Goal: Information Seeking & Learning: Learn about a topic

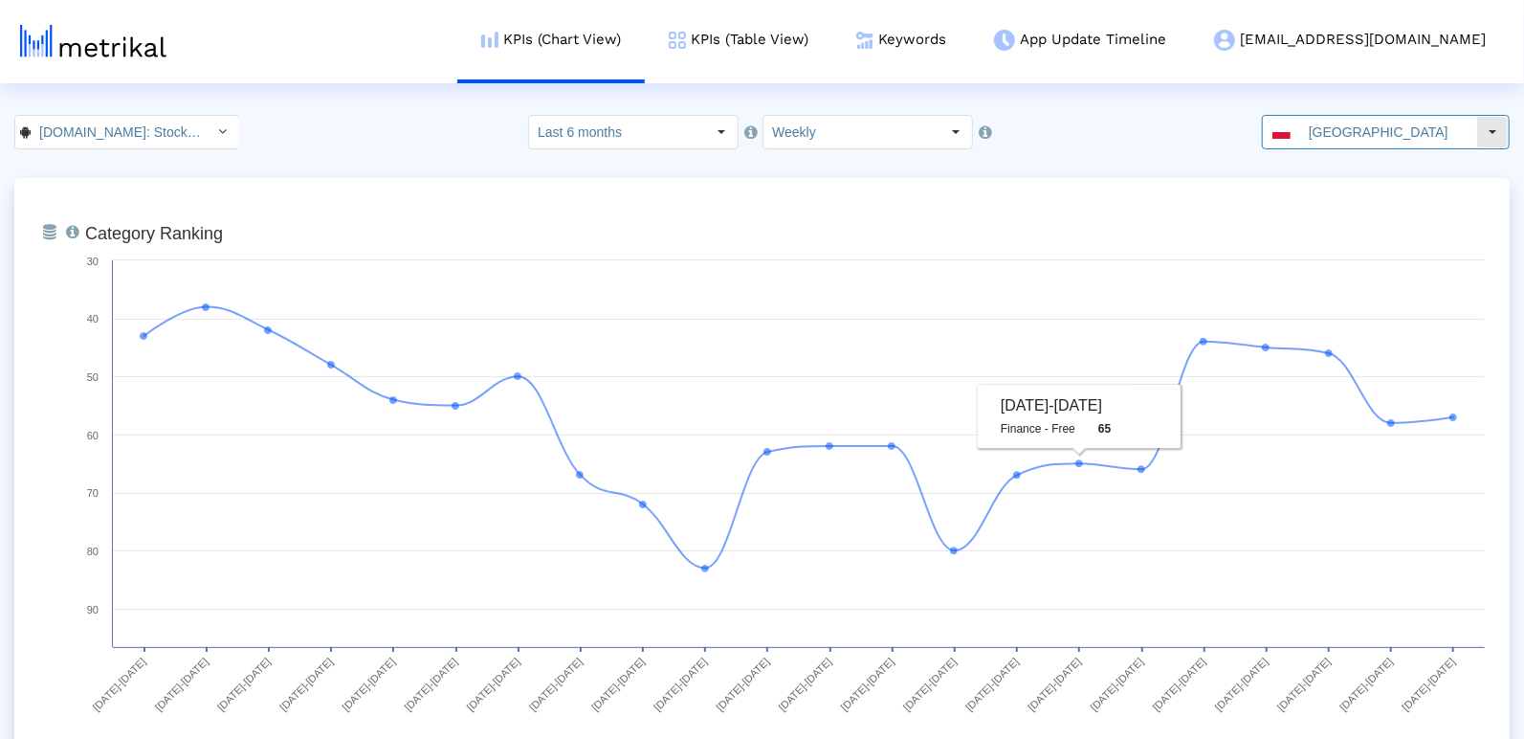
click at [1346, 117] on input "[GEOGRAPHIC_DATA]" at bounding box center [1389, 132] width 176 height 33
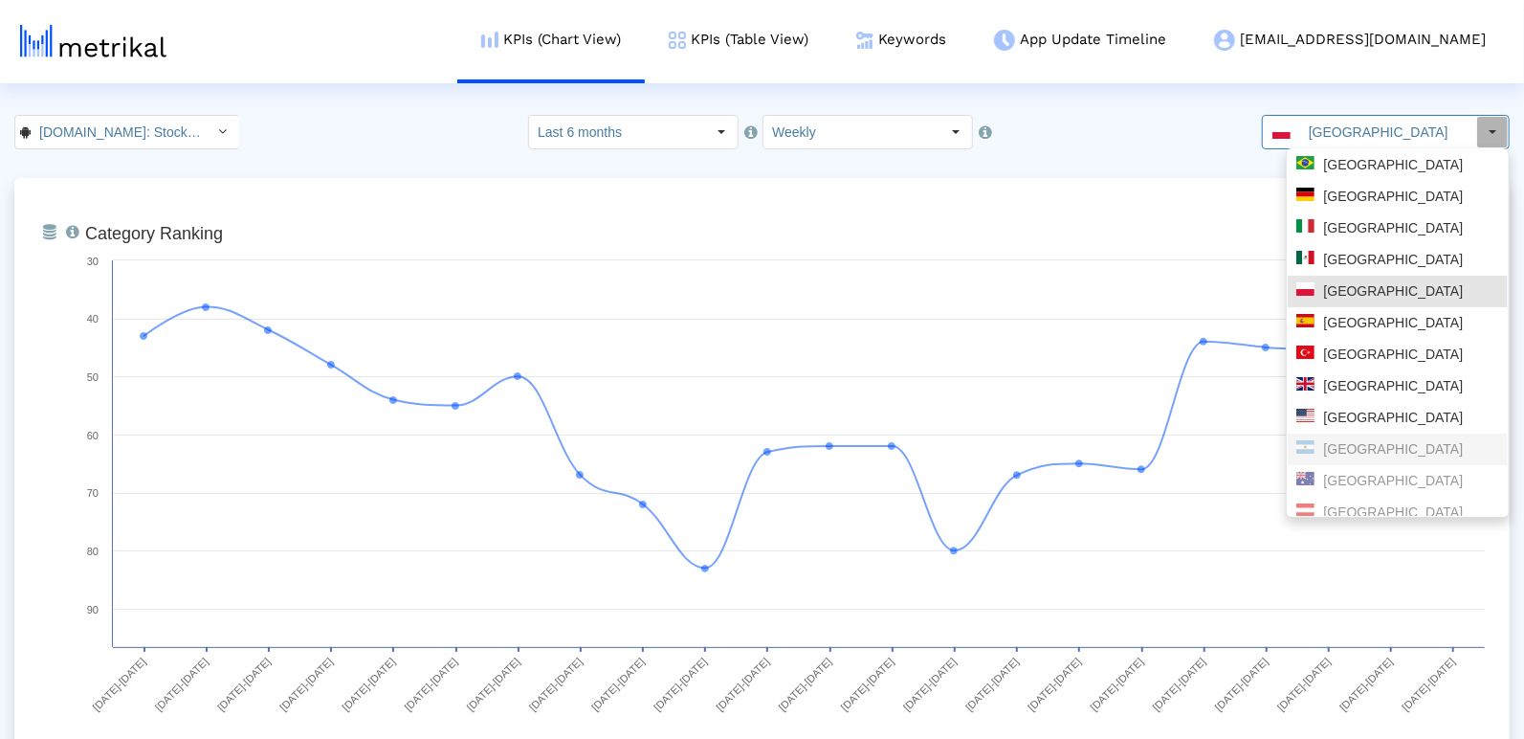
click at [1370, 421] on div "[GEOGRAPHIC_DATA]" at bounding box center [1398, 418] width 203 height 18
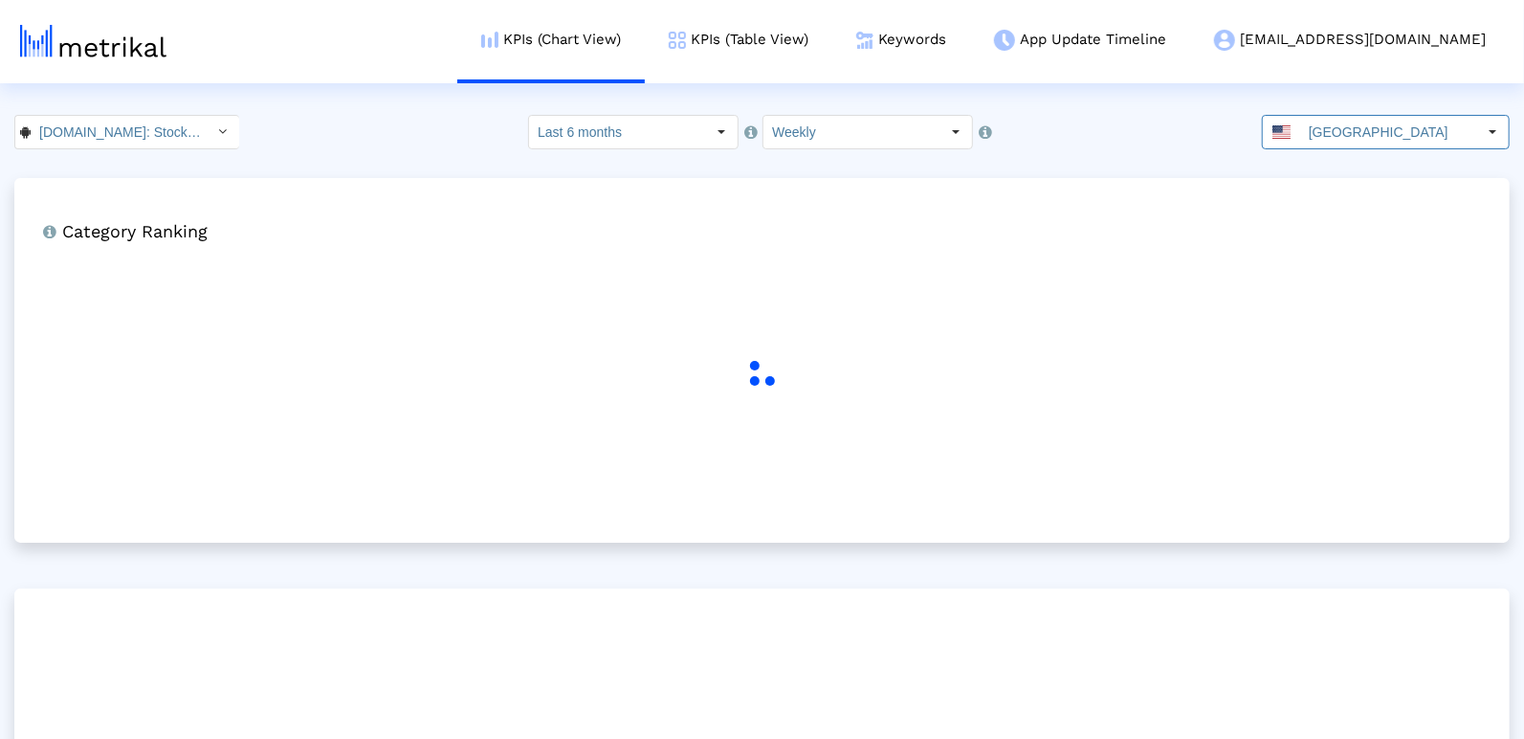
click at [161, 131] on input "[DOMAIN_NAME]: Stock Market < com.fusionmedia.investing >" at bounding box center [117, 132] width 172 height 33
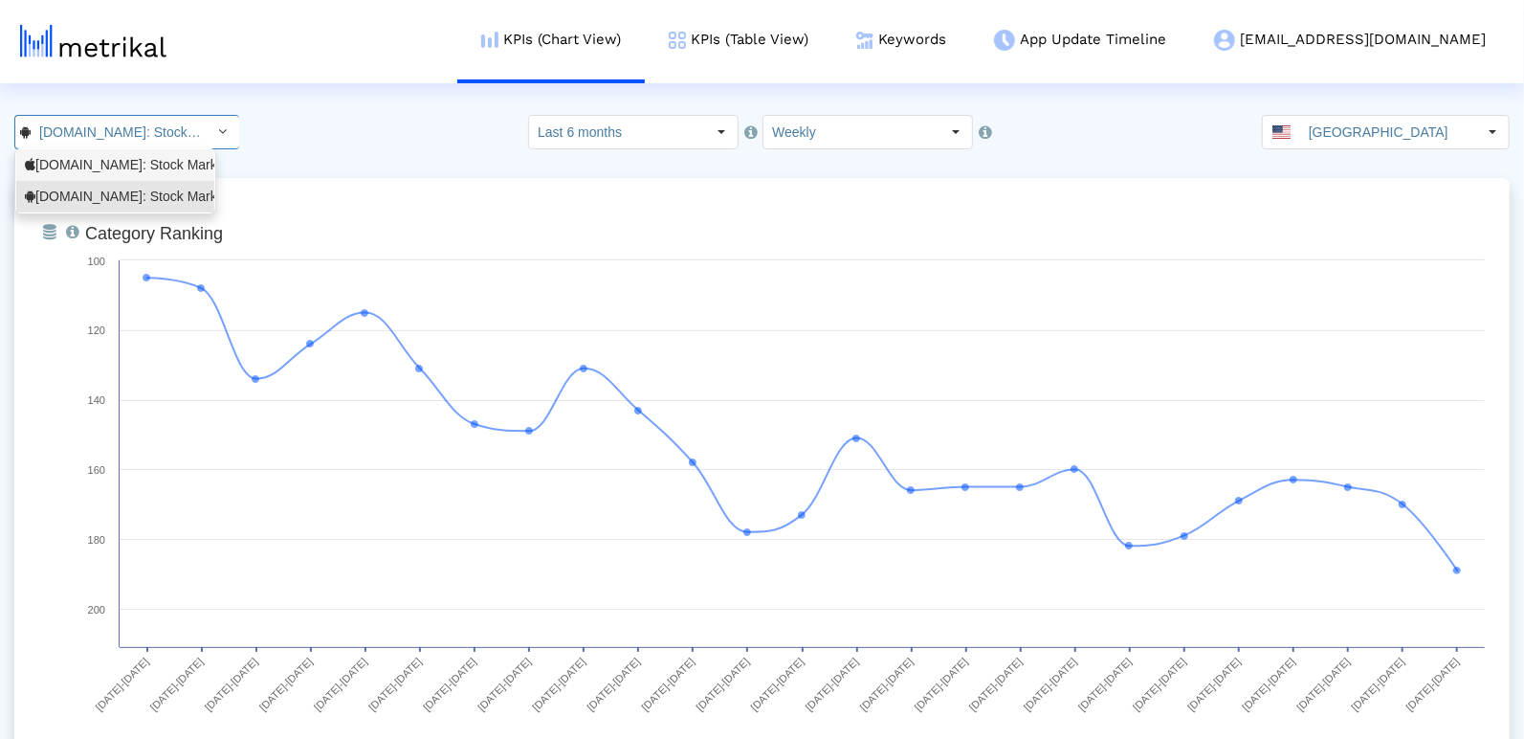
click at [150, 169] on div "[DOMAIN_NAME]: Stock Market <909998122>" at bounding box center [115, 165] width 181 height 18
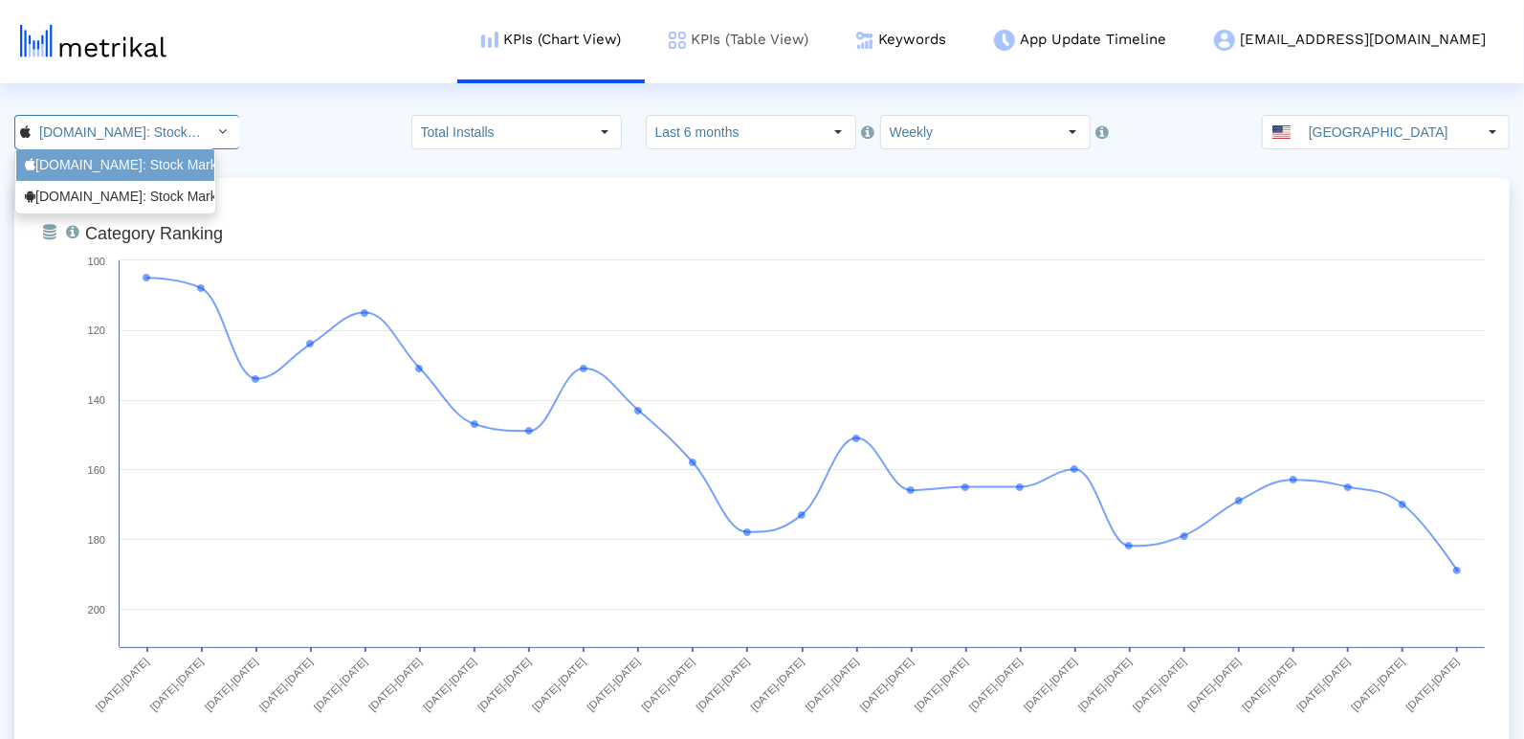
scroll to position [0, 125]
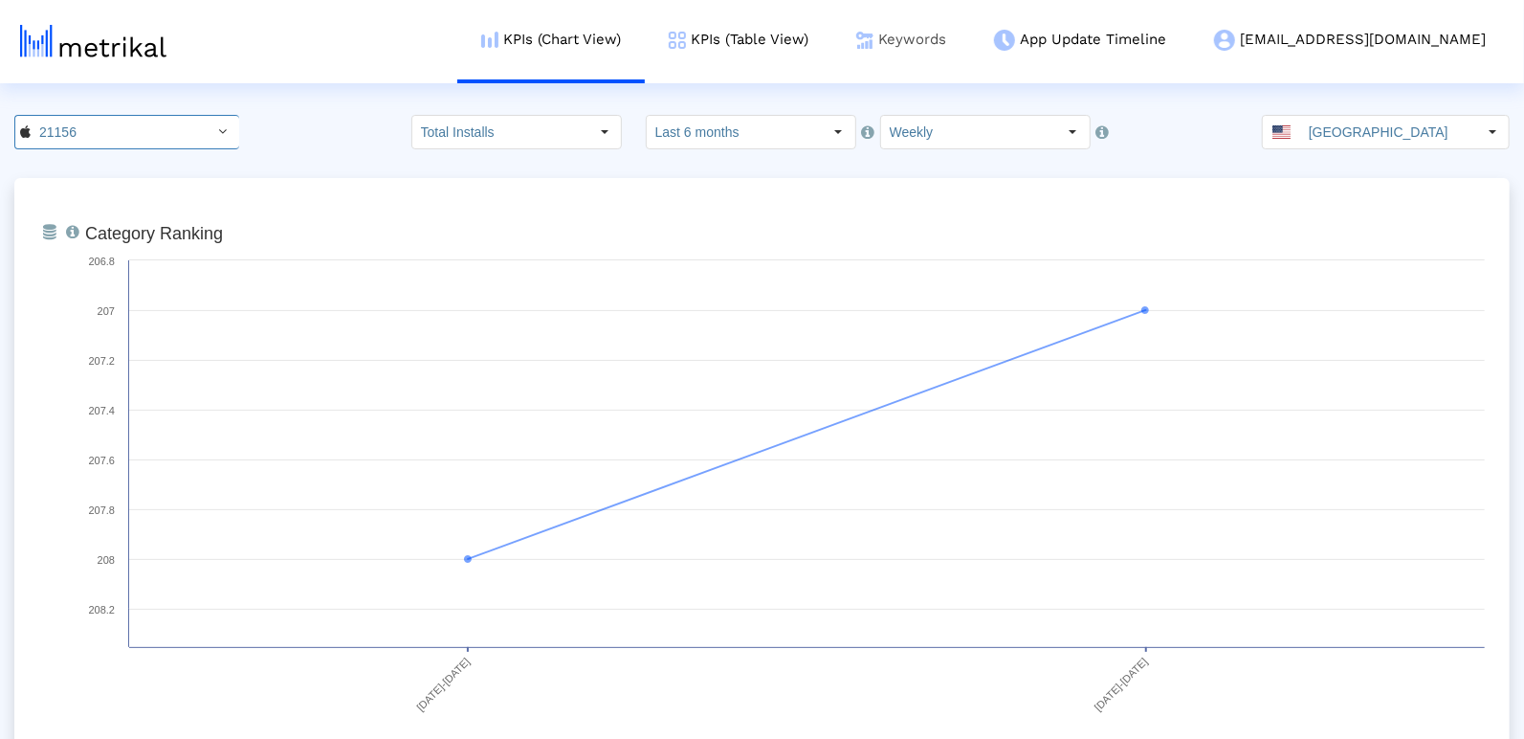
click at [970, 37] on link "Keywords" at bounding box center [902, 39] width 138 height 79
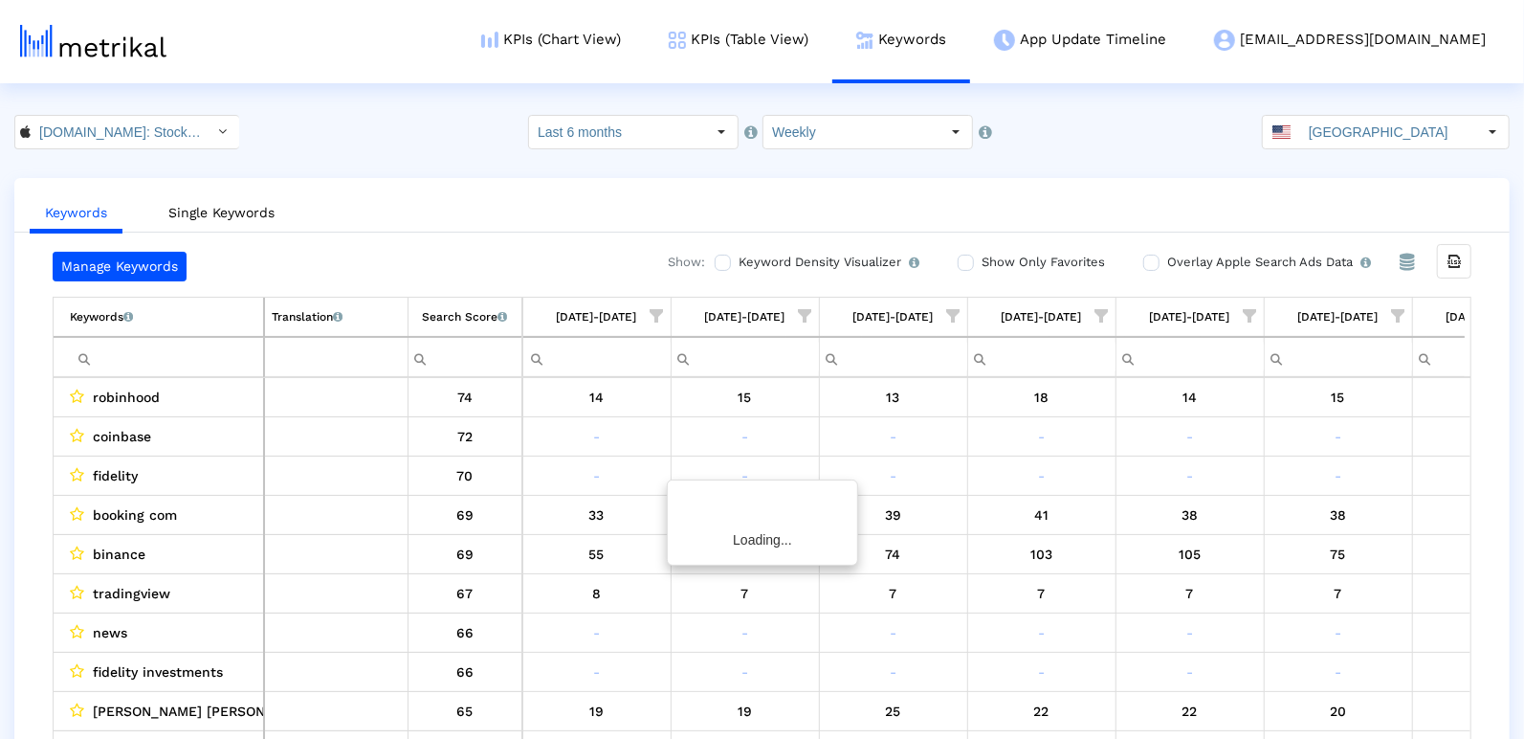
scroll to position [0, 2764]
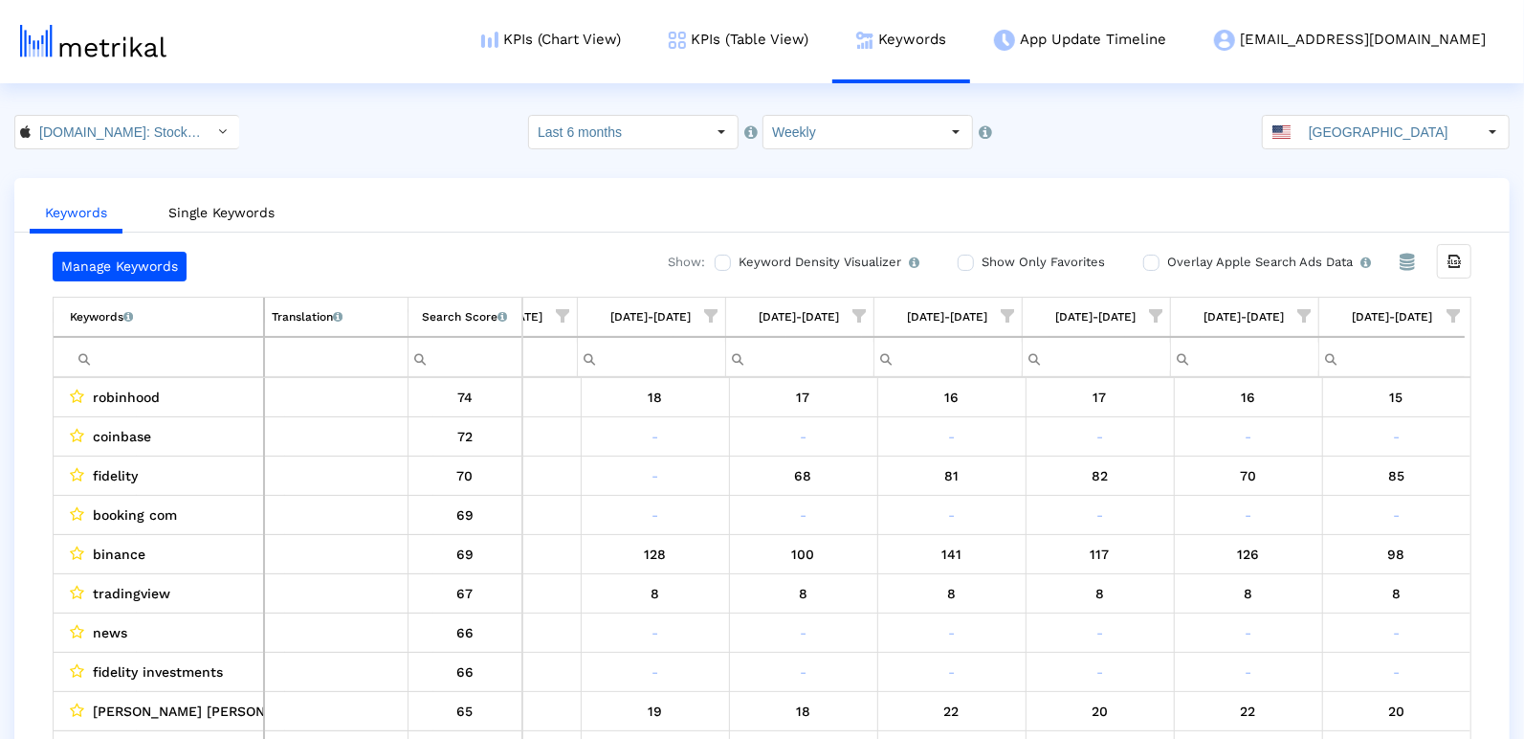
click at [1452, 311] on span "Show filter options for column '09/28/25-10/04/25'" at bounding box center [1453, 315] width 13 height 13
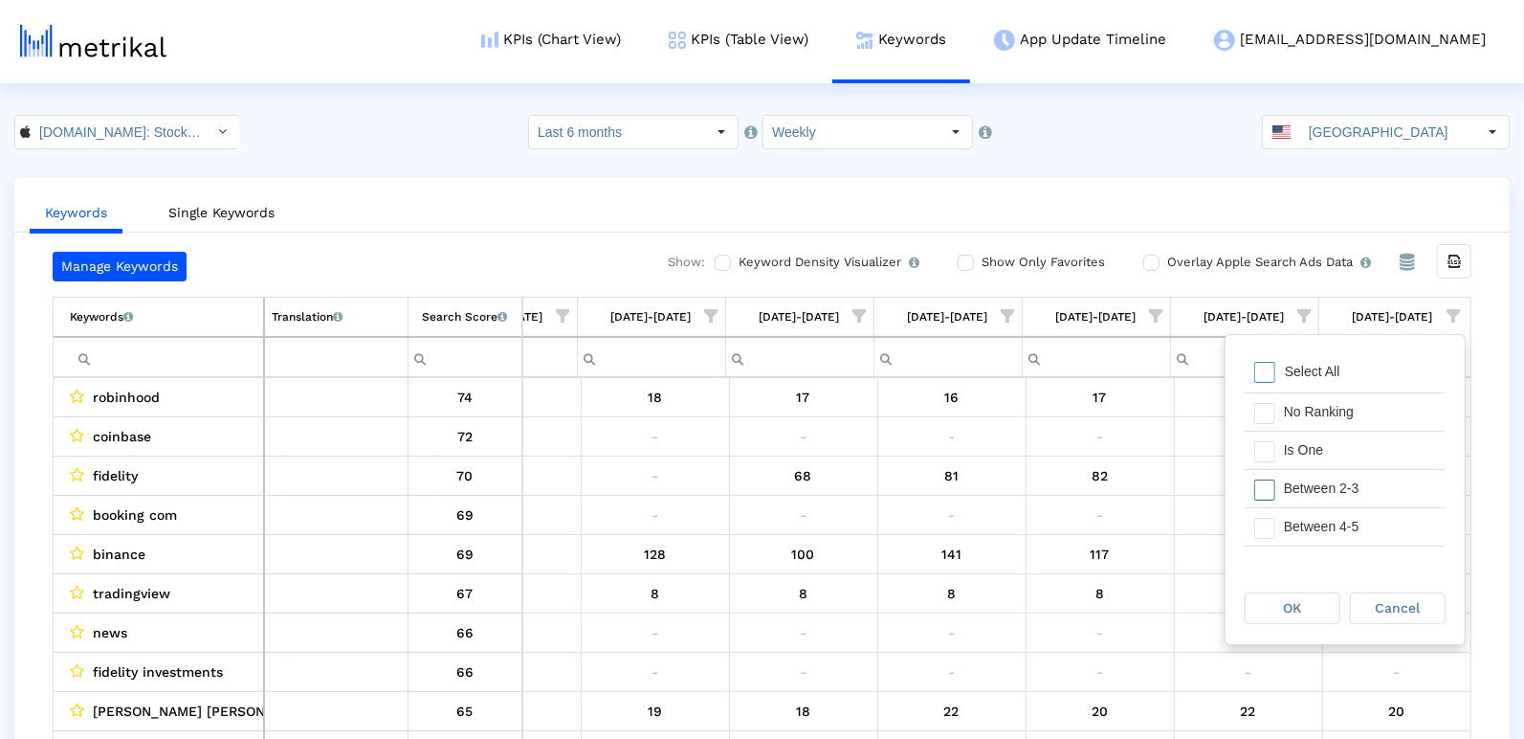
click at [1289, 466] on div "Is One" at bounding box center [1360, 450] width 171 height 37
click at [1288, 483] on div "Between 2-3" at bounding box center [1360, 488] width 171 height 37
click at [1291, 530] on div "Between 4-5" at bounding box center [1360, 526] width 171 height 37
click at [1292, 528] on div "Between 6-10" at bounding box center [1360, 525] width 171 height 37
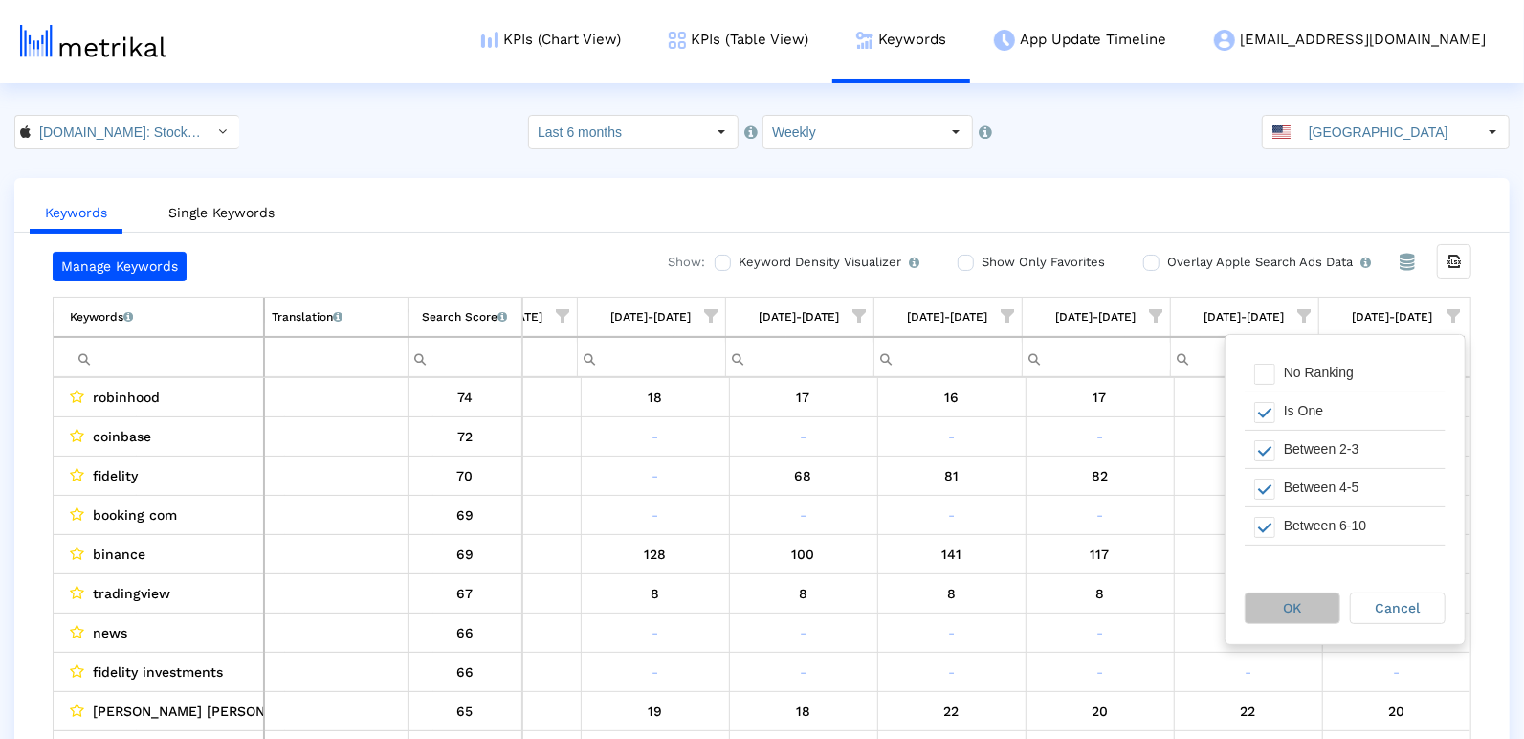
click at [1280, 607] on div "OK" at bounding box center [1293, 608] width 94 height 30
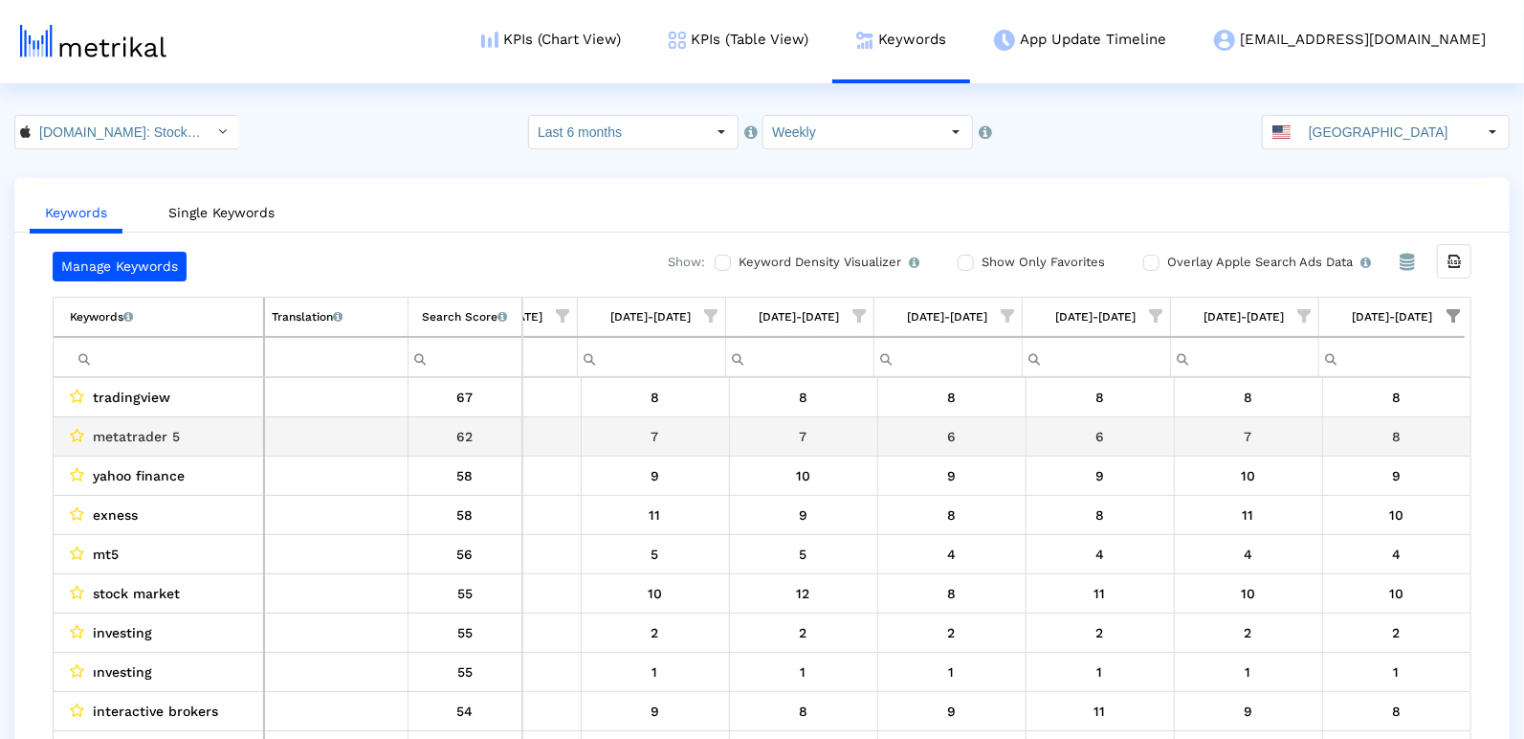
click at [567, 424] on div "7" at bounding box center [507, 436] width 134 height 25
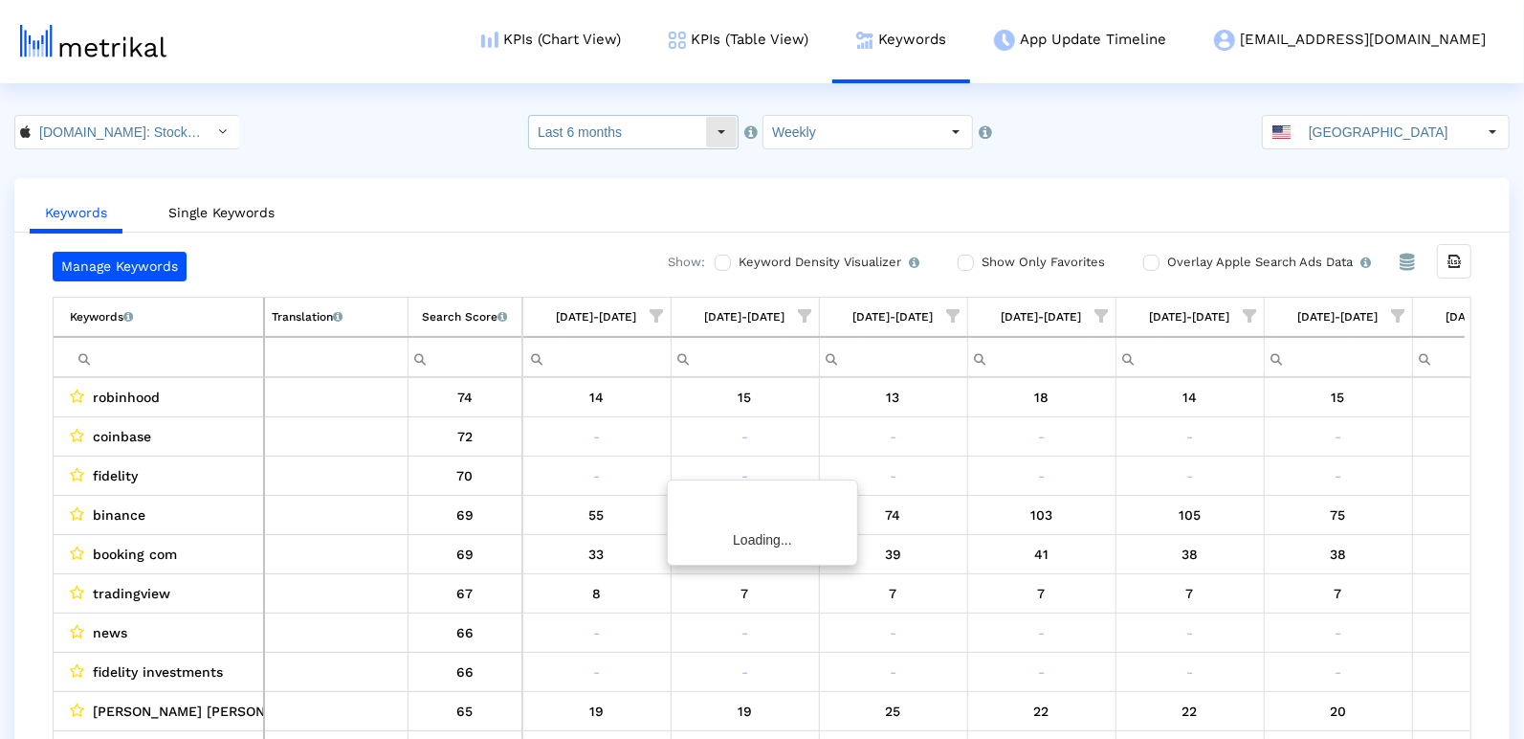
scroll to position [0, 2764]
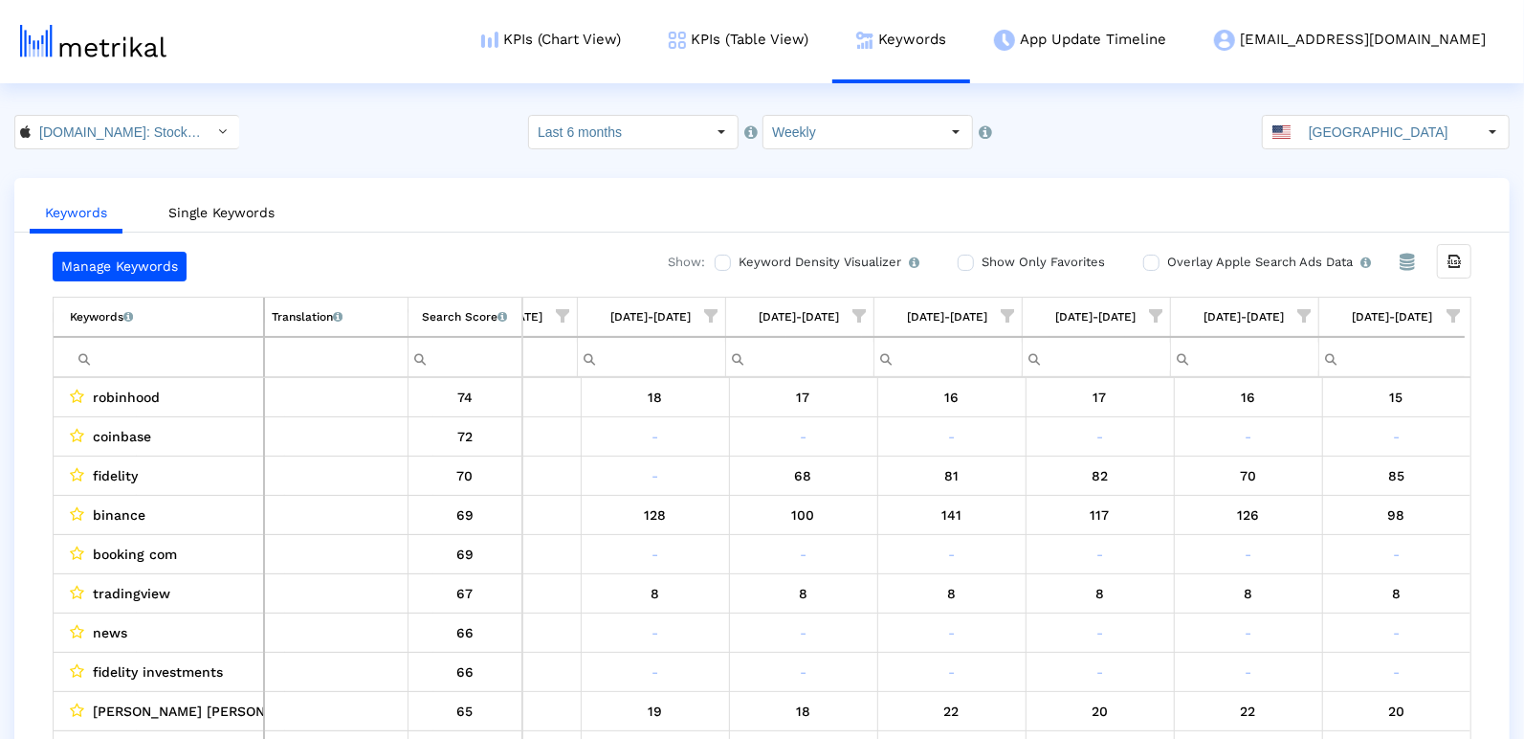
click at [1455, 311] on span "Show filter options for column '09/28/25-10/04/25'" at bounding box center [1453, 315] width 13 height 13
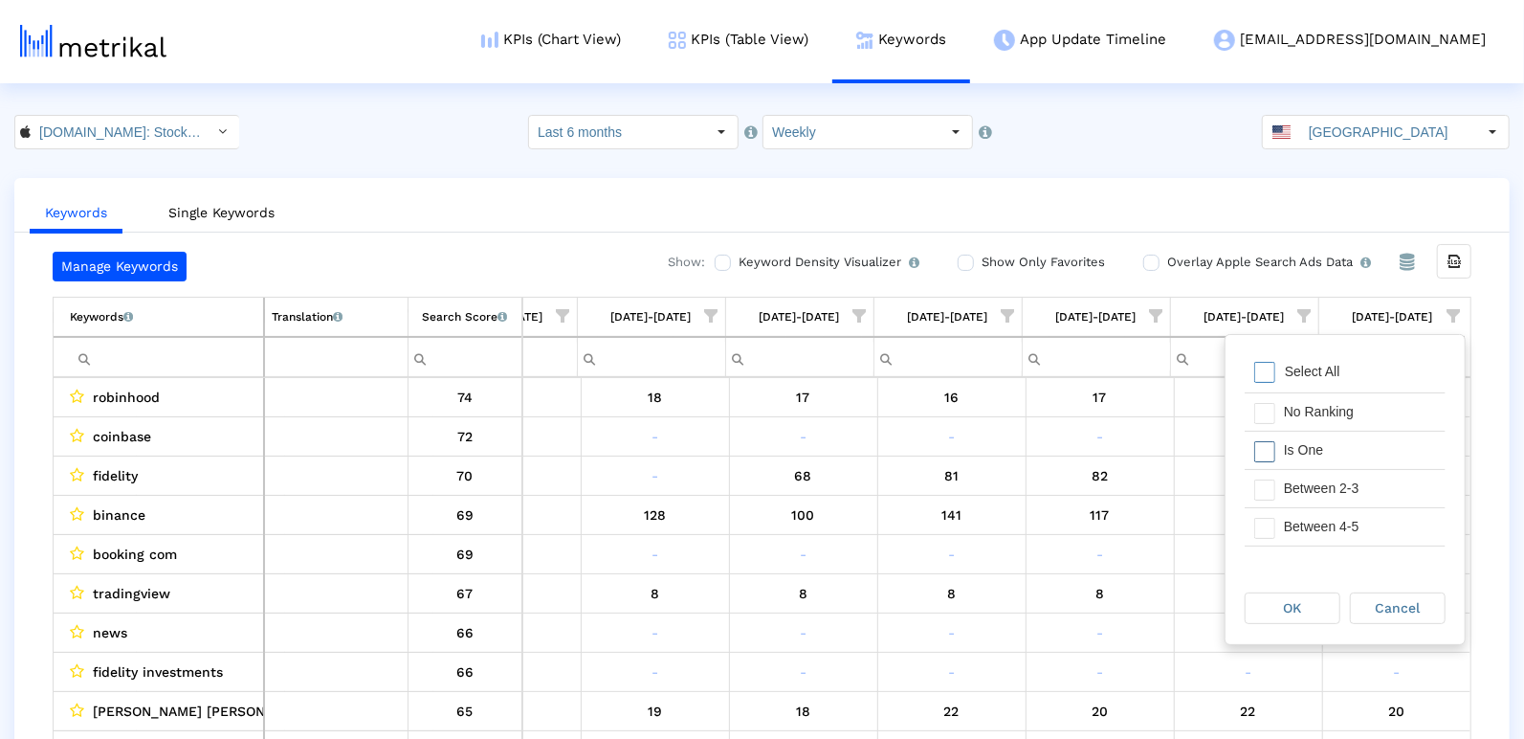
click at [1295, 446] on div "Is One" at bounding box center [1360, 450] width 171 height 37
drag, startPoint x: 1304, startPoint y: 478, endPoint x: 1291, endPoint y: 516, distance: 39.7
click at [1304, 479] on div "Between 2-3" at bounding box center [1360, 488] width 171 height 37
click at [1290, 517] on div "Between 4-5" at bounding box center [1360, 526] width 171 height 37
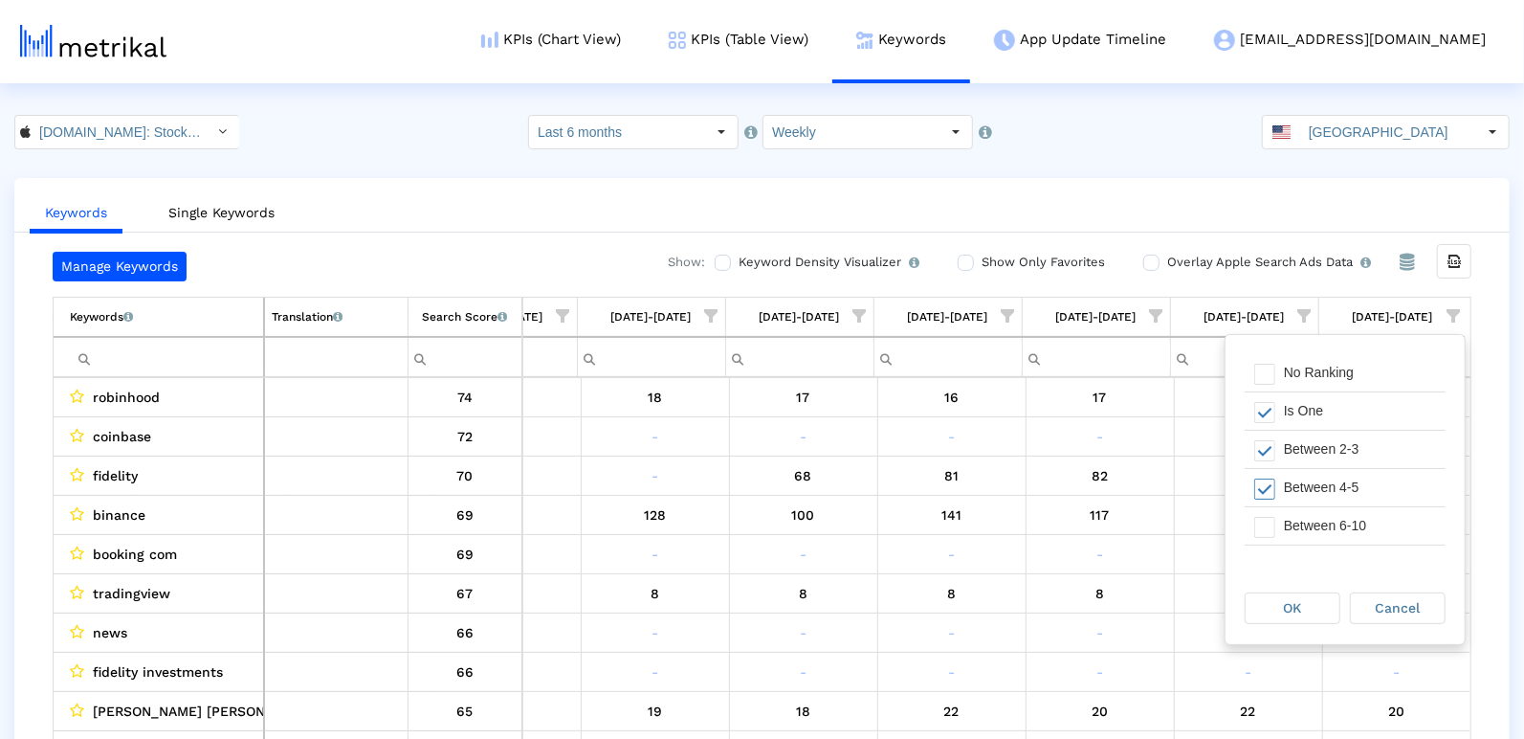
click at [1290, 522] on div "Between 6-10" at bounding box center [1360, 525] width 171 height 37
click at [1291, 601] on span "OK" at bounding box center [1293, 607] width 18 height 15
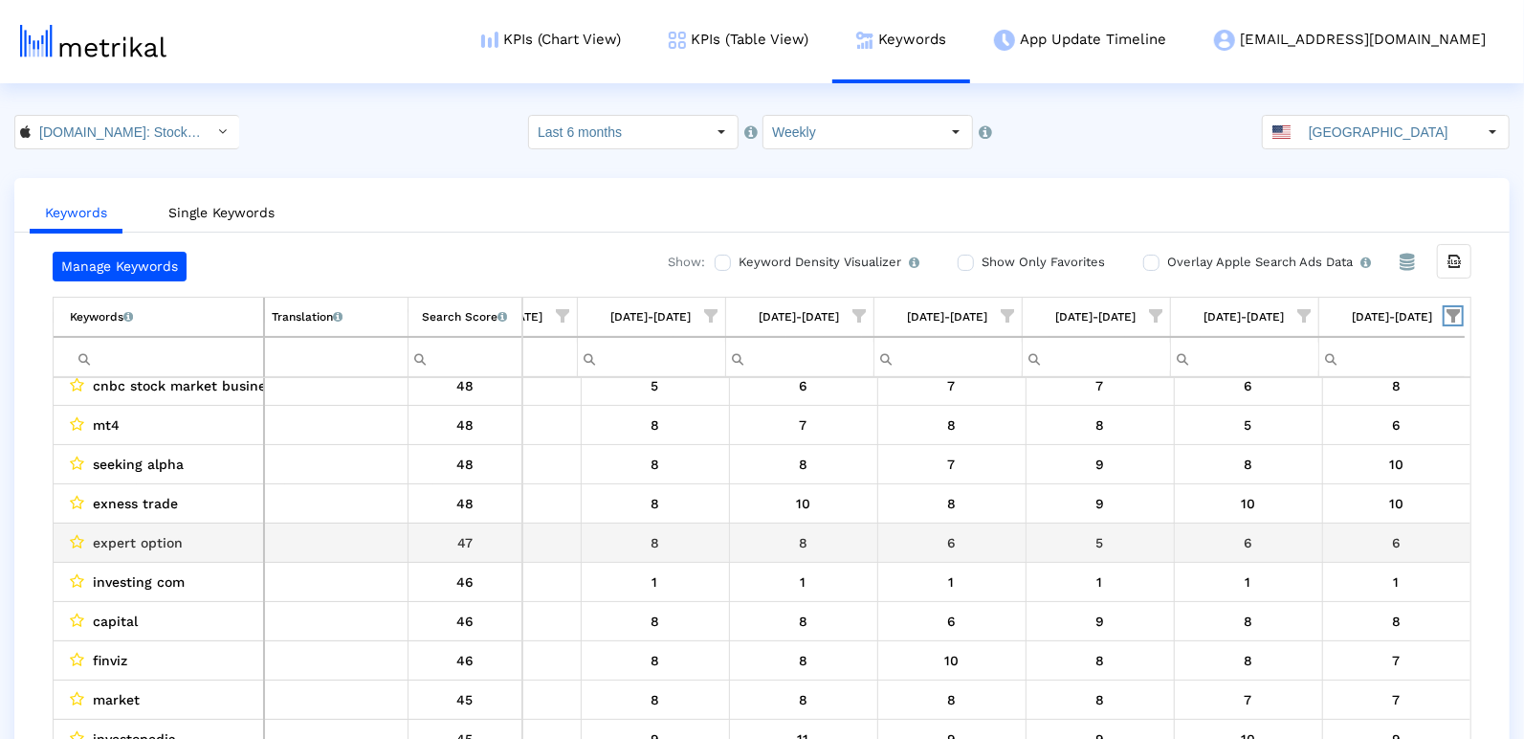
scroll to position [0, 0]
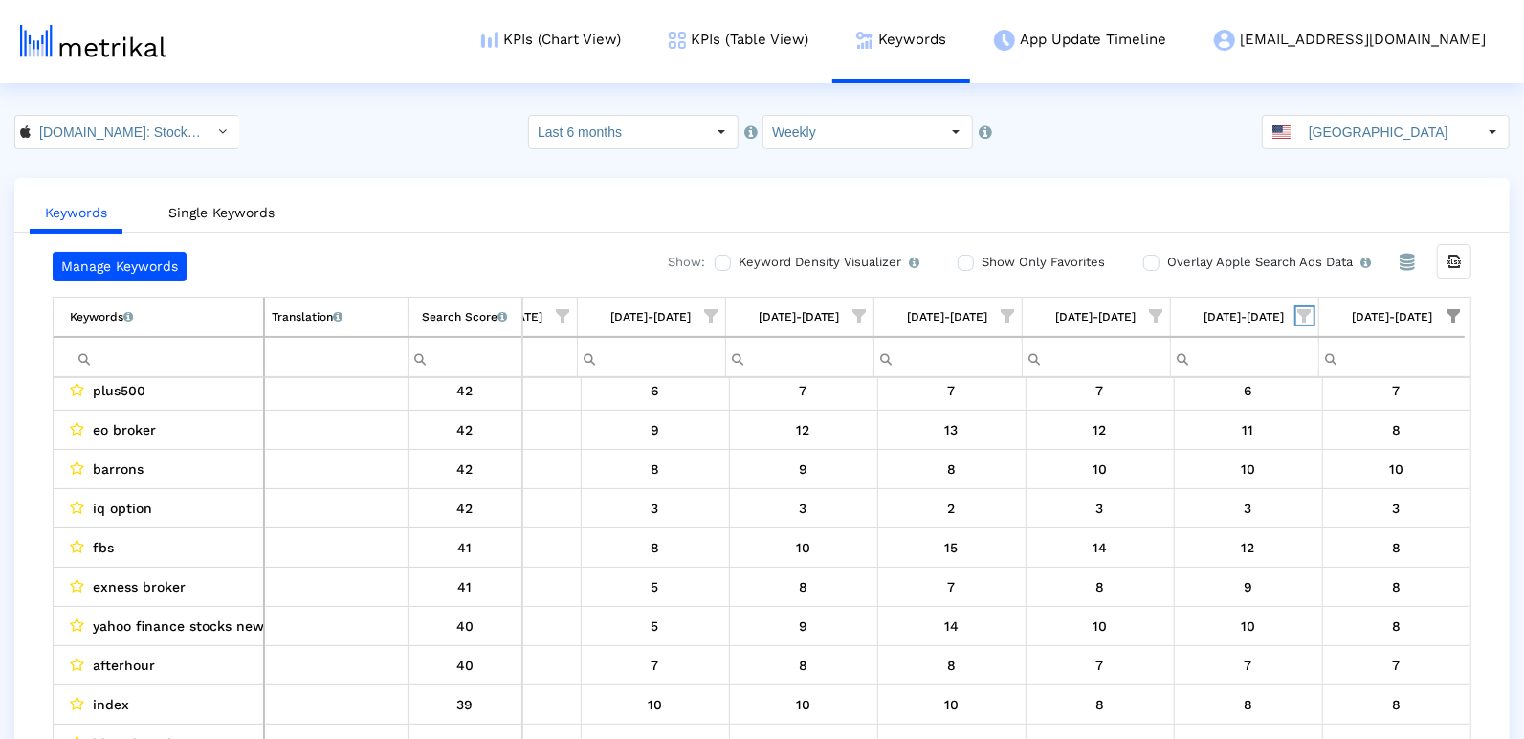
click at [1307, 316] on span "Show filter options for column '09/21/25-09/27/25'" at bounding box center [1305, 315] width 13 height 13
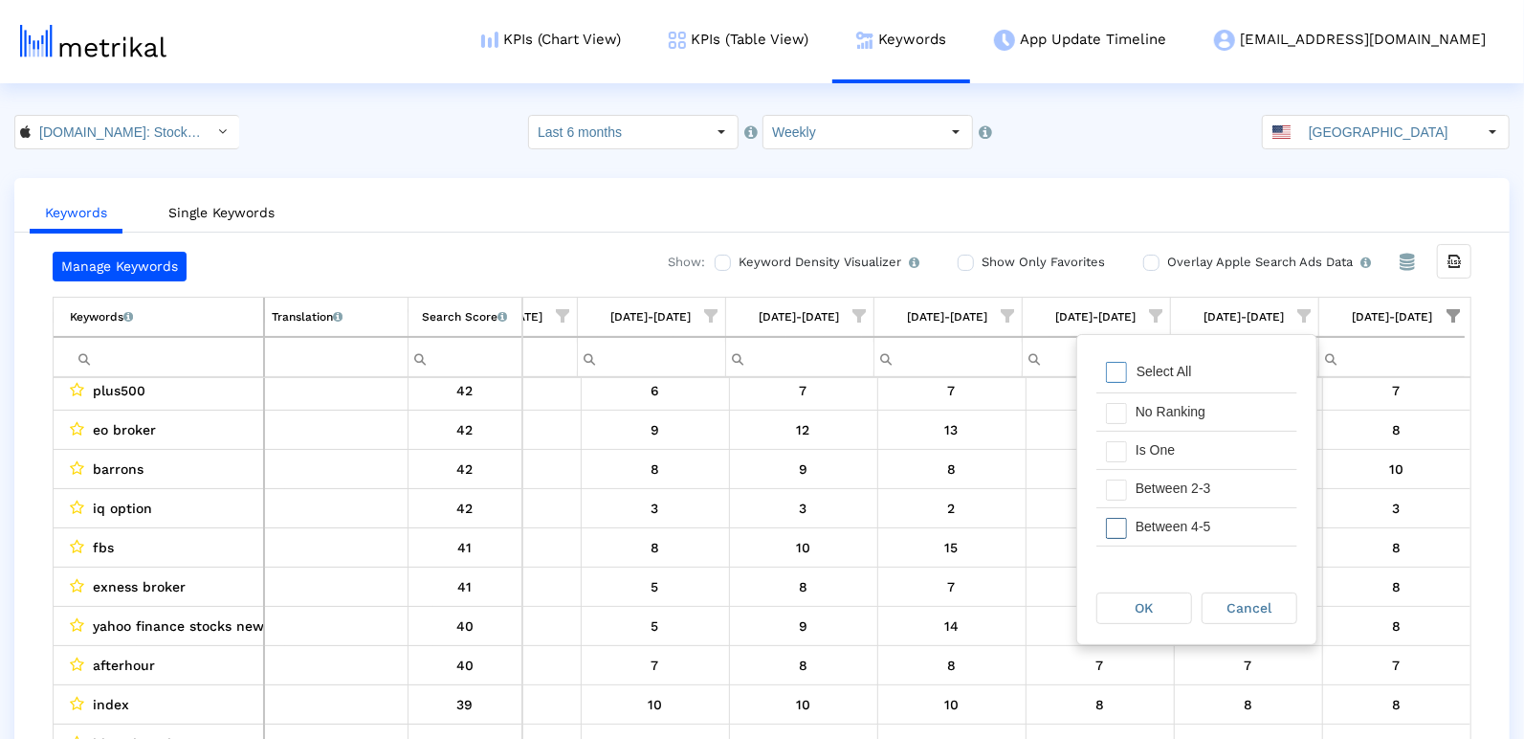
drag, startPoint x: 1111, startPoint y: 526, endPoint x: 1118, endPoint y: 557, distance: 31.3
click at [1111, 526] on span "Filter options" at bounding box center [1116, 528] width 21 height 21
click at [1128, 597] on div "OK" at bounding box center [1145, 608] width 94 height 30
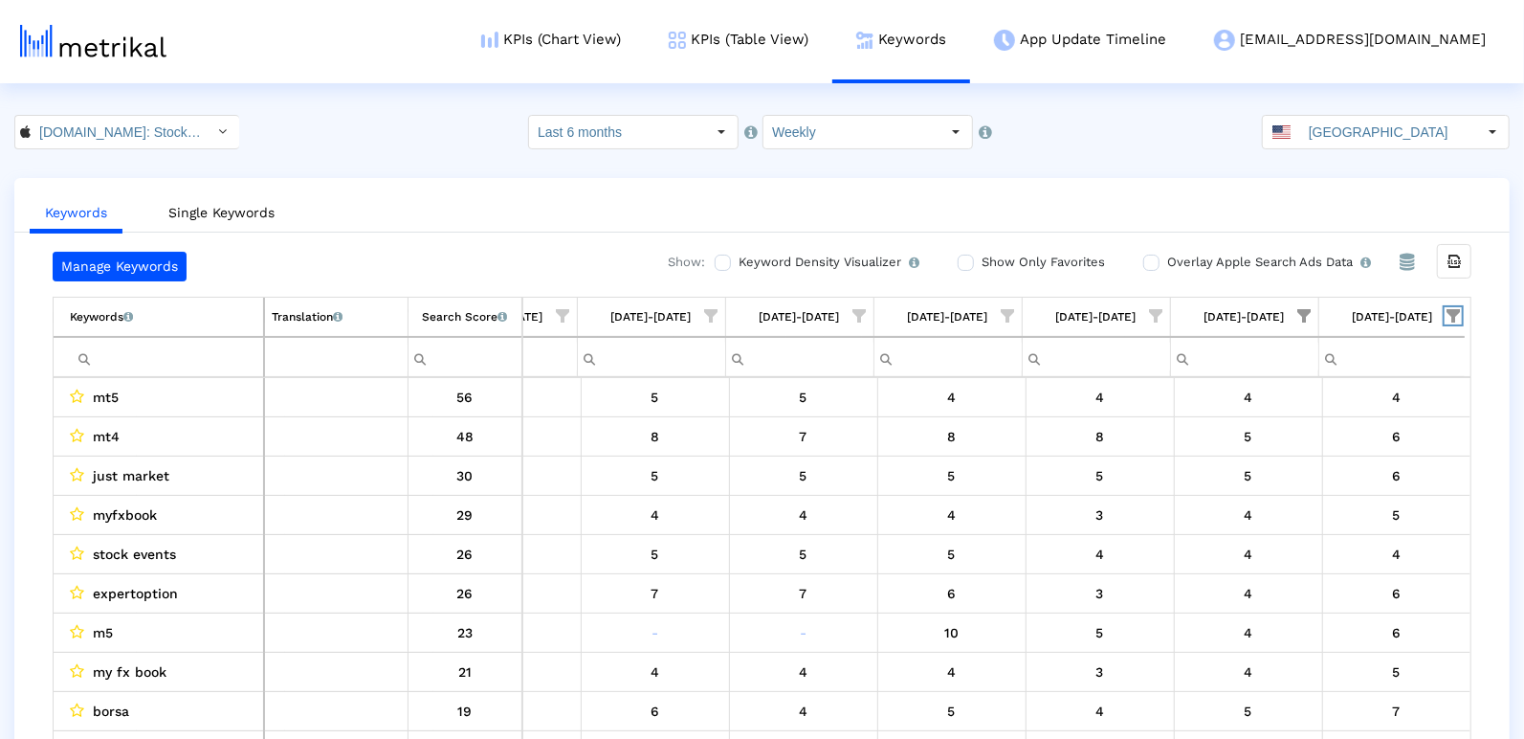
click at [1450, 314] on span "Show filter options for column '09/28/25-10/04/25'" at bounding box center [1453, 315] width 13 height 13
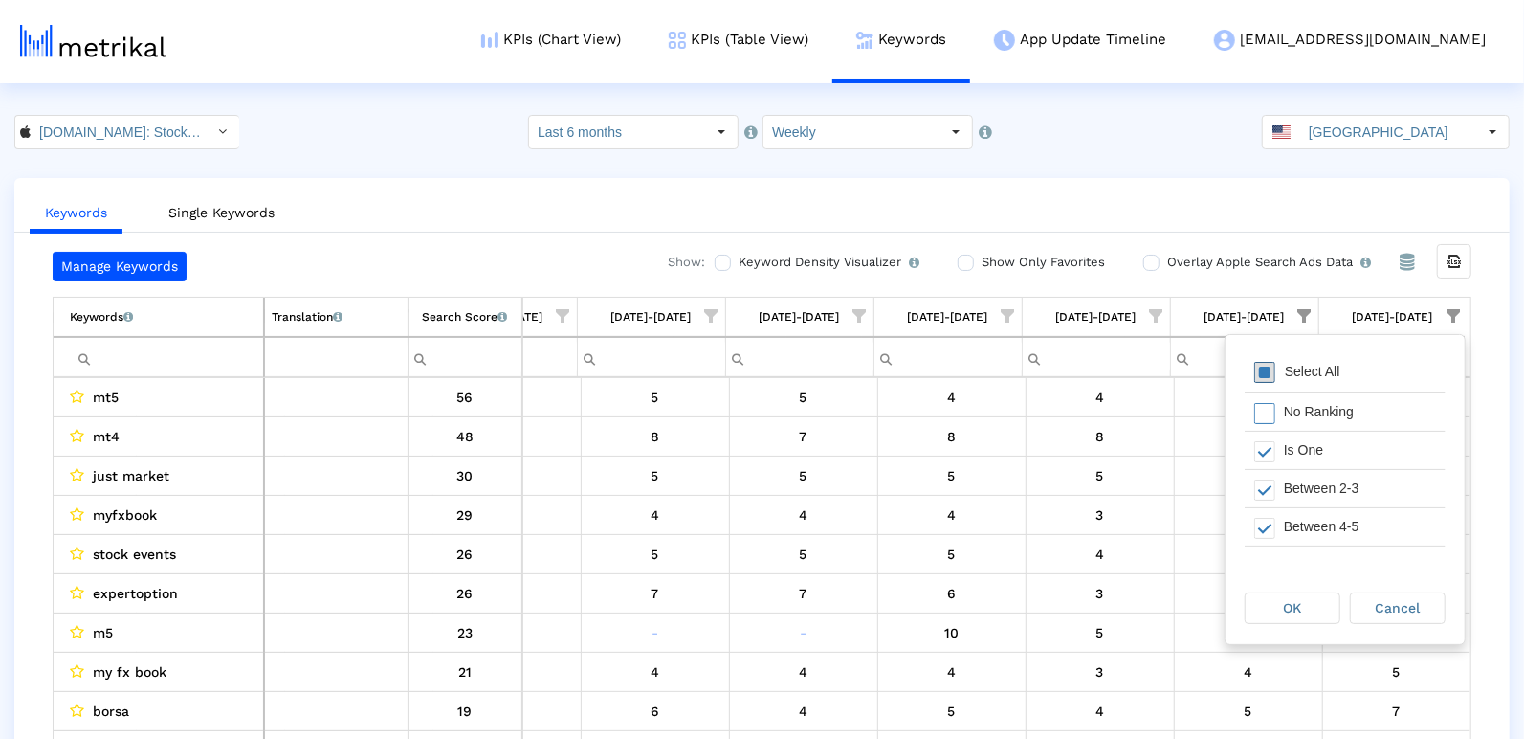
click at [1271, 369] on span "Filter options" at bounding box center [1265, 372] width 21 height 21
click at [1269, 444] on div "Filter options" at bounding box center [1260, 450] width 30 height 37
click at [1260, 484] on span "Filter options" at bounding box center [1265, 489] width 21 height 21
click at [1263, 447] on span "Filter options" at bounding box center [1265, 451] width 21 height 21
click at [1272, 593] on div "OK" at bounding box center [1293, 608] width 94 height 30
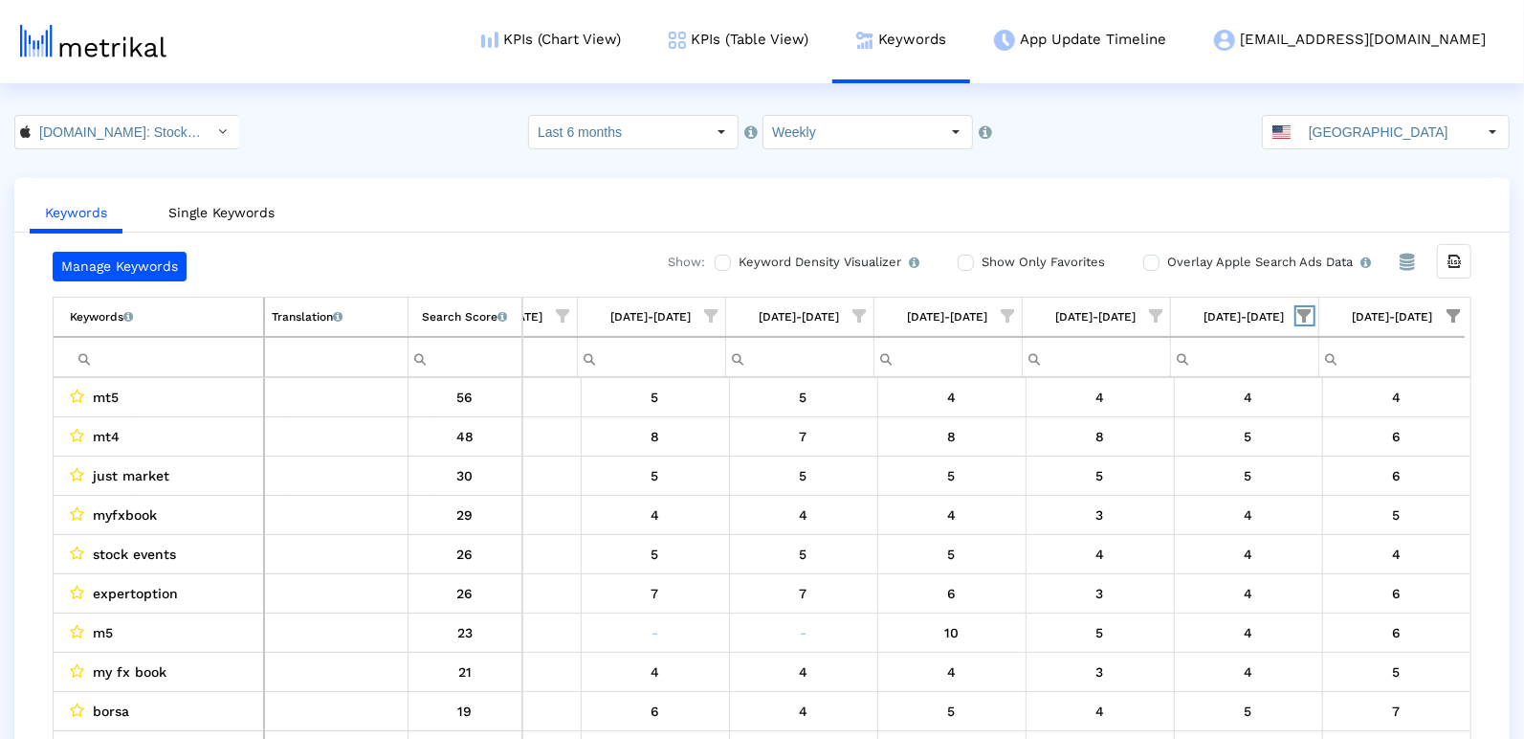
click at [1312, 319] on span "Show filter options for column '09/21/25-09/27/25'" at bounding box center [1305, 315] width 13 height 13
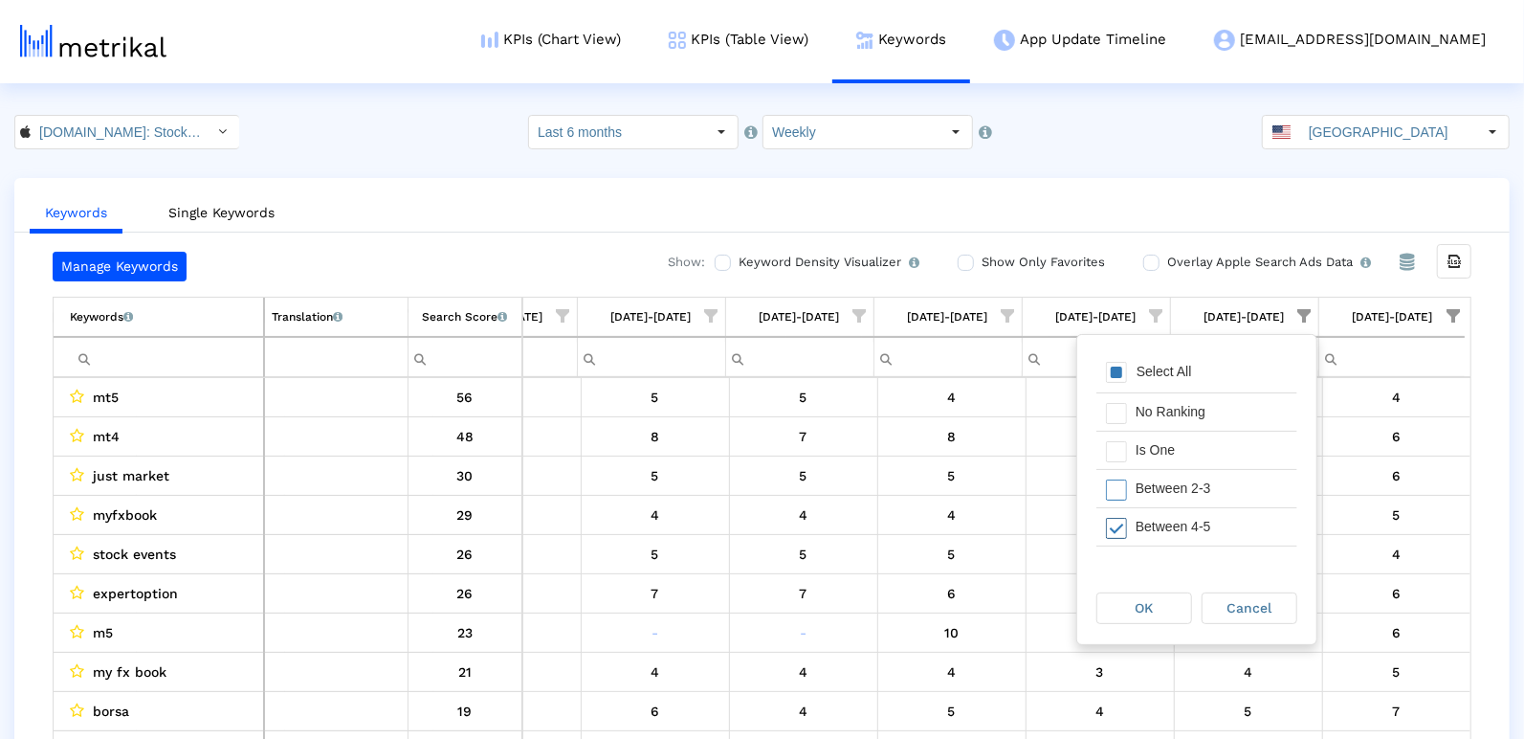
click at [1110, 534] on span "Filter options" at bounding box center [1116, 528] width 21 height 21
click at [1119, 459] on div "Filter options" at bounding box center [1112, 450] width 30 height 37
drag, startPoint x: 1118, startPoint y: 480, endPoint x: 1114, endPoint y: 496, distance: 15.8
click at [1118, 481] on span "Filter options" at bounding box center [1116, 489] width 21 height 21
click at [1112, 518] on span "Filter options" at bounding box center [1116, 528] width 21 height 21
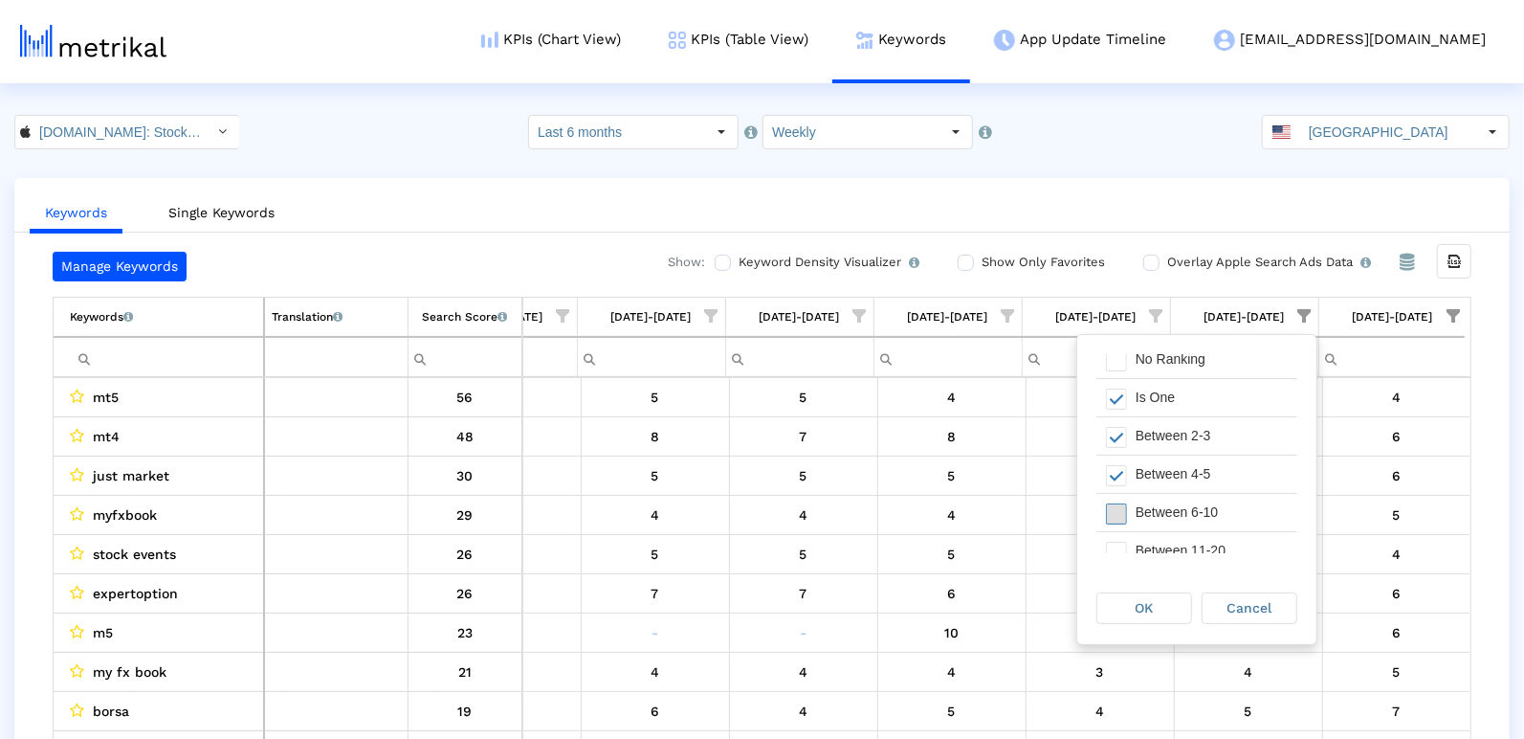
click at [1118, 511] on span "Filter options" at bounding box center [1116, 513] width 21 height 21
click at [1129, 611] on div "OK" at bounding box center [1145, 608] width 94 height 30
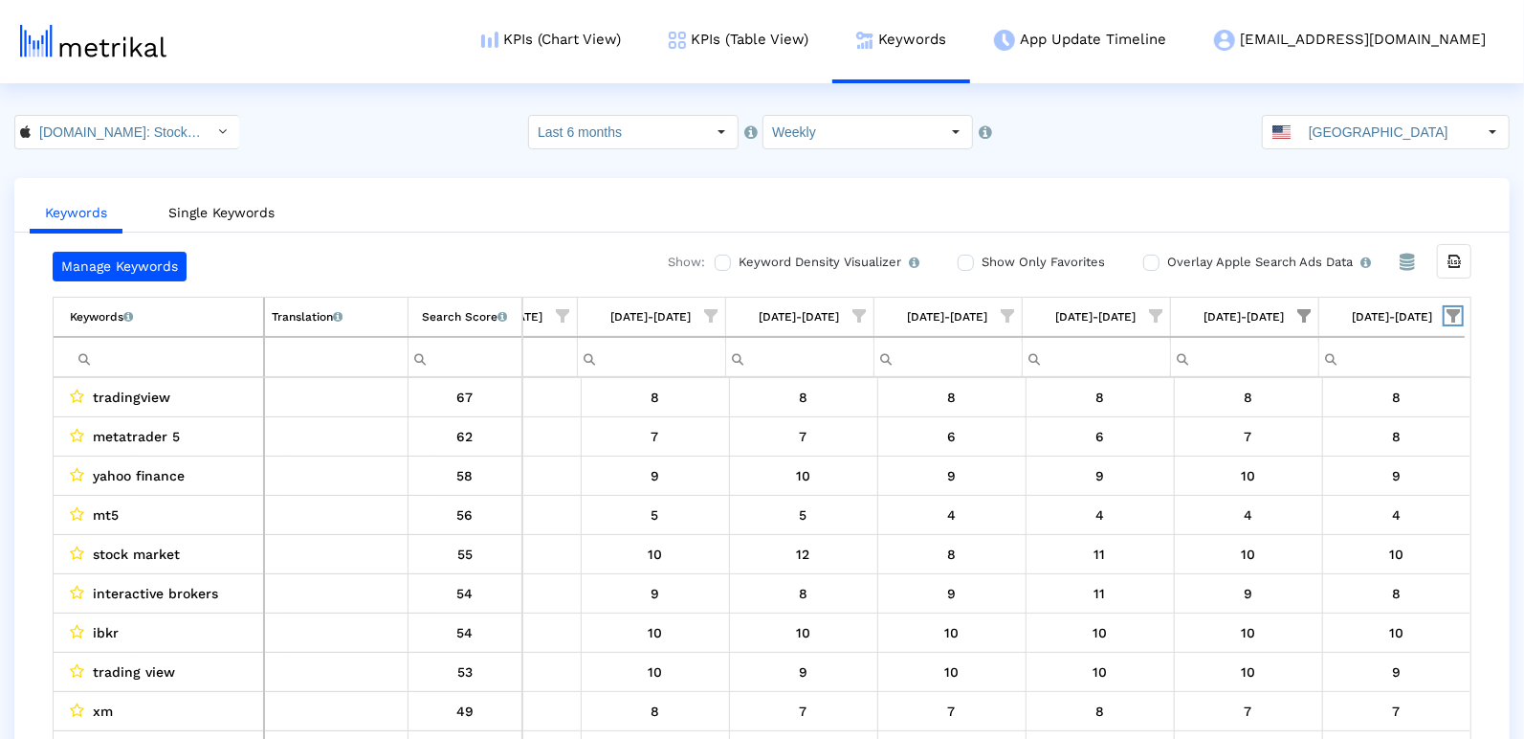
click at [1459, 312] on span "Show filter options for column '09/28/25-10/04/25'" at bounding box center [1453, 315] width 13 height 13
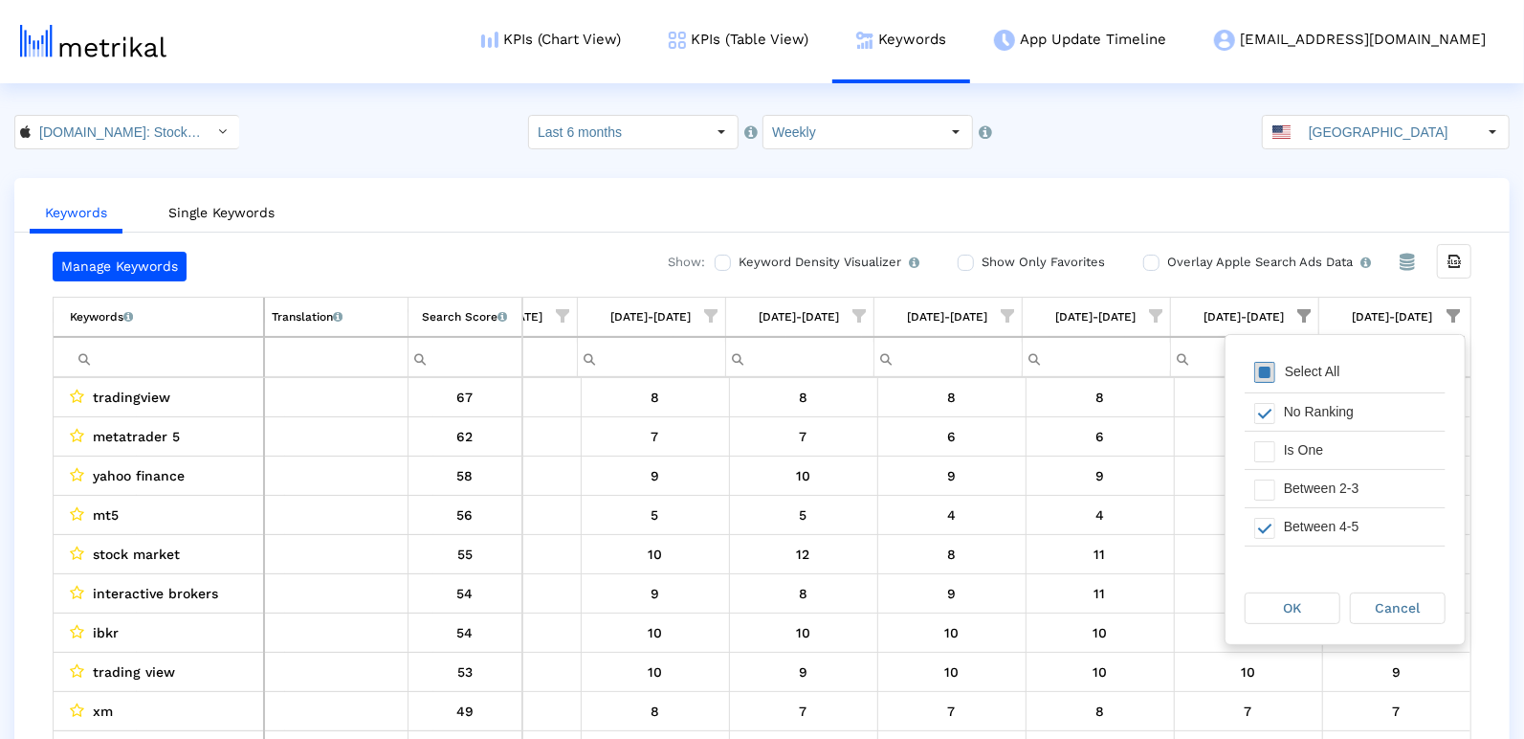
drag, startPoint x: 1254, startPoint y: 377, endPoint x: 1263, endPoint y: 438, distance: 62.0
click at [1255, 377] on span "Filter options" at bounding box center [1265, 372] width 21 height 21
click at [1299, 619] on div "OK" at bounding box center [1293, 608] width 94 height 30
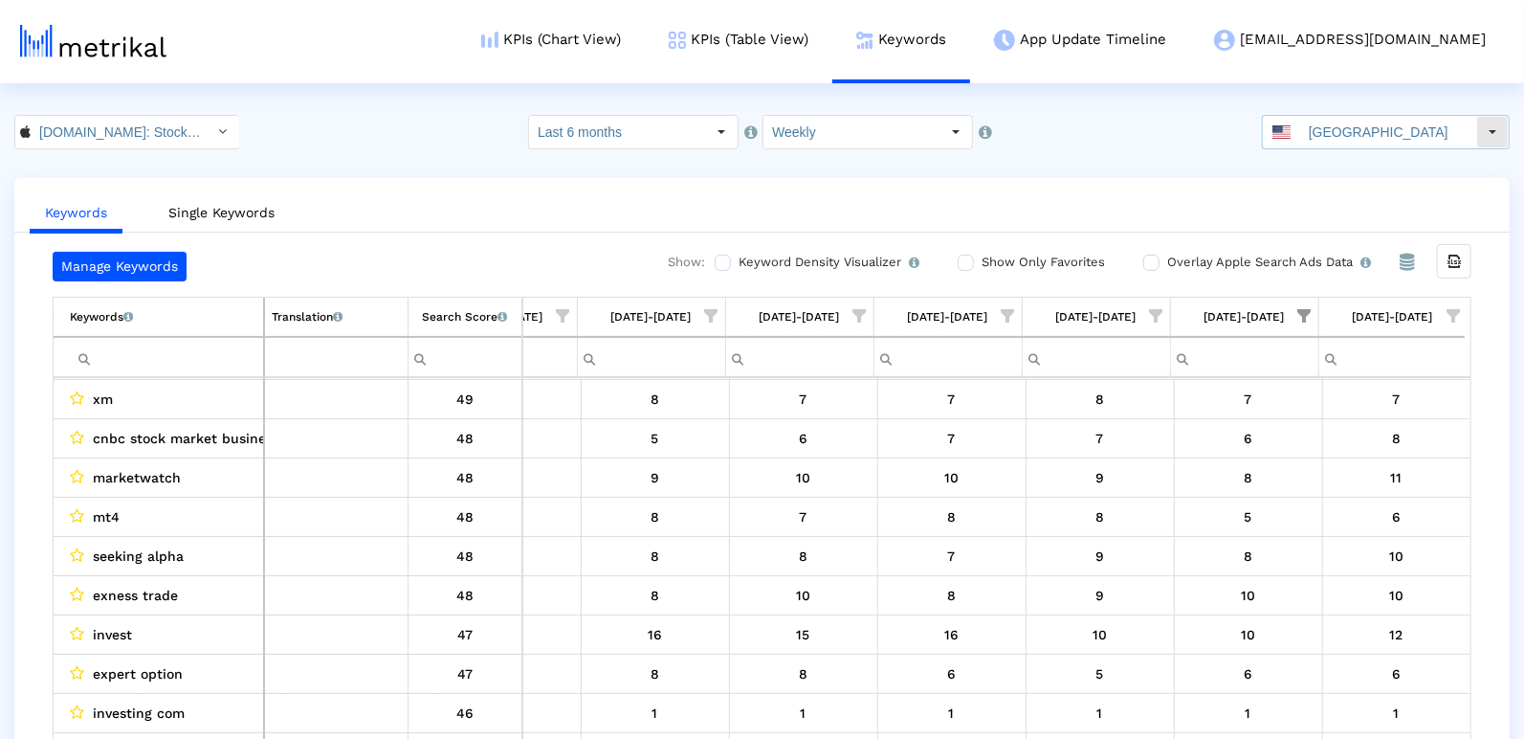
click at [1326, 134] on input "[GEOGRAPHIC_DATA]" at bounding box center [1389, 132] width 176 height 33
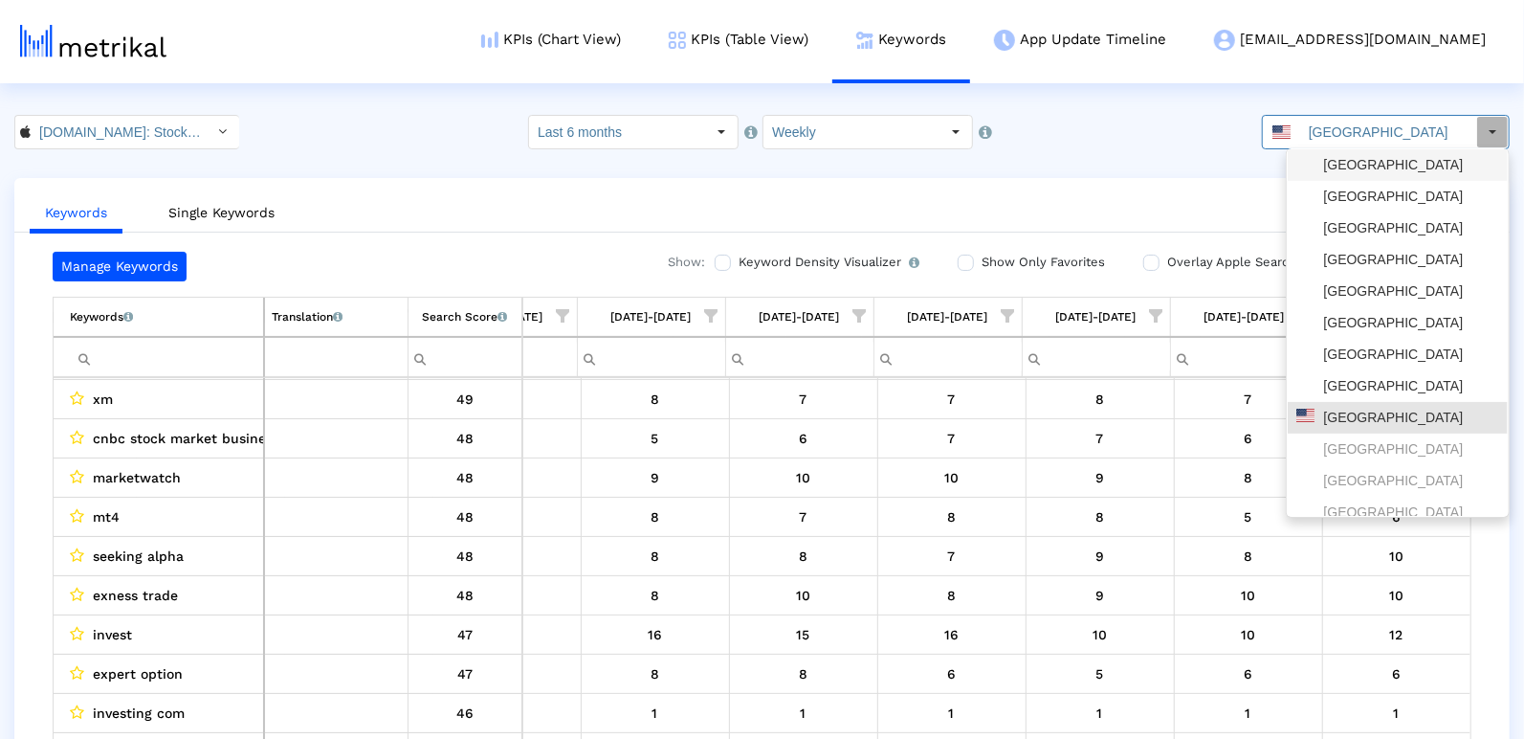
click at [1327, 166] on div "[GEOGRAPHIC_DATA]" at bounding box center [1398, 165] width 203 height 18
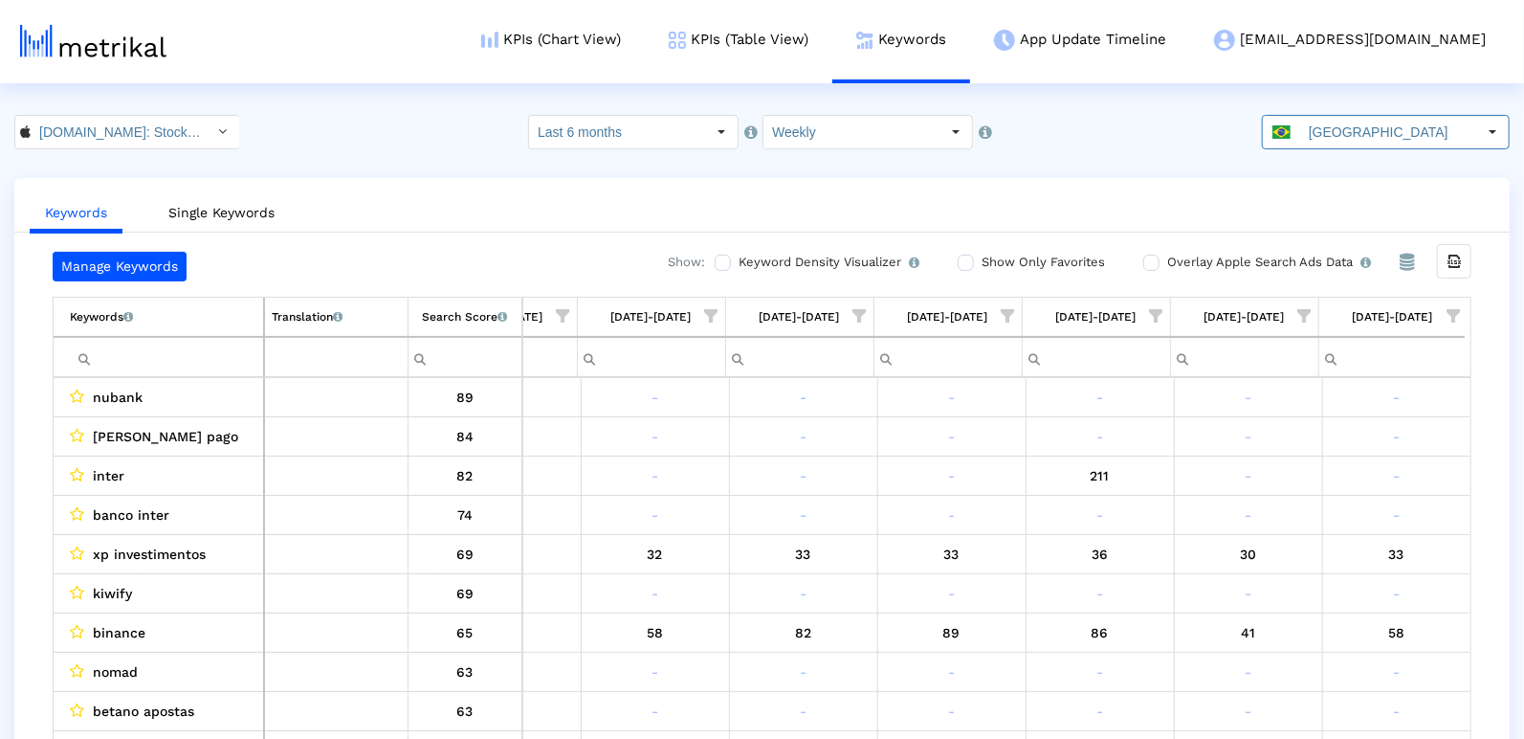
click at [1299, 309] on span "Show filter options for column '09/21/25-09/27/25'" at bounding box center [1305, 315] width 13 height 13
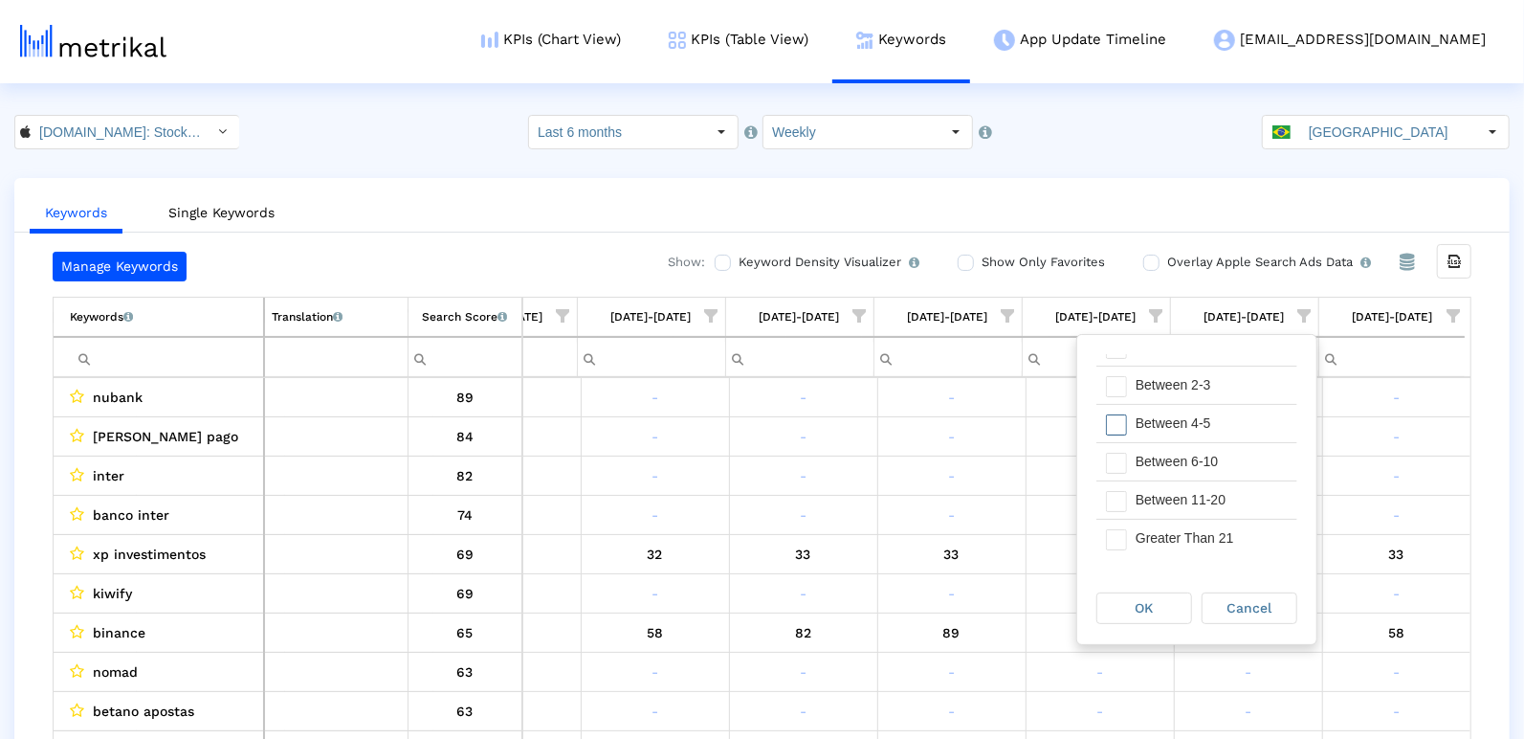
click at [1161, 416] on div "Between 4-5" at bounding box center [1211, 423] width 171 height 37
click at [1160, 600] on div "OK" at bounding box center [1145, 608] width 94 height 30
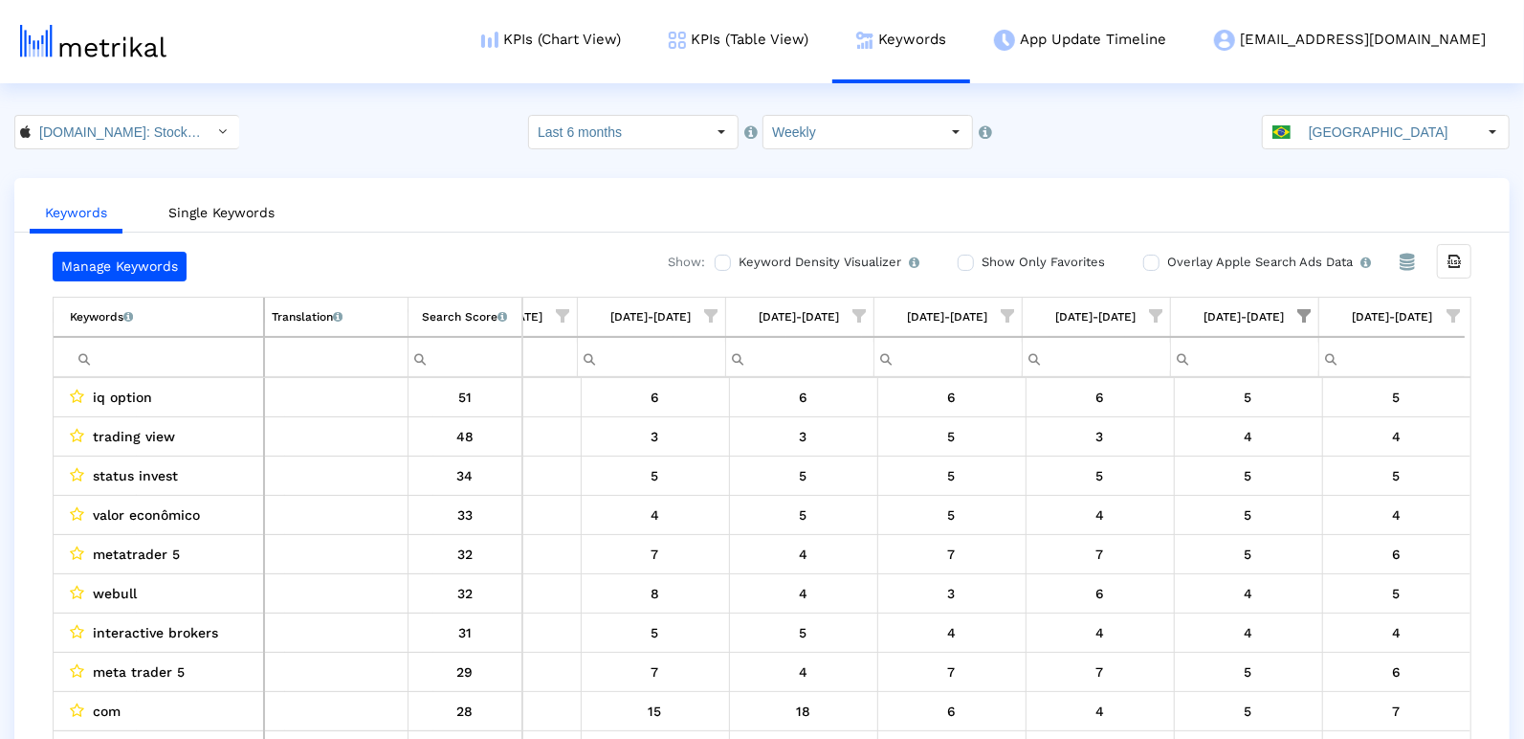
click at [1453, 309] on span "Show filter options for column '09/28/25-10/04/25'" at bounding box center [1453, 315] width 13 height 13
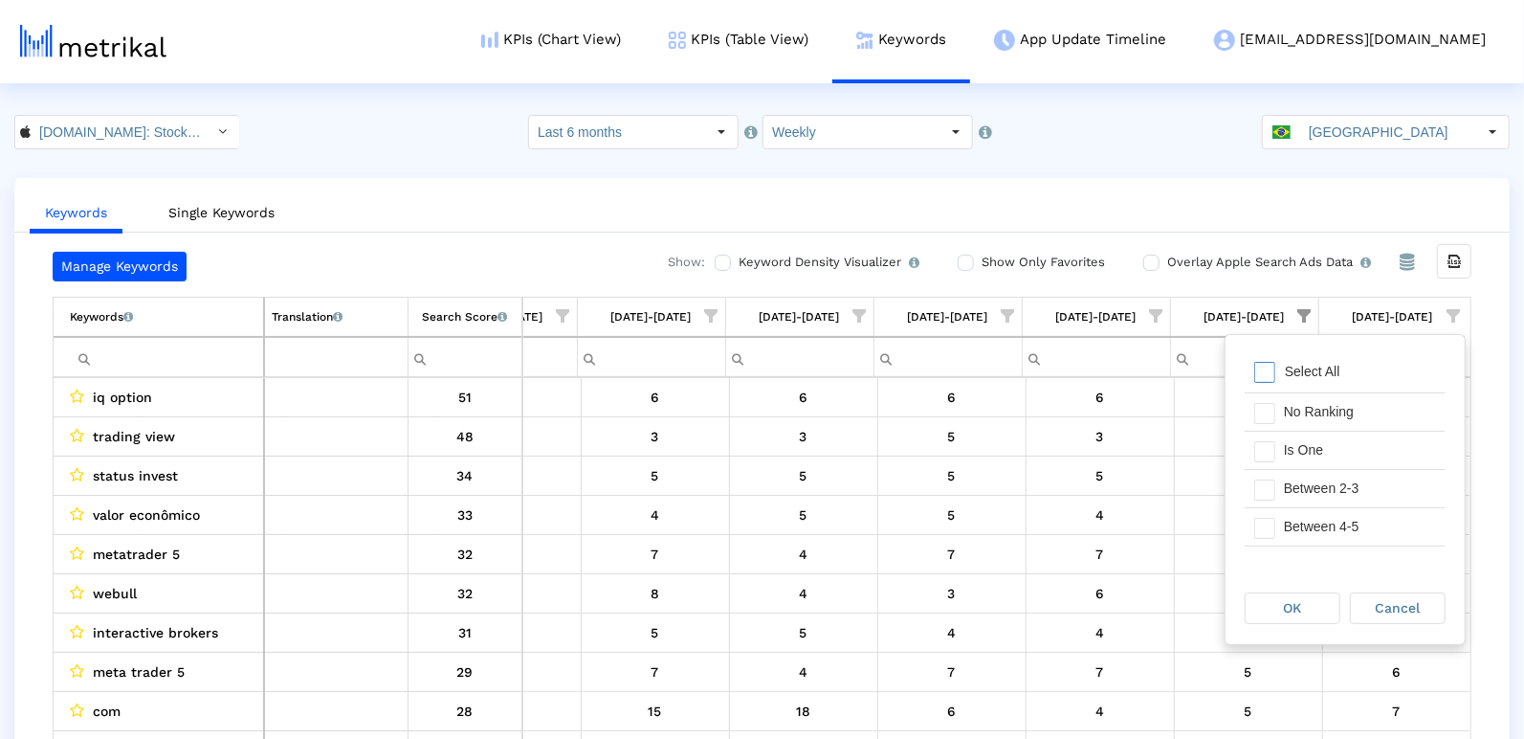
drag, startPoint x: 1260, startPoint y: 375, endPoint x: 1261, endPoint y: 402, distance: 26.8
click at [1260, 374] on span "Filter options" at bounding box center [1265, 372] width 21 height 21
click at [1256, 445] on span "Filter options" at bounding box center [1265, 451] width 21 height 21
click at [1256, 470] on div "Filter options" at bounding box center [1260, 488] width 30 height 37
click at [1256, 521] on span "Filter options" at bounding box center [1265, 528] width 21 height 21
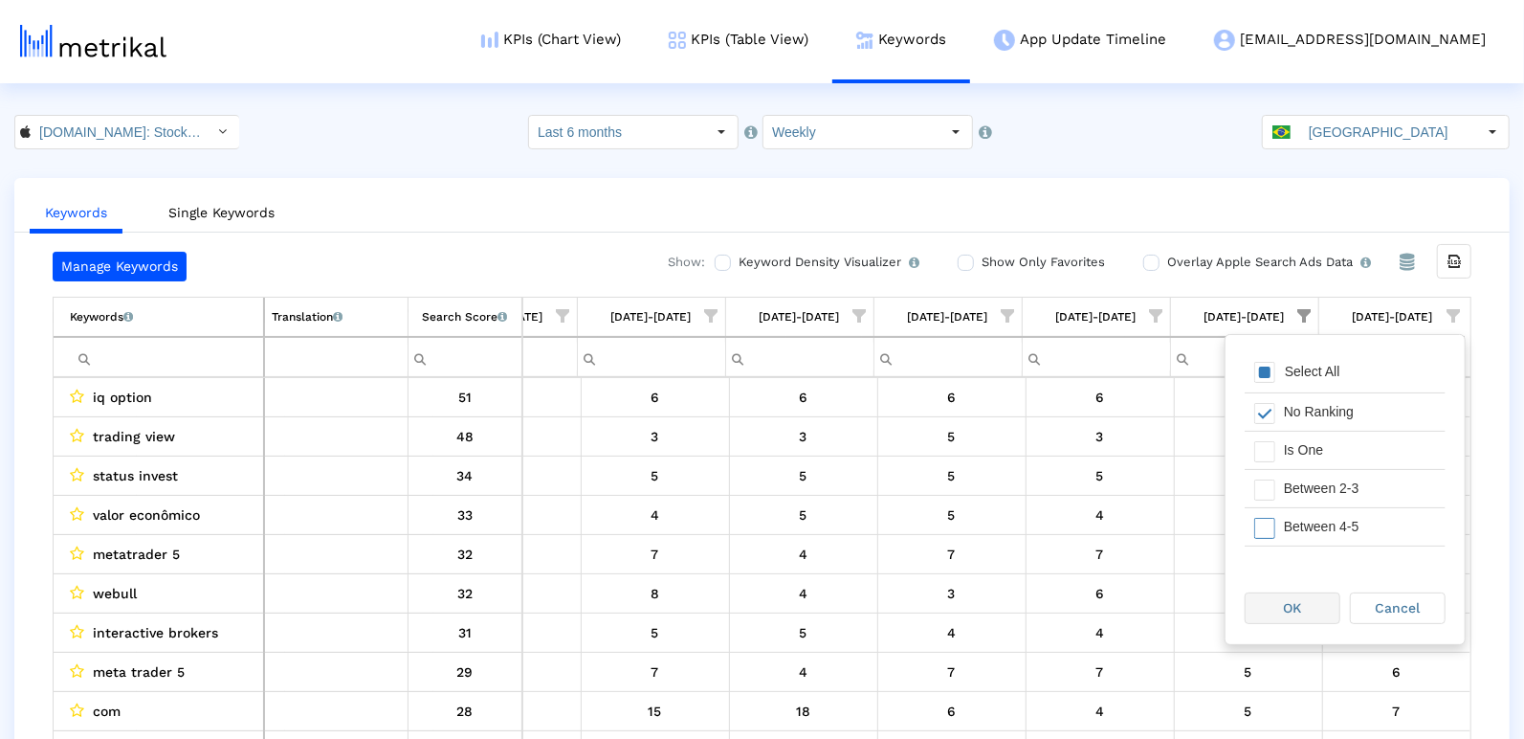
click at [1258, 605] on div "OK" at bounding box center [1293, 608] width 94 height 30
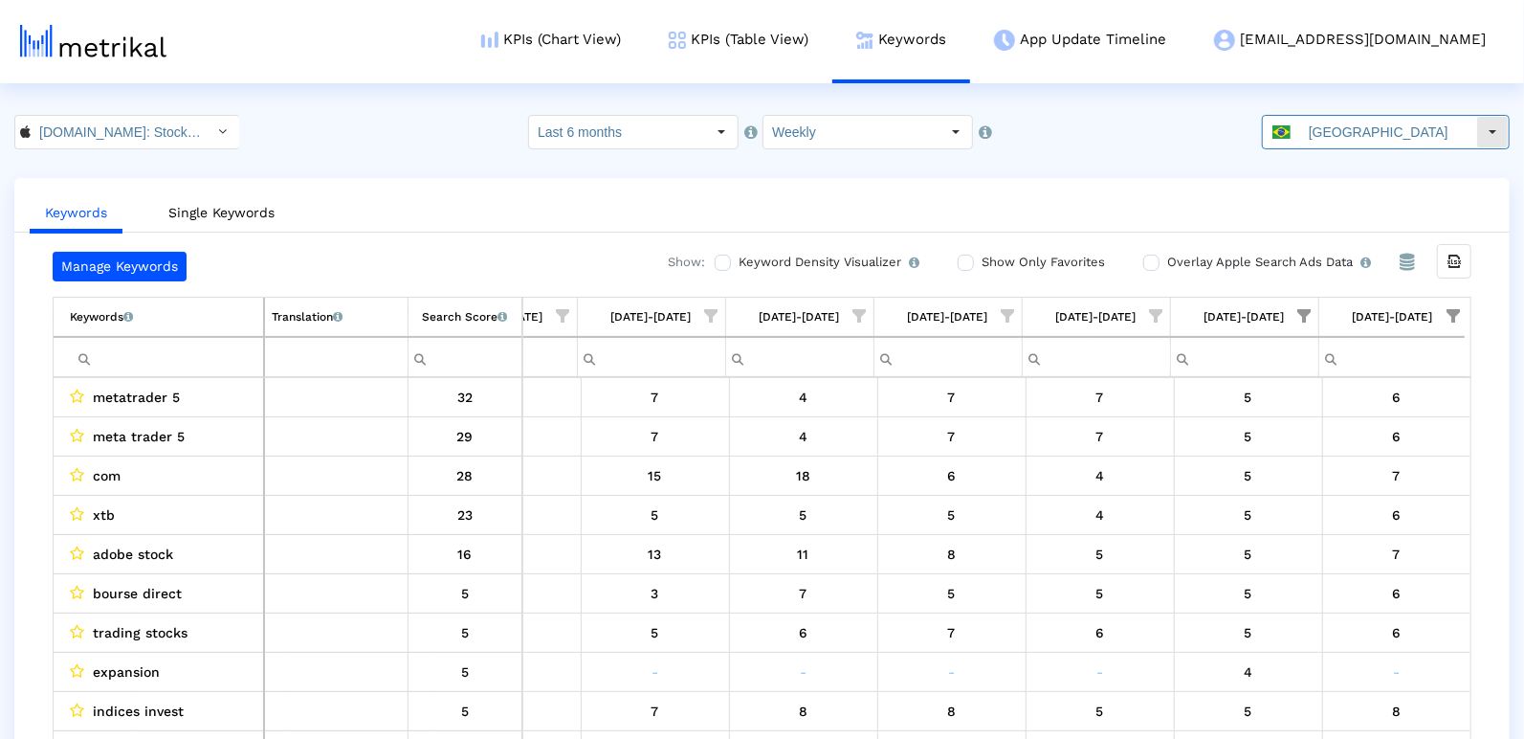
click at [1364, 120] on input "[GEOGRAPHIC_DATA]" at bounding box center [1389, 132] width 176 height 33
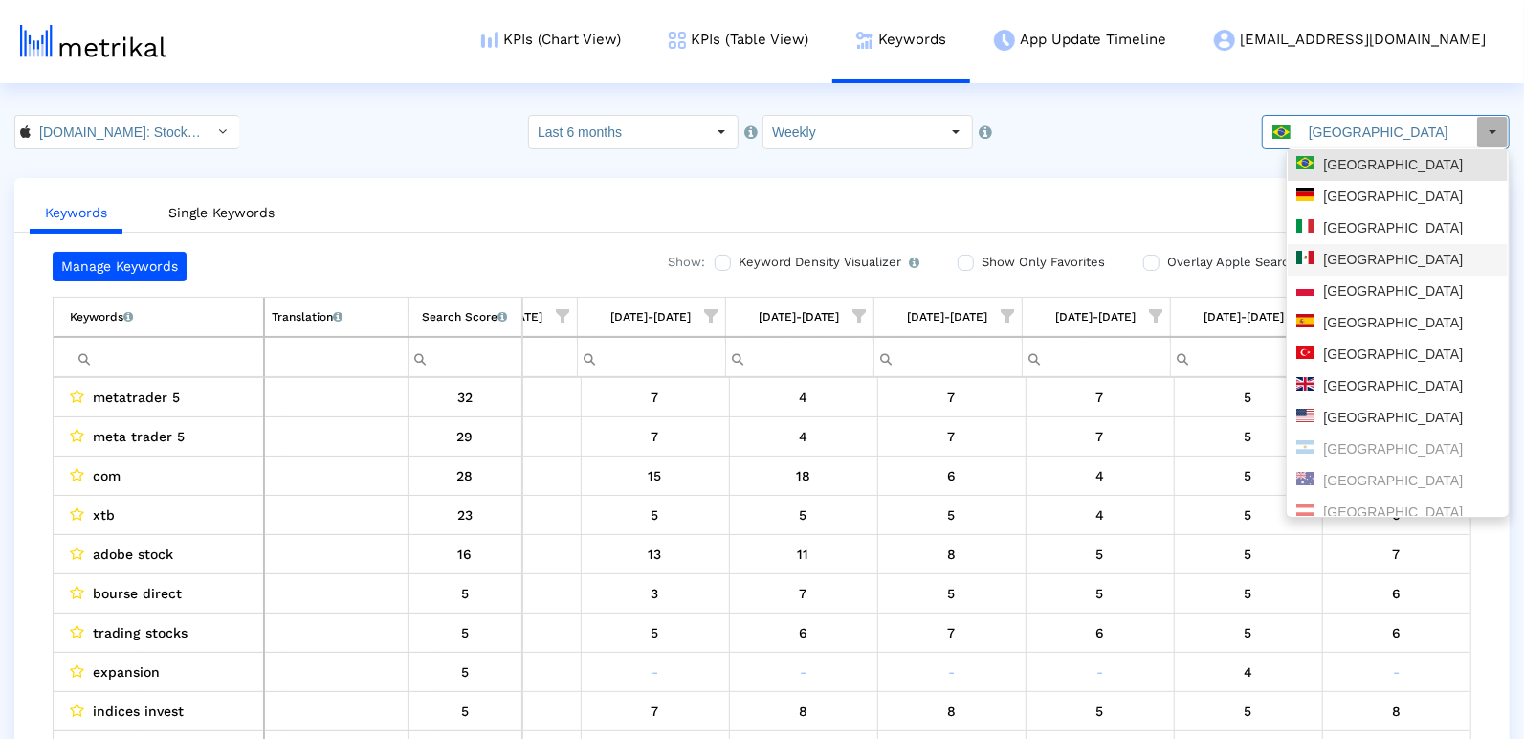
click at [1364, 258] on div "[GEOGRAPHIC_DATA]" at bounding box center [1398, 260] width 203 height 18
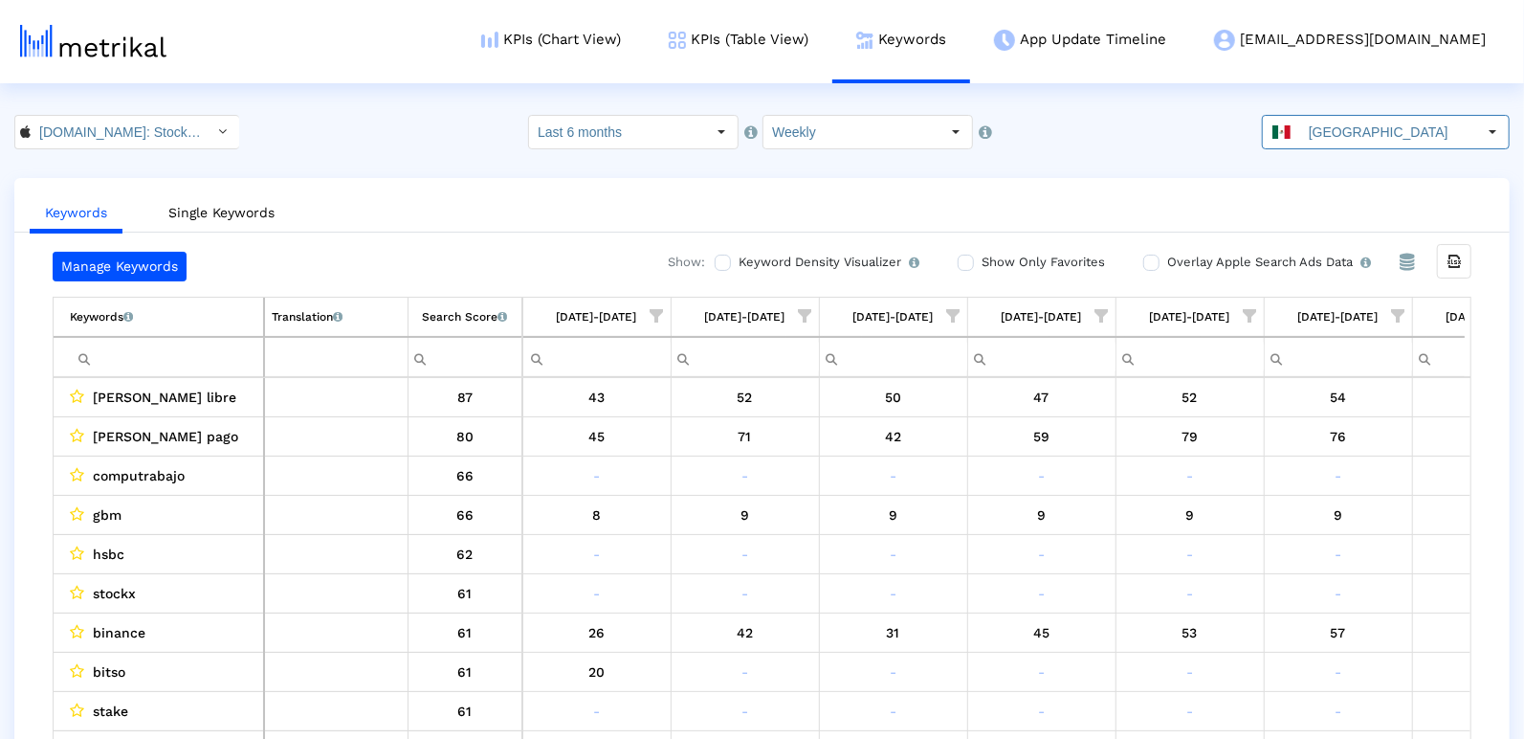
scroll to position [0, 2764]
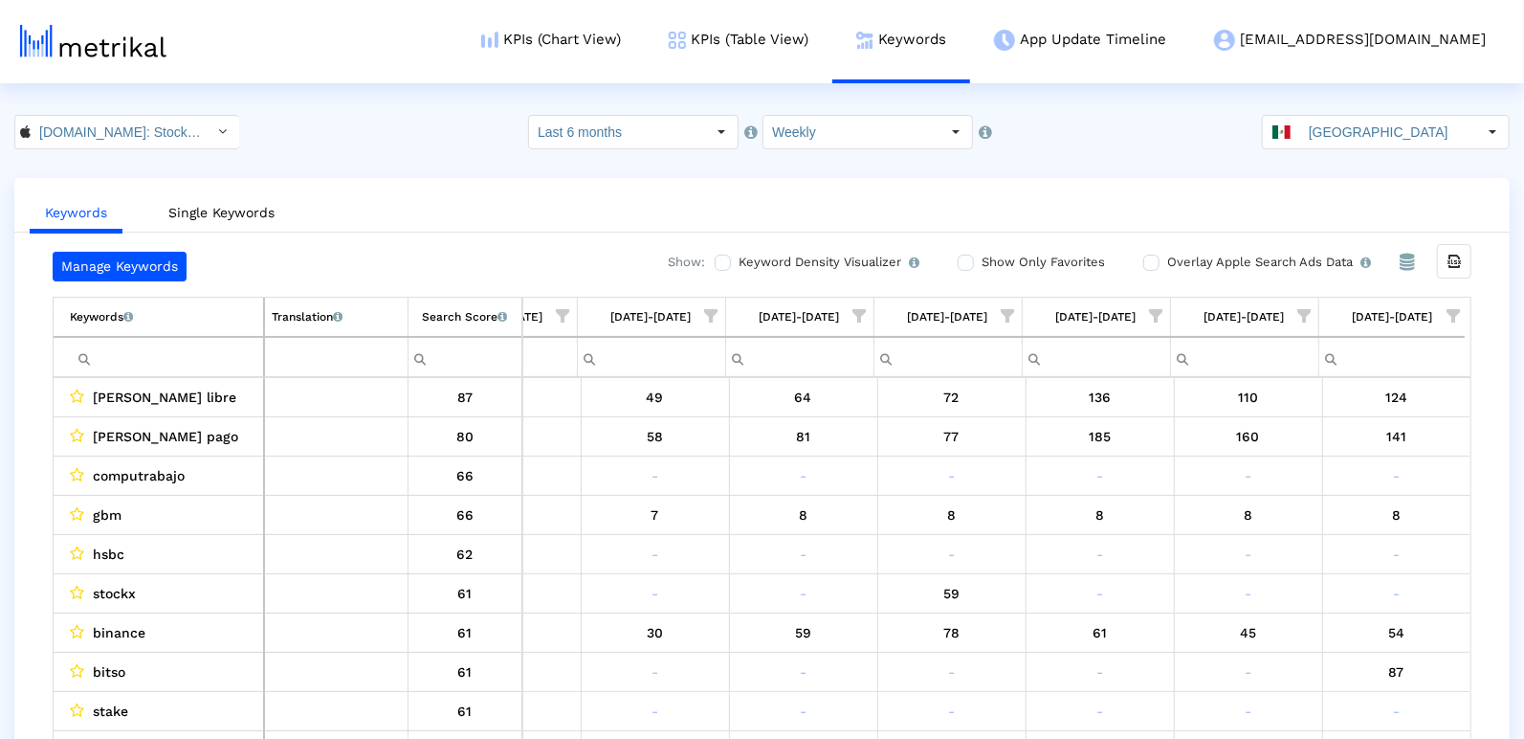
click at [1457, 312] on span "Show filter options for column '09/28/25-10/04/25'" at bounding box center [1453, 315] width 13 height 13
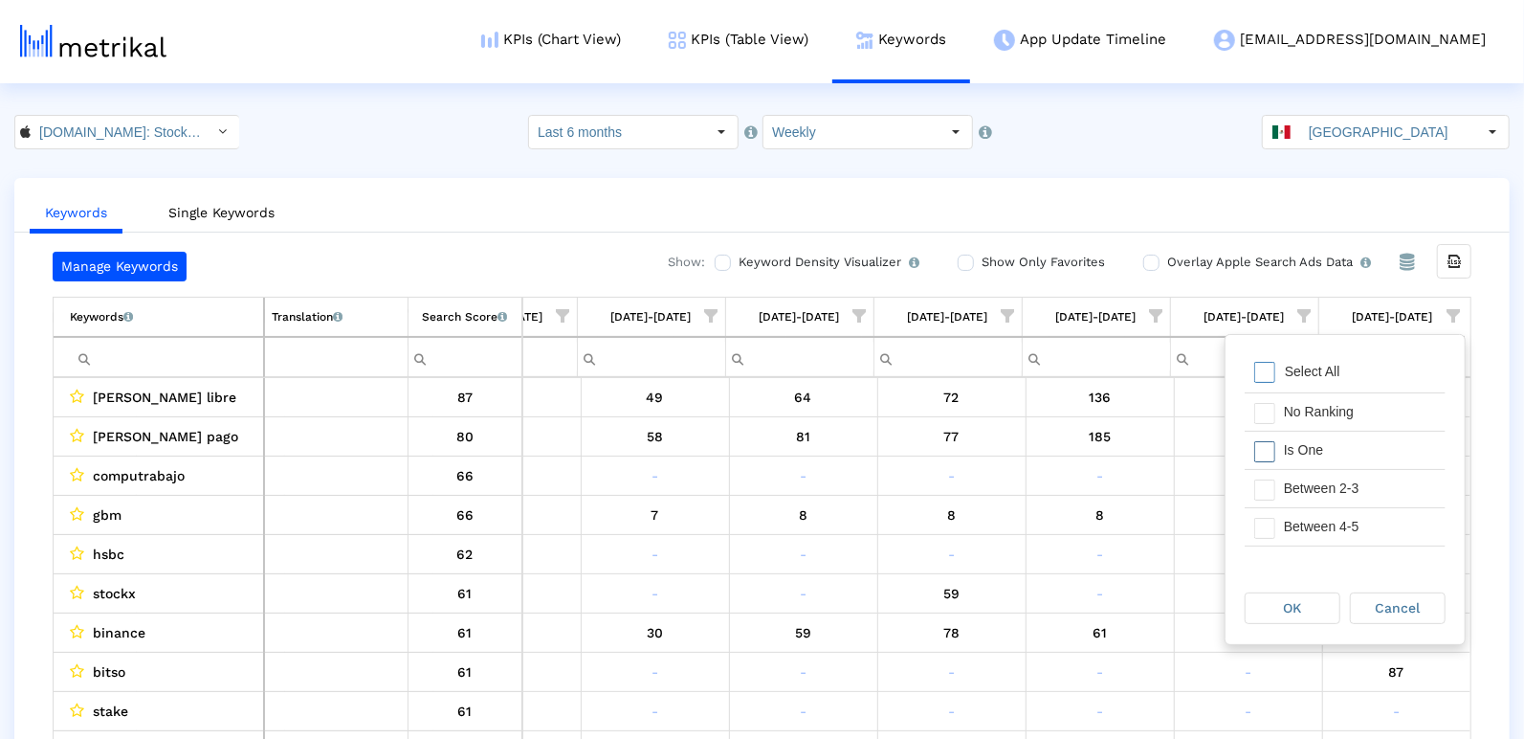
click at [1370, 466] on div "Select All No Ranking Is One Between 2-3 Between 4-5 Between 6-10 Between 11-20…" at bounding box center [1345, 507] width 201 height 306
click at [1346, 447] on div "Is One" at bounding box center [1360, 450] width 171 height 37
click at [1337, 474] on div "Between 2-3" at bounding box center [1360, 488] width 171 height 37
click at [1335, 530] on div "Between 4-5" at bounding box center [1360, 526] width 171 height 37
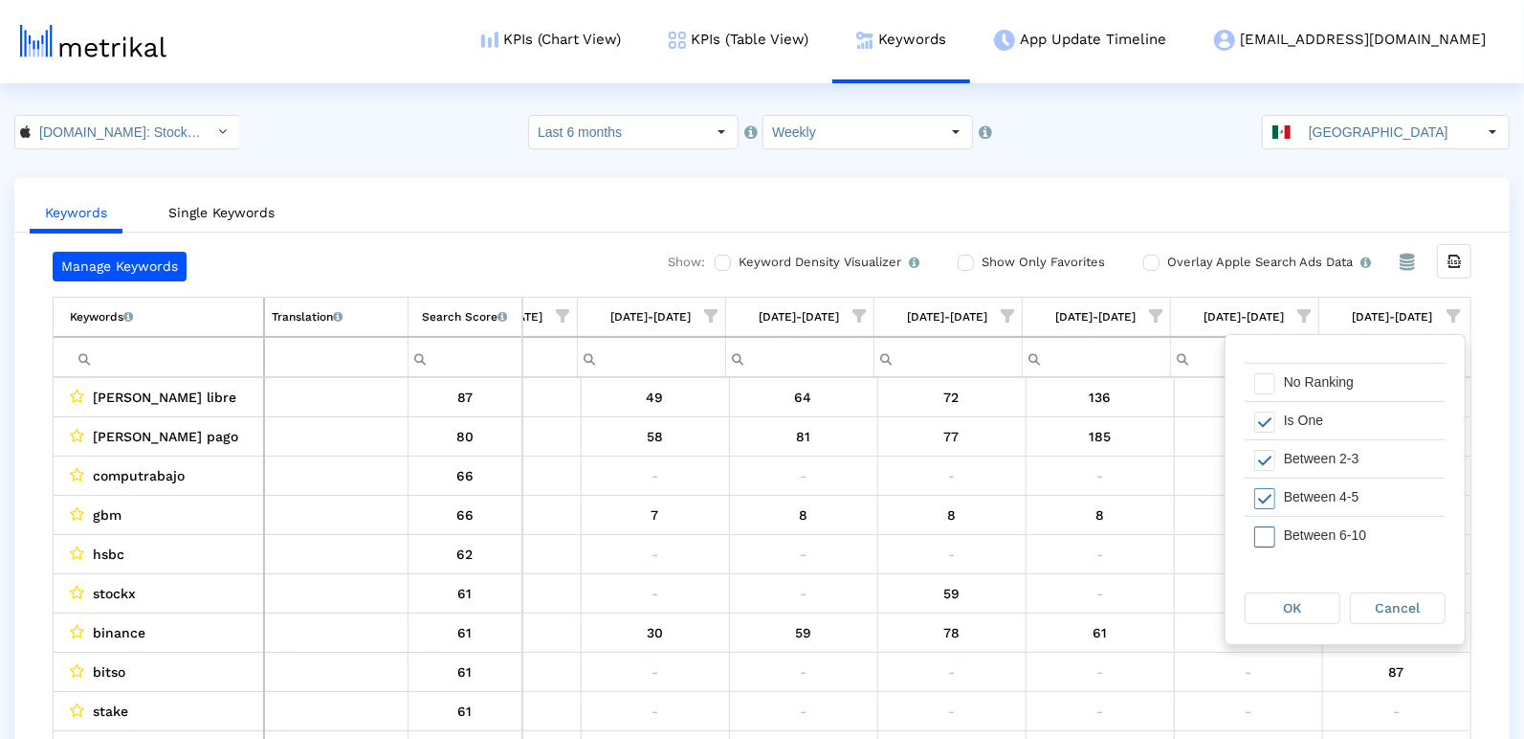
click at [1333, 530] on div "Between 6-10" at bounding box center [1360, 535] width 171 height 37
click at [1299, 588] on div "OK Cancel" at bounding box center [1345, 608] width 239 height 73
click at [1299, 599] on div "OK" at bounding box center [1293, 608] width 94 height 30
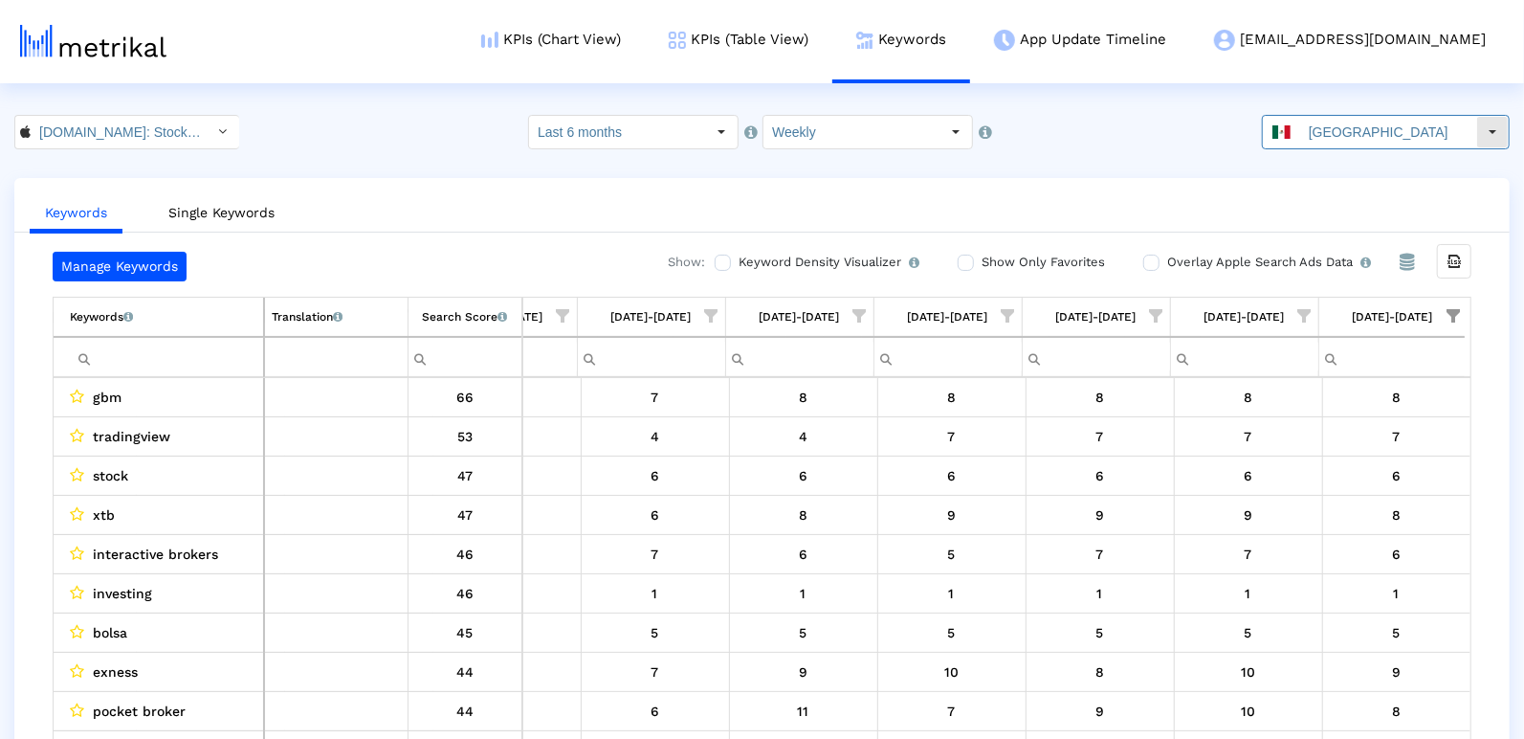
click at [1319, 124] on div "[GEOGRAPHIC_DATA]" at bounding box center [1369, 132] width 213 height 33
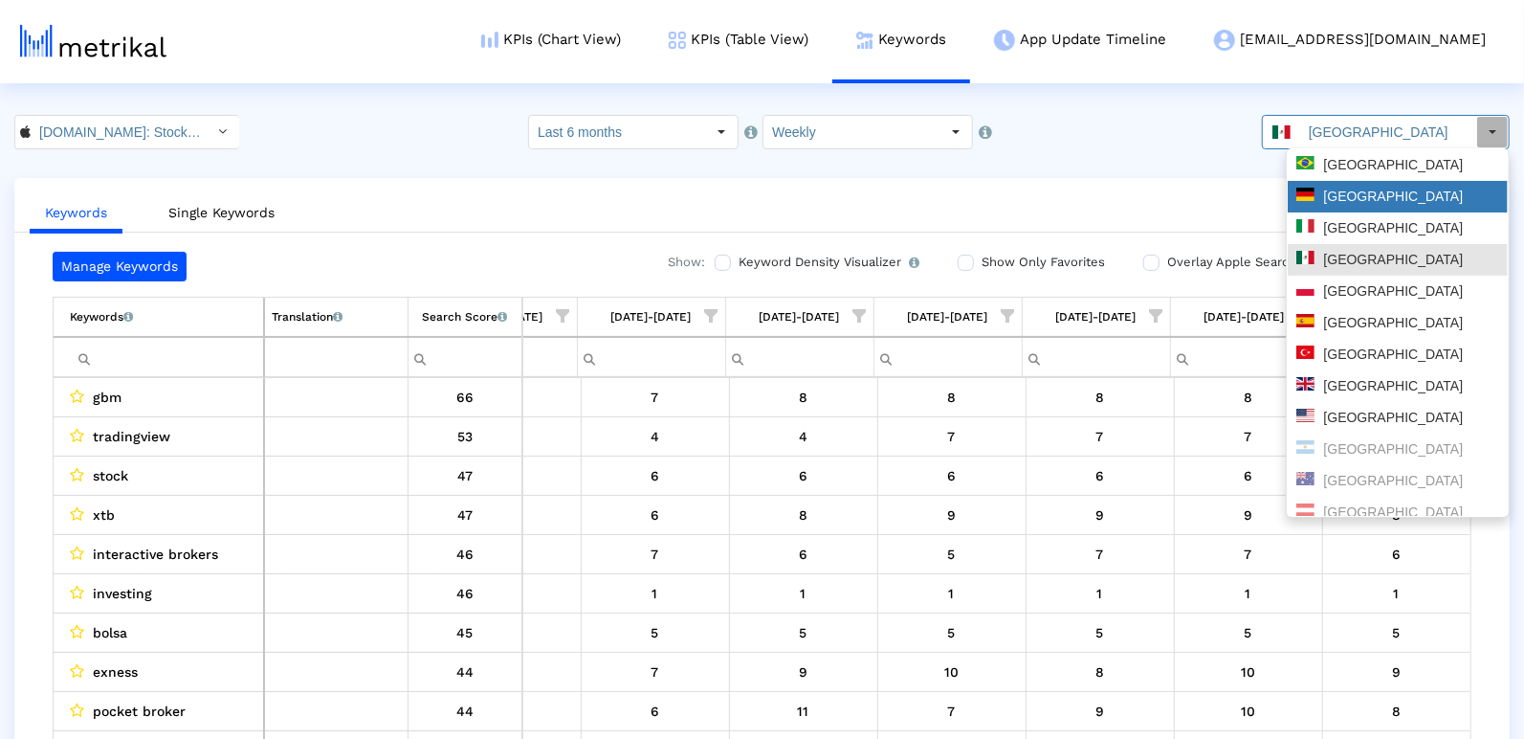
click at [1338, 199] on div "[GEOGRAPHIC_DATA]" at bounding box center [1398, 197] width 203 height 18
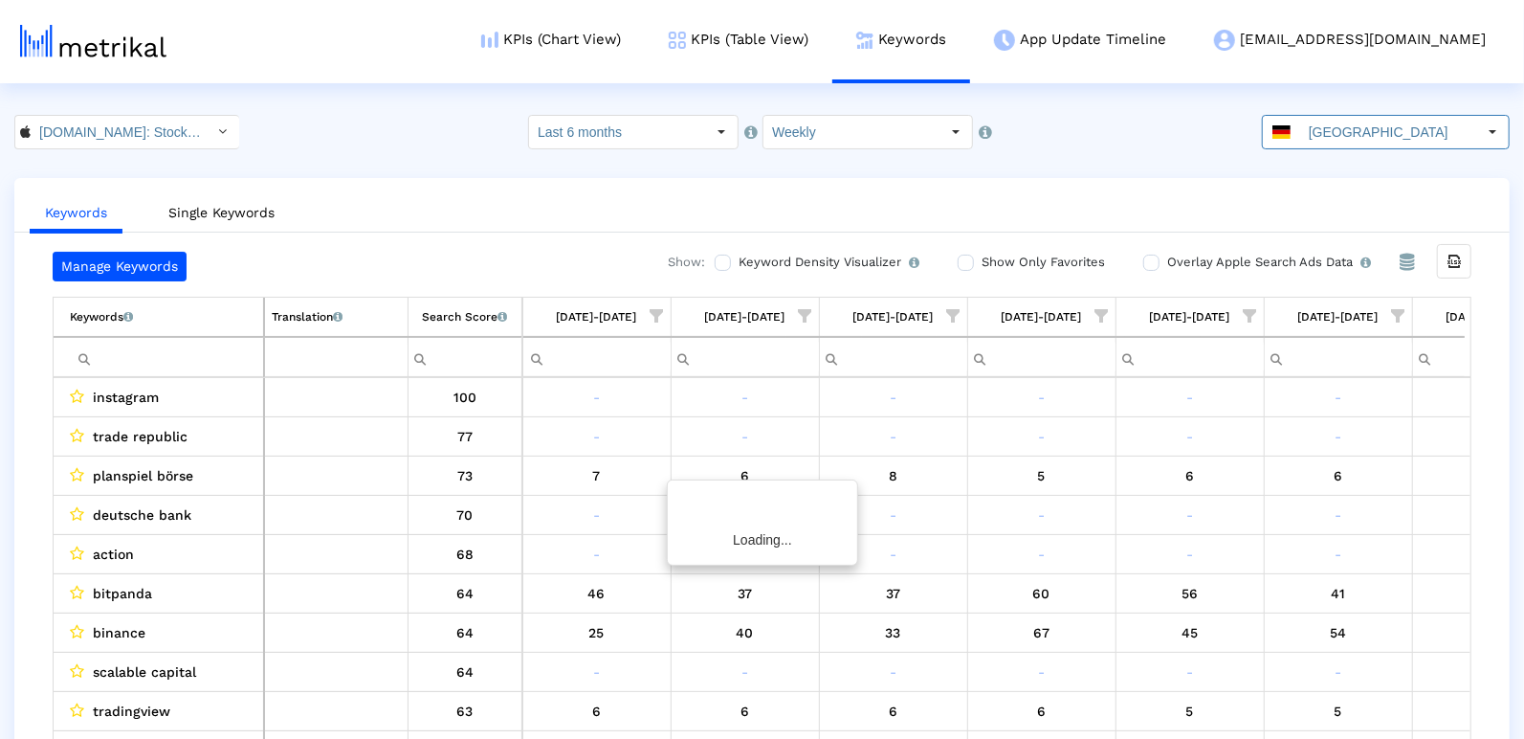
scroll to position [0, 2764]
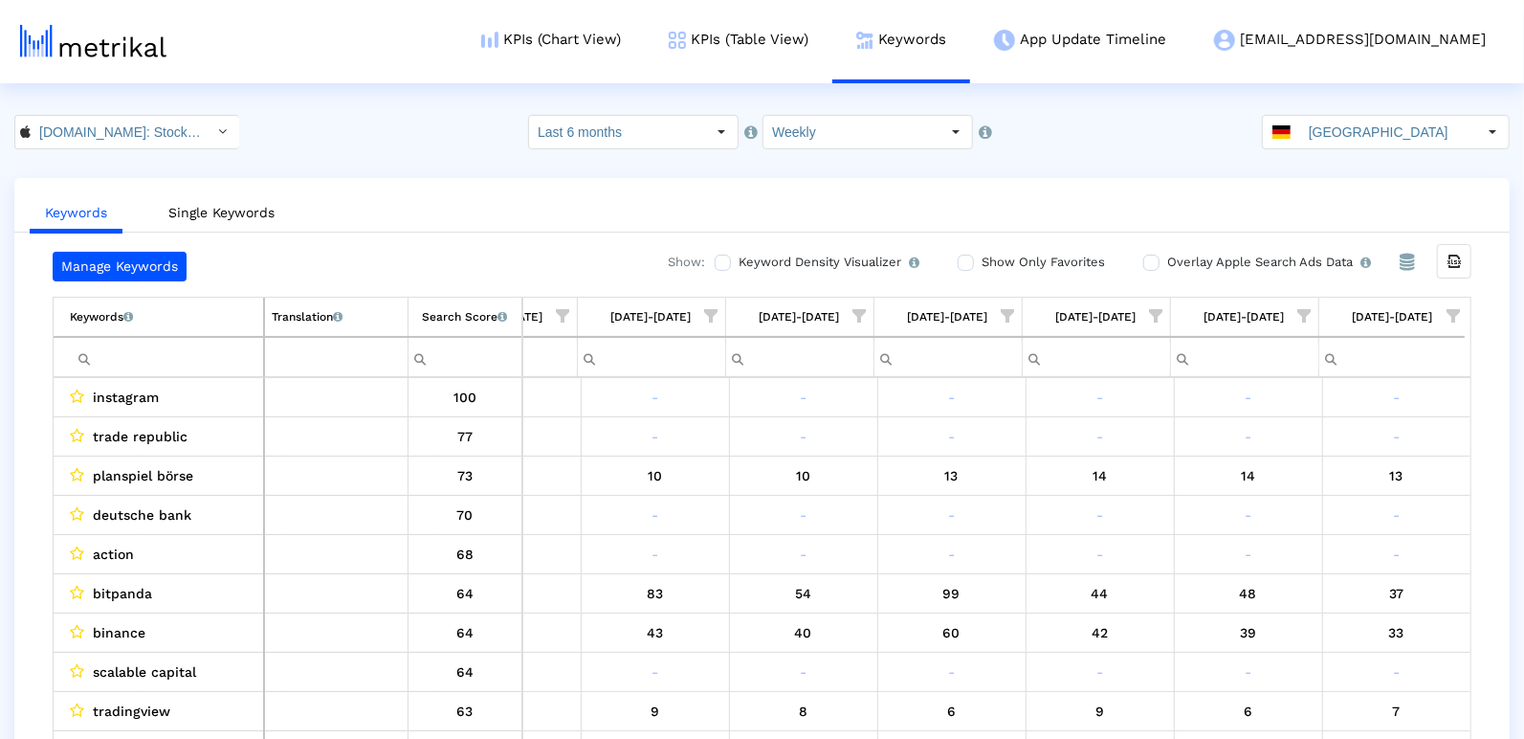
click at [1457, 318] on span "Show filter options for column '09/28/25-10/04/25'" at bounding box center [1453, 315] width 13 height 13
click at [1370, 438] on div "Is One" at bounding box center [1360, 450] width 171 height 37
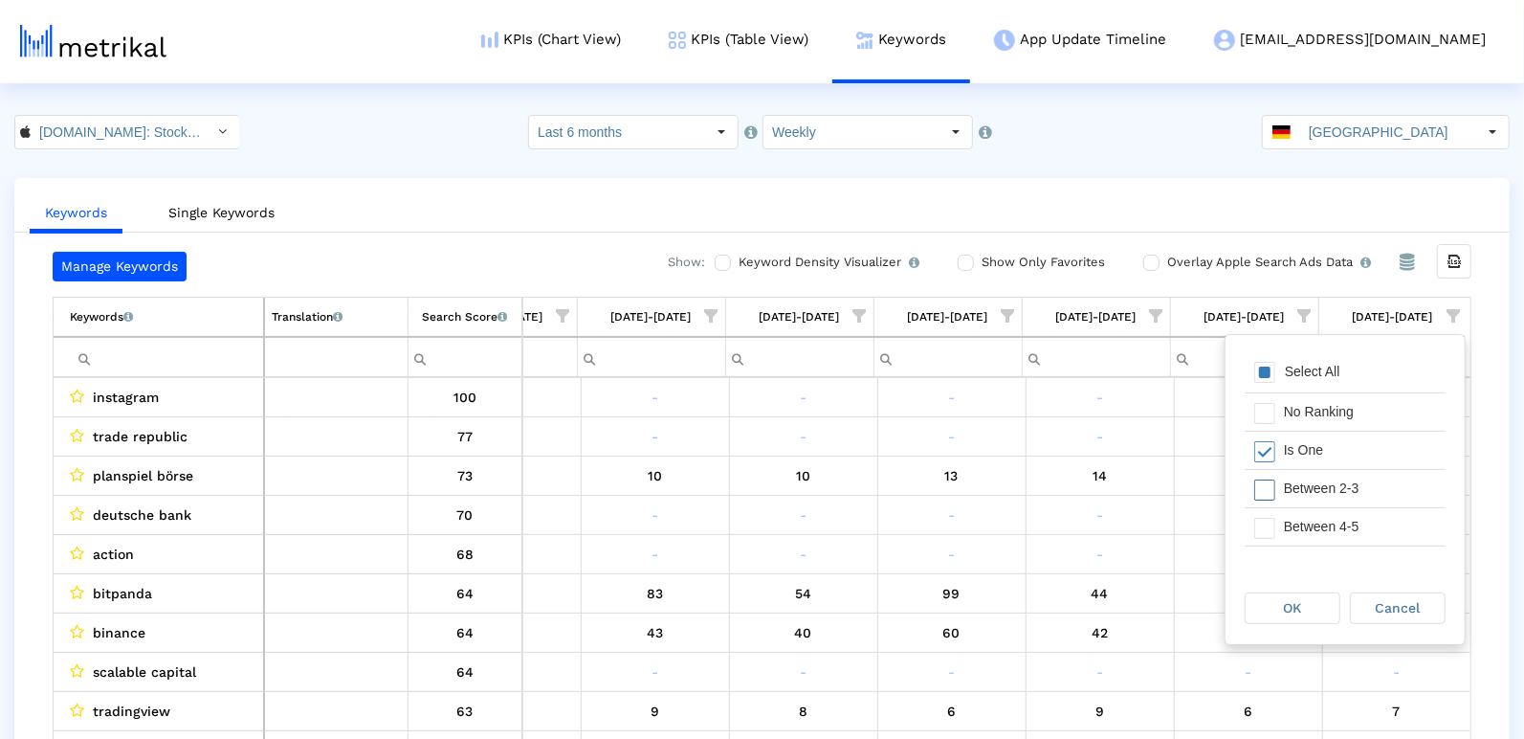
click at [1369, 490] on div "Between 2-3" at bounding box center [1360, 488] width 171 height 37
click at [1369, 521] on div "Between 4-5" at bounding box center [1360, 526] width 171 height 37
click at [1369, 521] on div "Between 4-5" at bounding box center [1360, 506] width 171 height 37
click at [1357, 529] on div "Between 6-10" at bounding box center [1360, 544] width 171 height 37
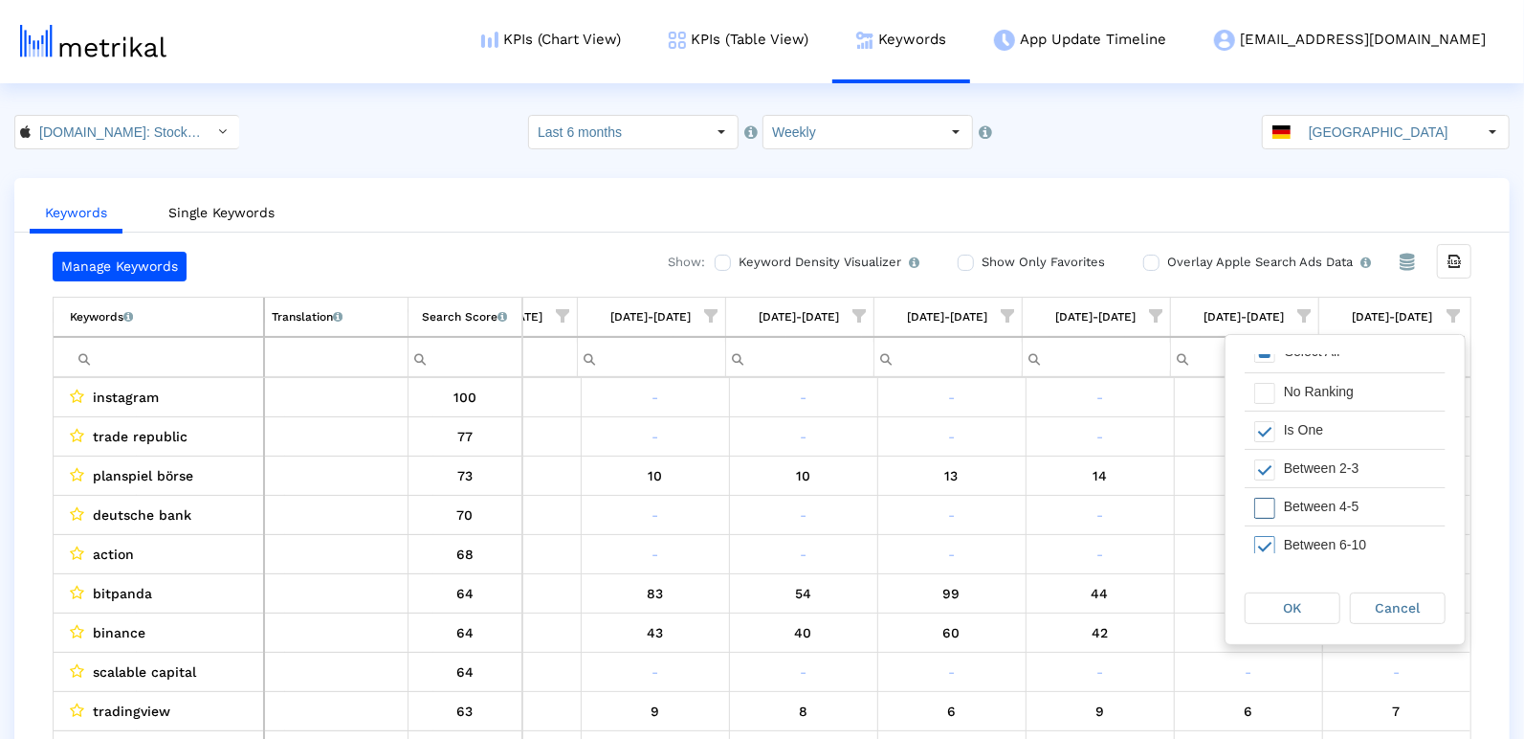
click at [1348, 517] on div "Between 4-5" at bounding box center [1360, 506] width 171 height 37
click at [1311, 612] on div "OK" at bounding box center [1293, 608] width 94 height 30
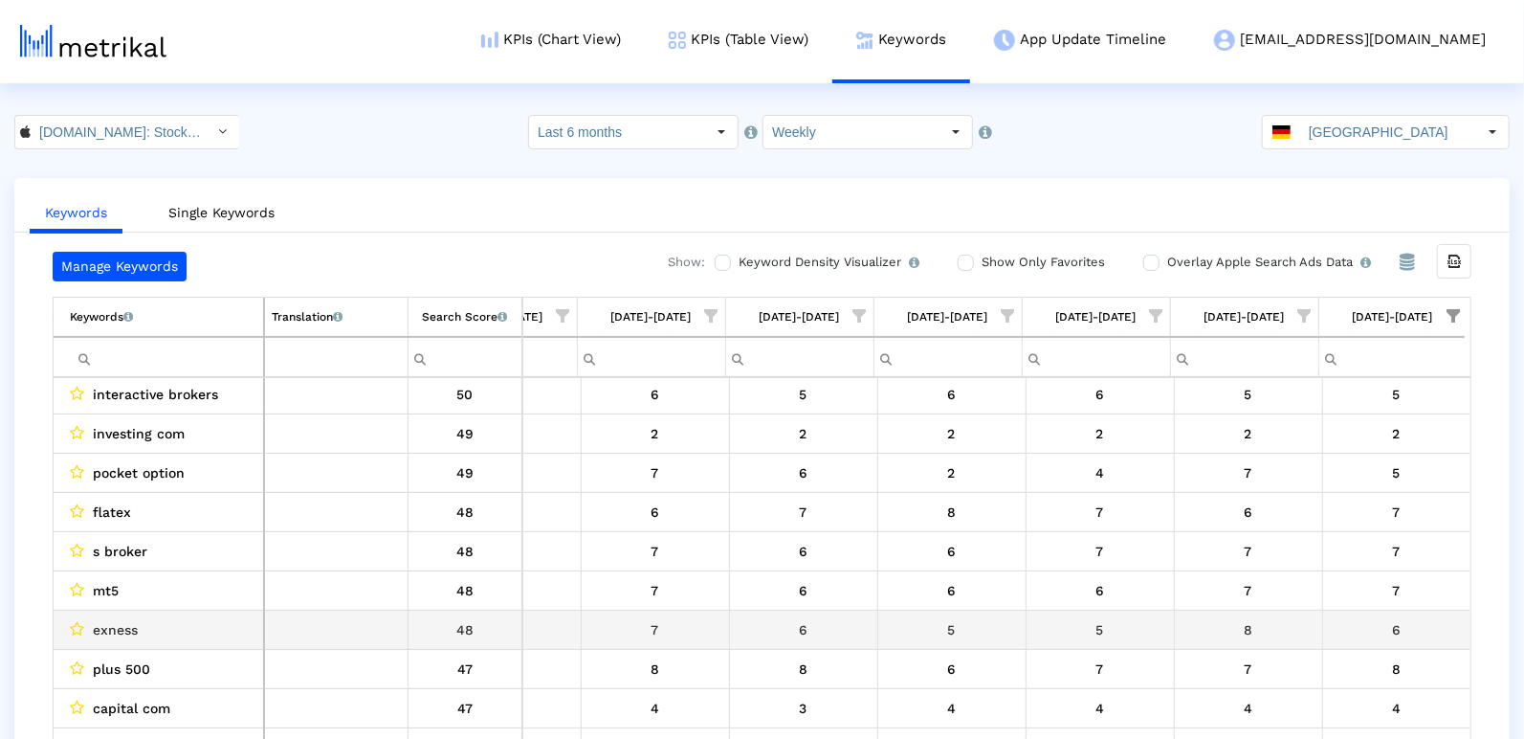
scroll to position [209, 0]
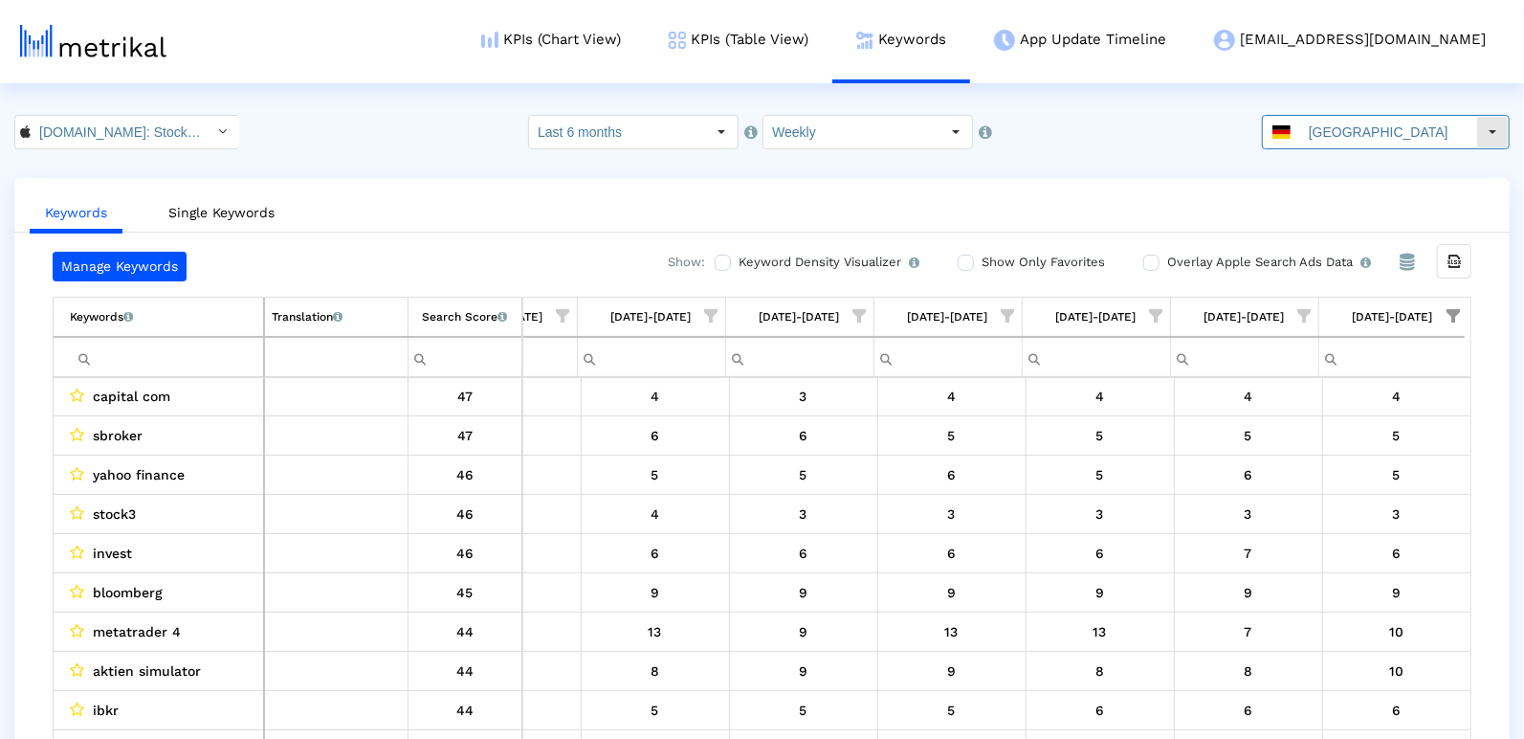
click at [1316, 135] on div "[GEOGRAPHIC_DATA]" at bounding box center [1369, 132] width 213 height 33
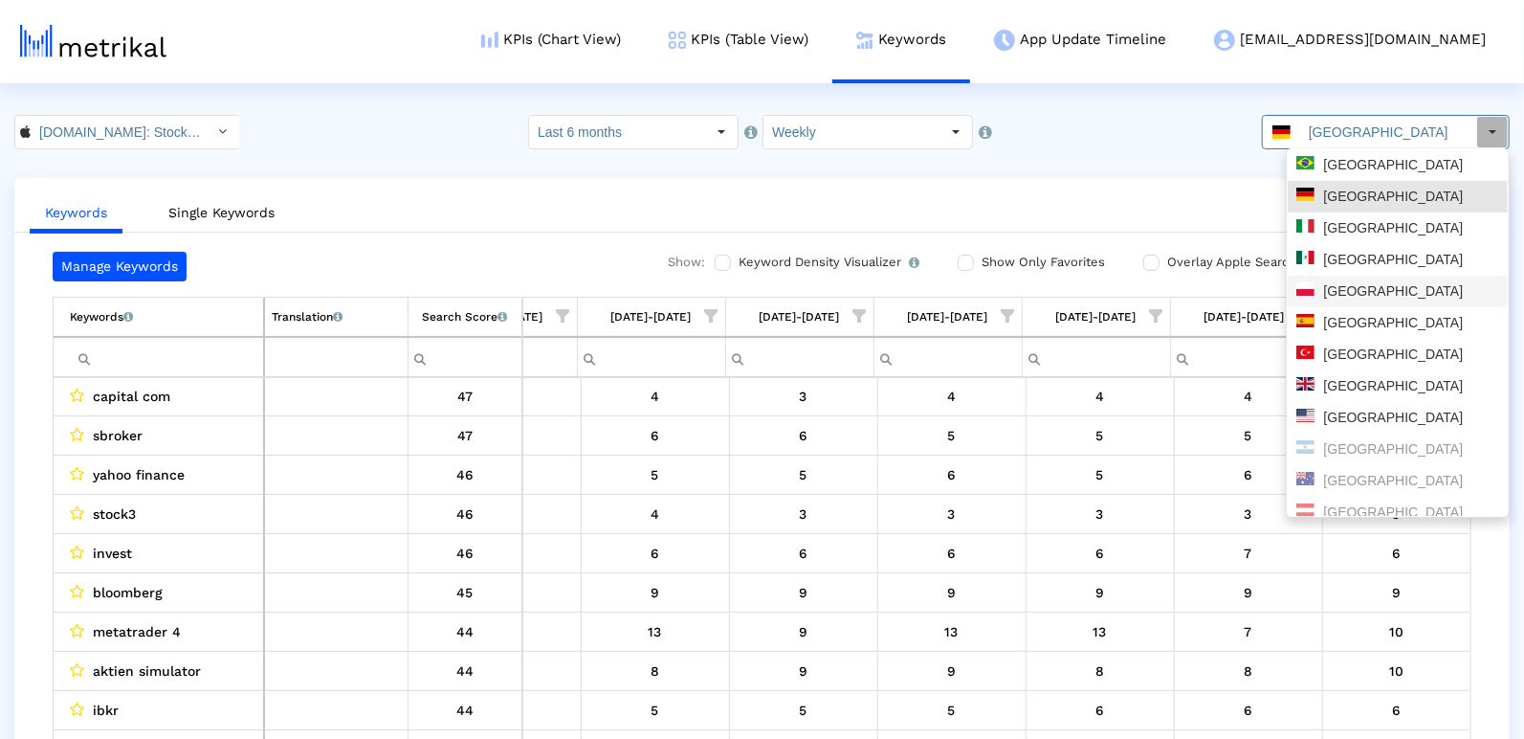
click at [1341, 293] on div "[GEOGRAPHIC_DATA]" at bounding box center [1398, 291] width 203 height 18
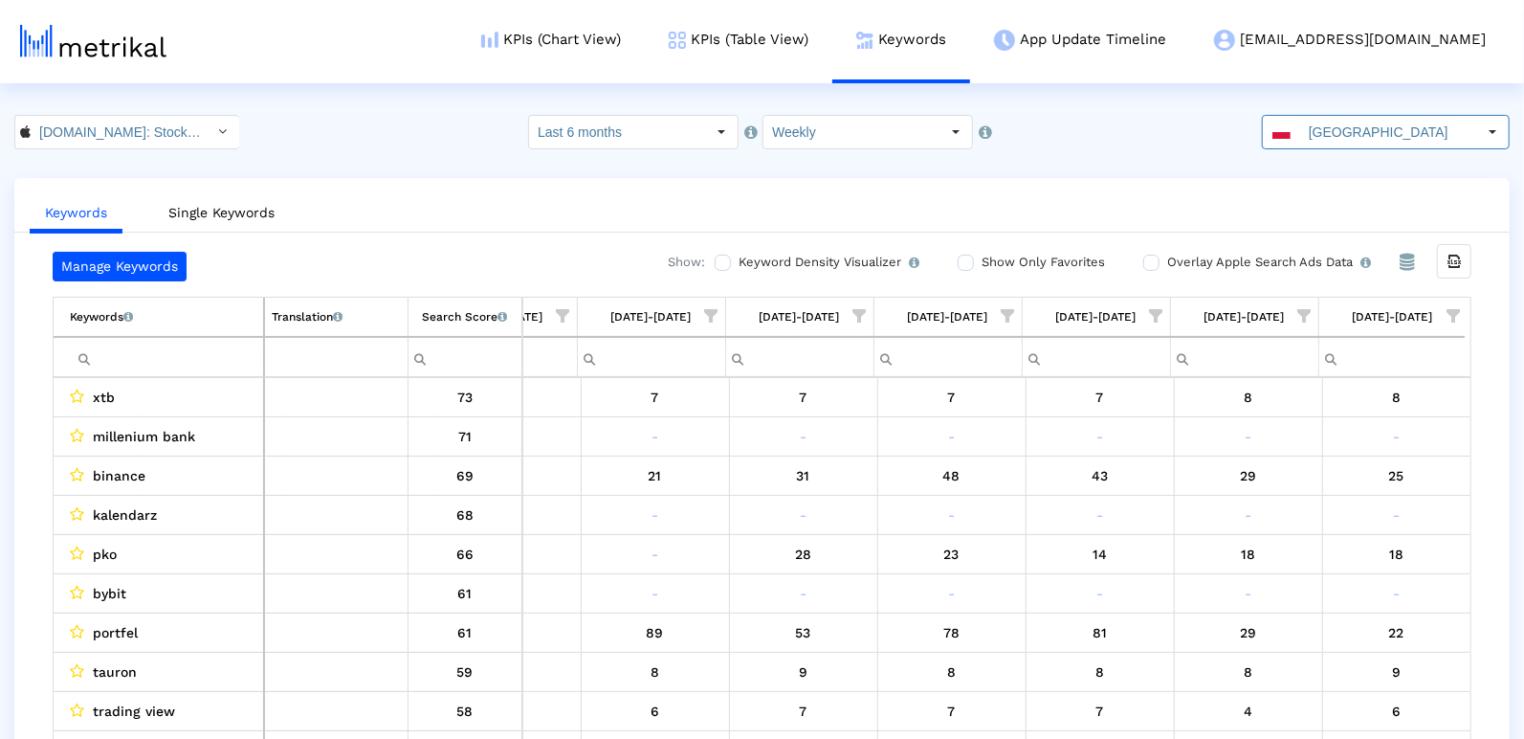
click at [1460, 312] on span "Show filter options for column '09/28/25-10/04/25'" at bounding box center [1453, 315] width 13 height 13
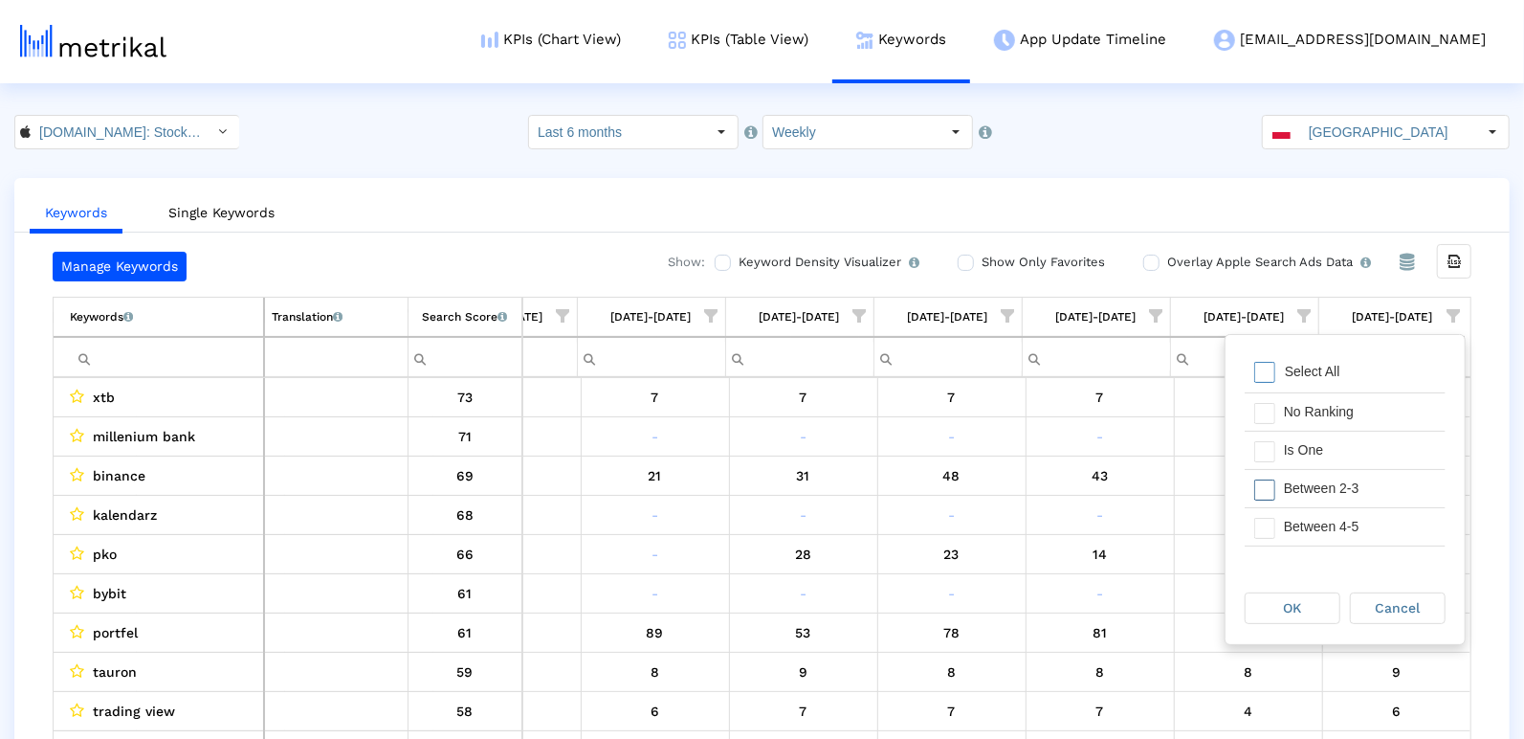
click at [1327, 457] on div "Is One" at bounding box center [1360, 450] width 171 height 37
click at [1327, 477] on div "Between 2-3" at bounding box center [1360, 488] width 171 height 37
click at [1327, 512] on div "Between 4-5" at bounding box center [1360, 526] width 171 height 37
click at [1323, 523] on div "Between 6-10" at bounding box center [1360, 532] width 171 height 37
click at [1306, 597] on div "OK" at bounding box center [1293, 608] width 94 height 30
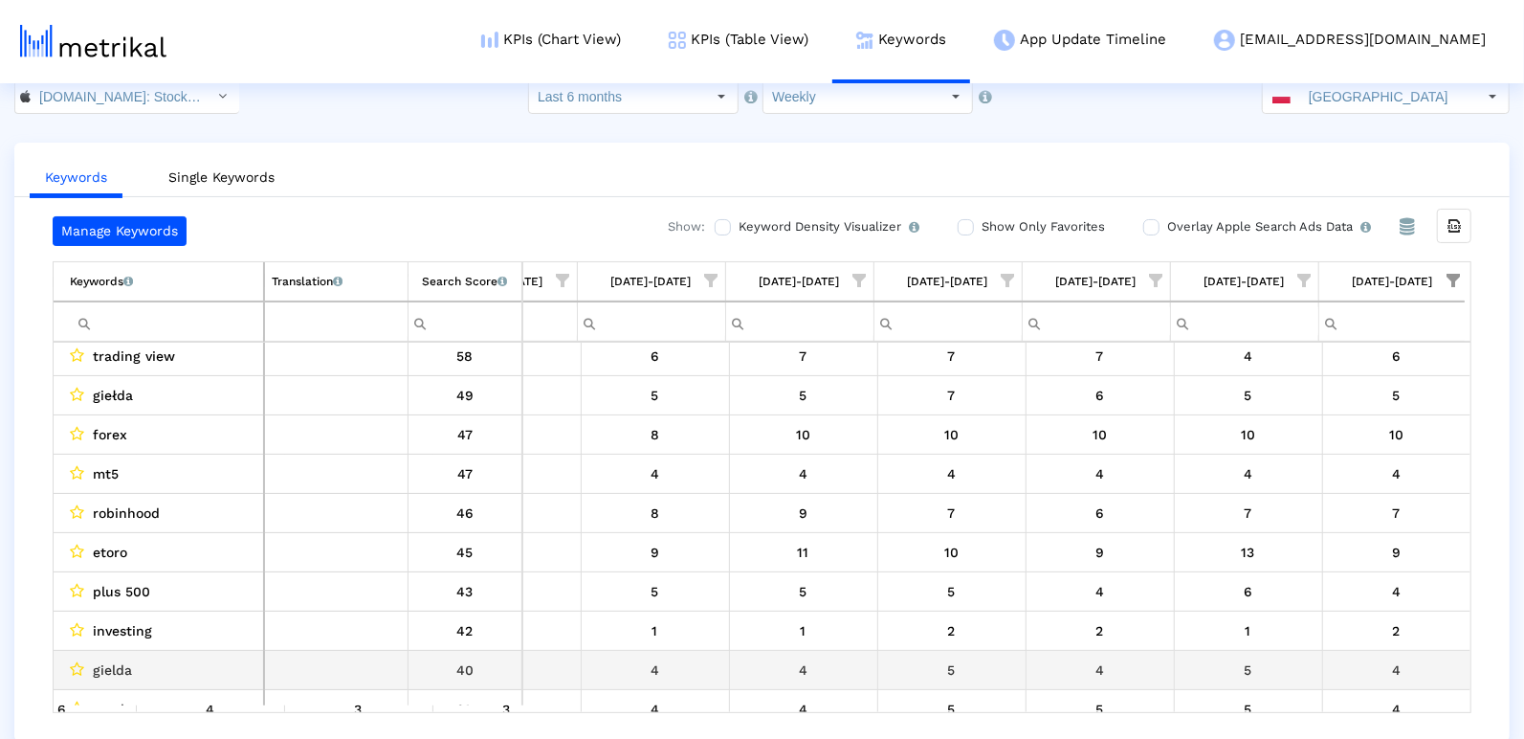
click at [148, 657] on div "gielda" at bounding box center [163, 669] width 187 height 25
copy span "gielda"
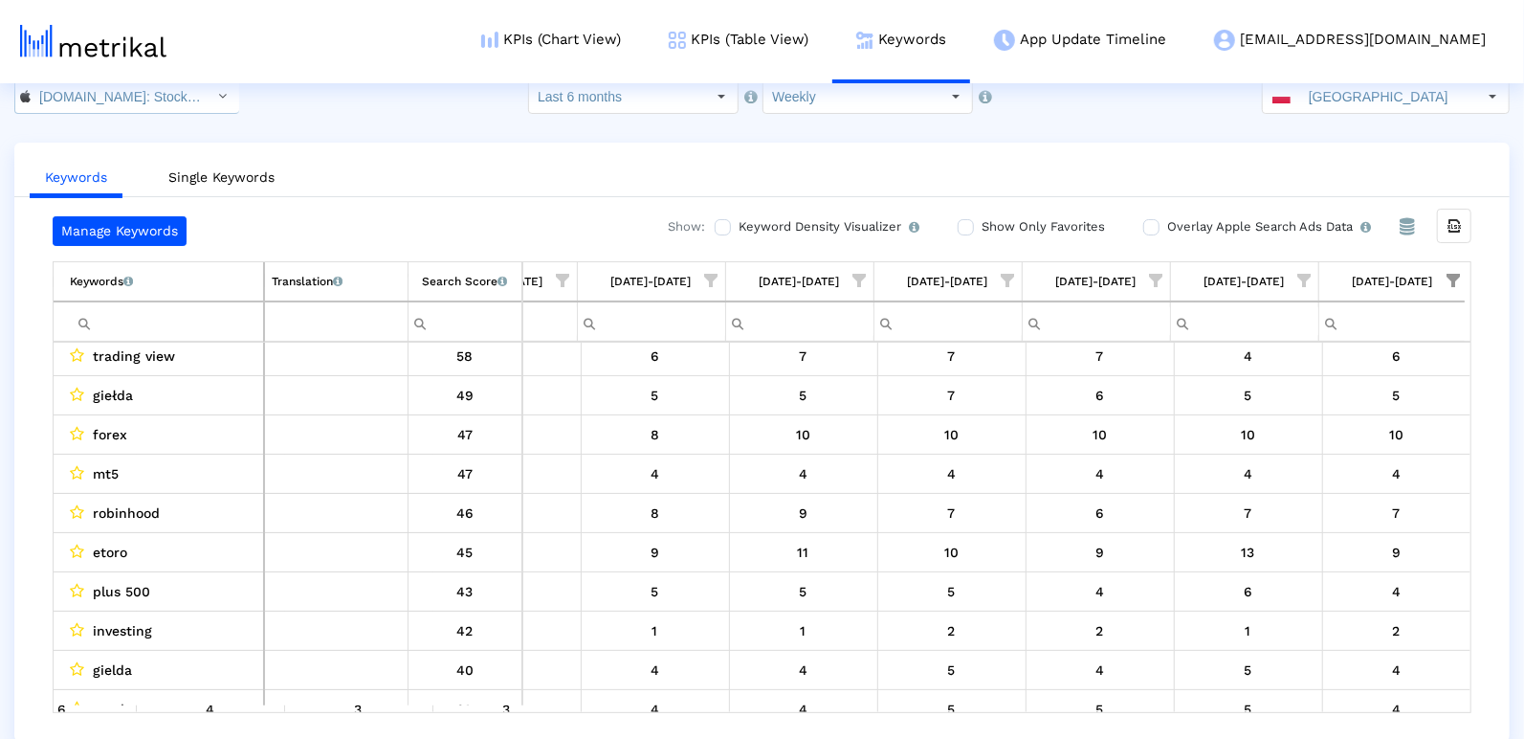
click at [164, 98] on input "[DOMAIN_NAME]: Stock Market < 909998122 >" at bounding box center [117, 96] width 172 height 33
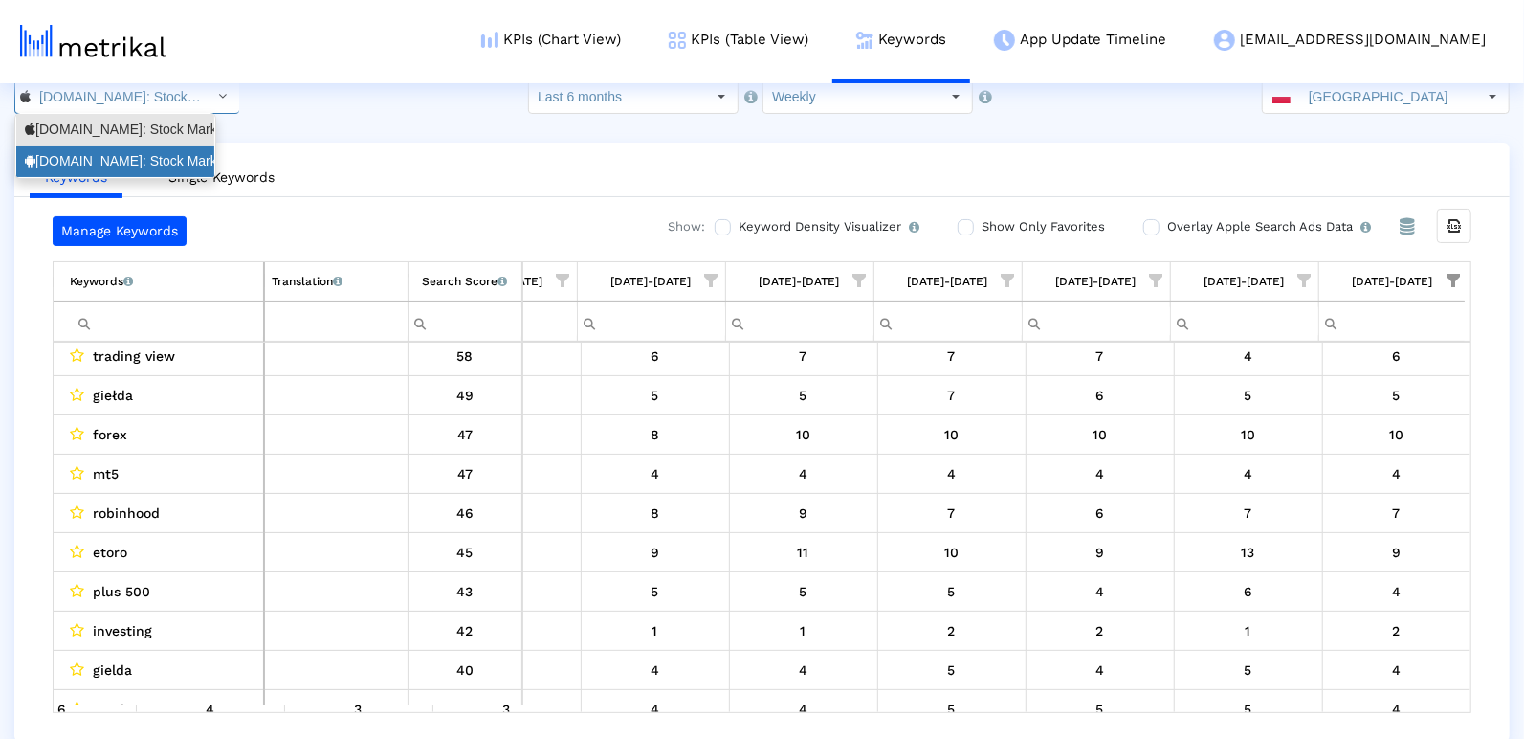
click at [169, 146] on div "[DOMAIN_NAME]: Stock Market <com.fusionmedia.investing>" at bounding box center [115, 161] width 198 height 32
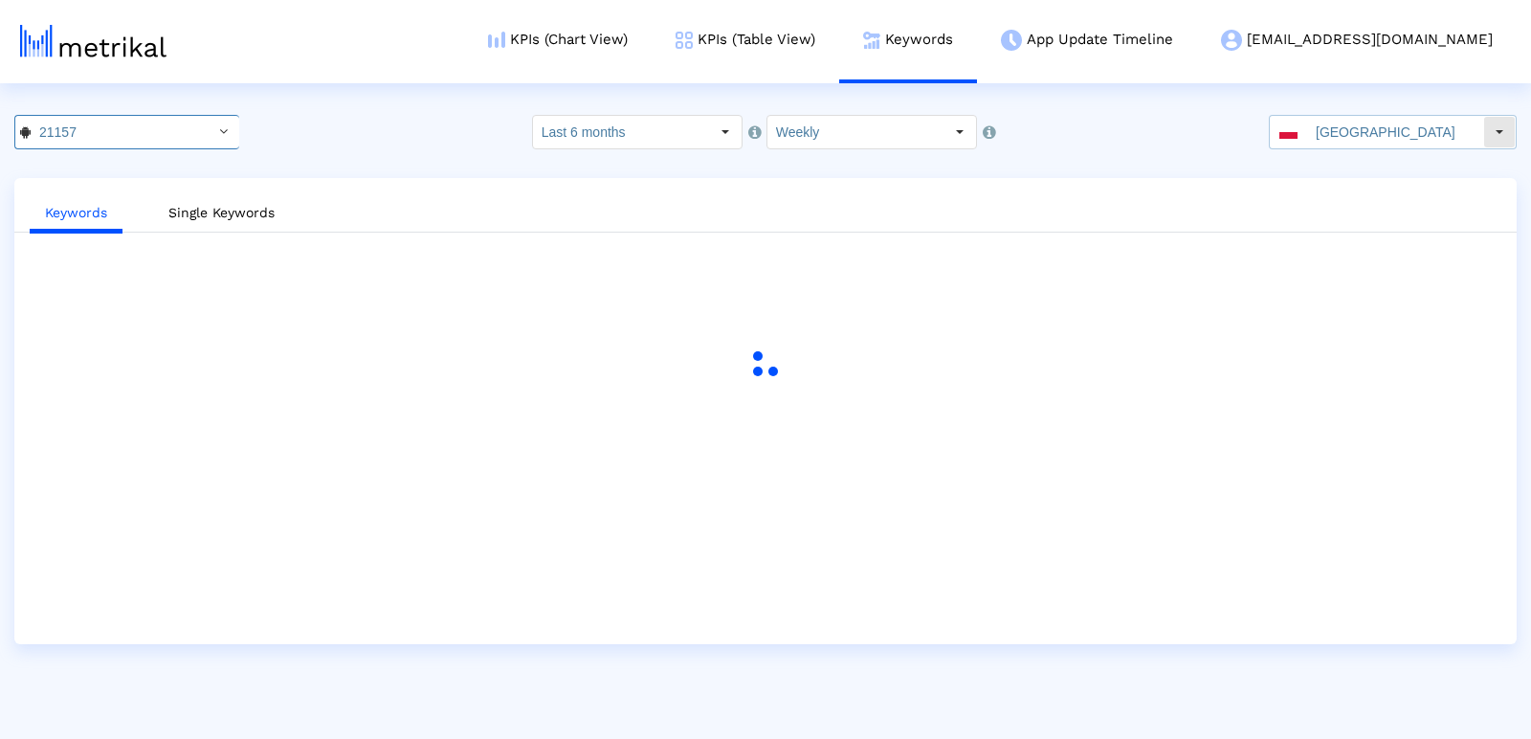
click at [1366, 132] on input "[GEOGRAPHIC_DATA]" at bounding box center [1395, 132] width 176 height 33
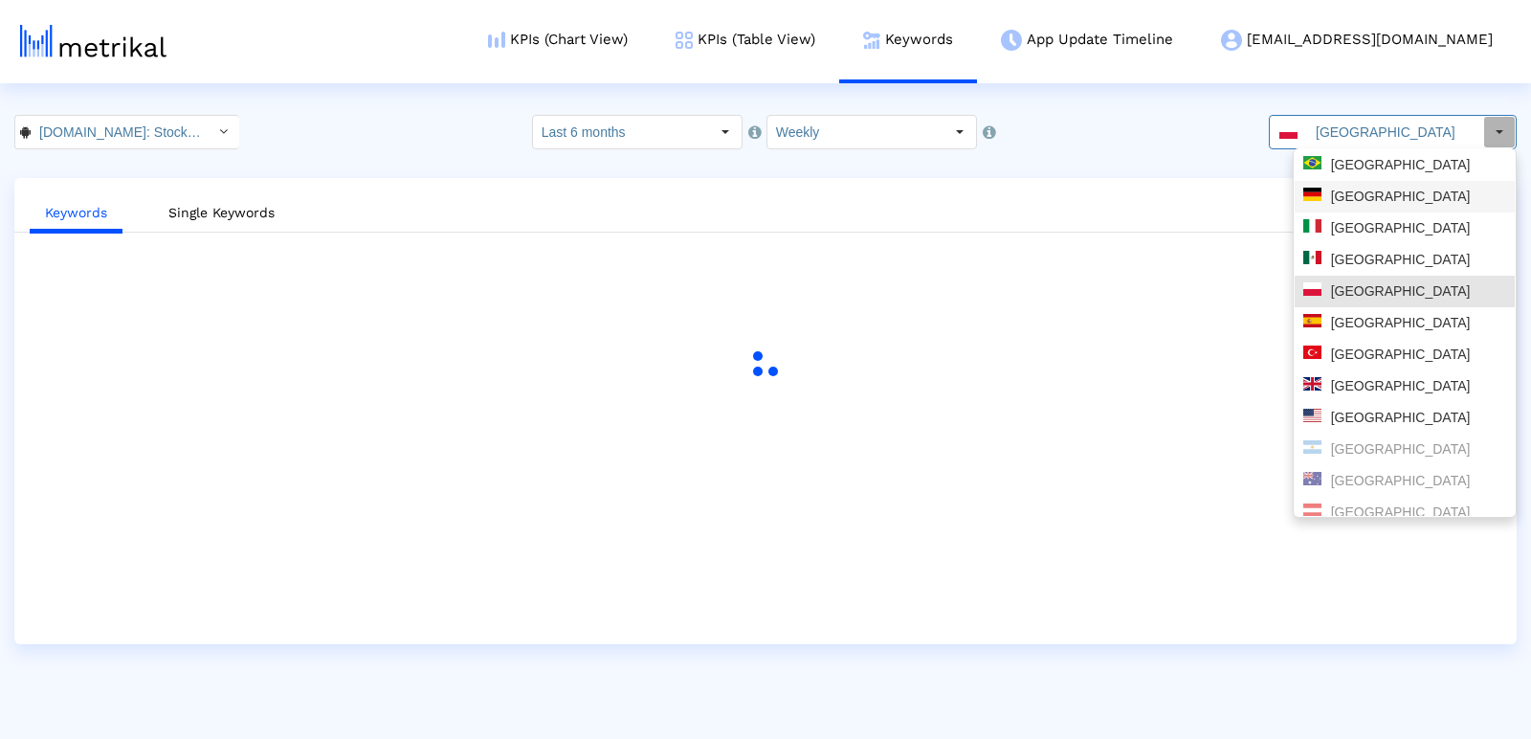
click at [1360, 189] on div "[GEOGRAPHIC_DATA]" at bounding box center [1404, 197] width 203 height 18
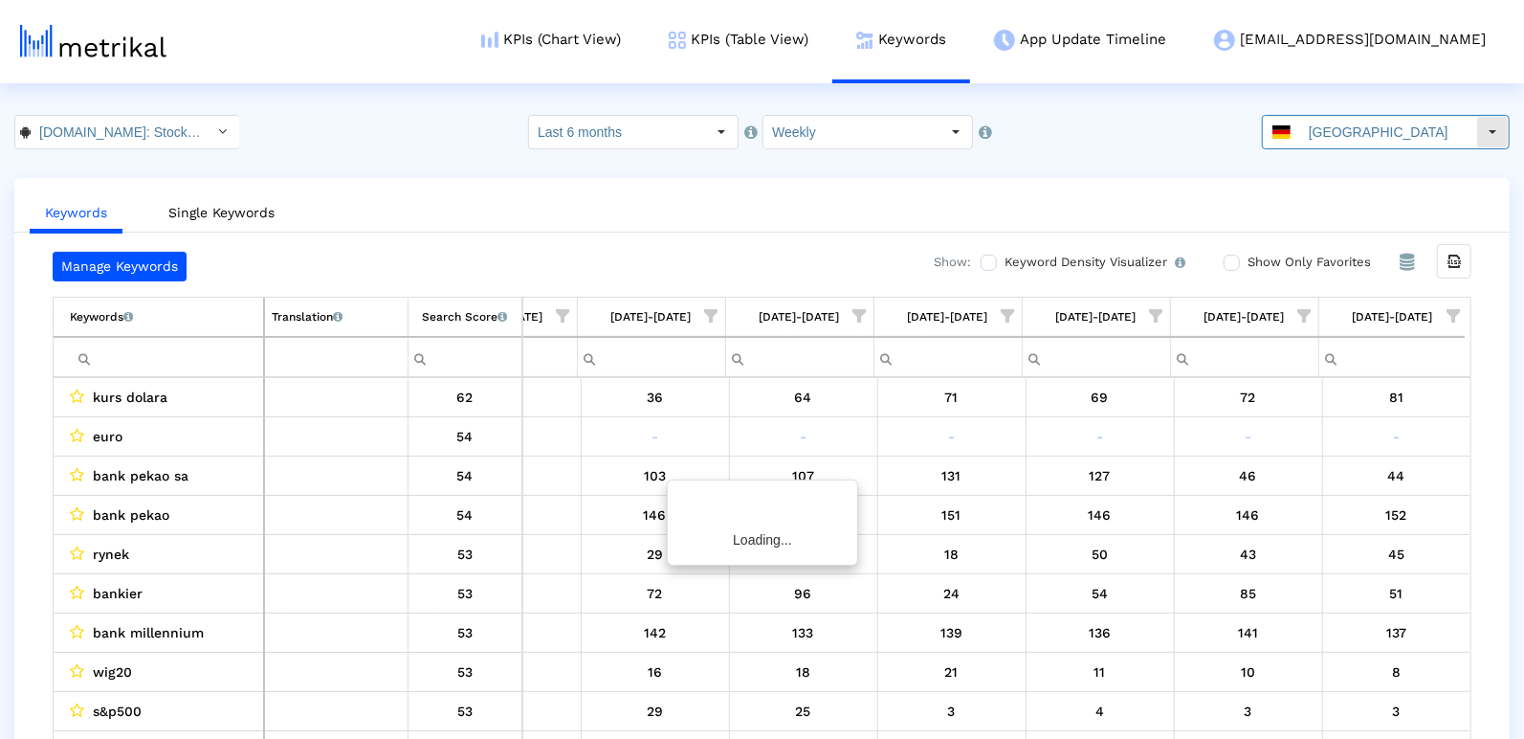
click at [1341, 133] on input "[GEOGRAPHIC_DATA]" at bounding box center [1389, 132] width 176 height 33
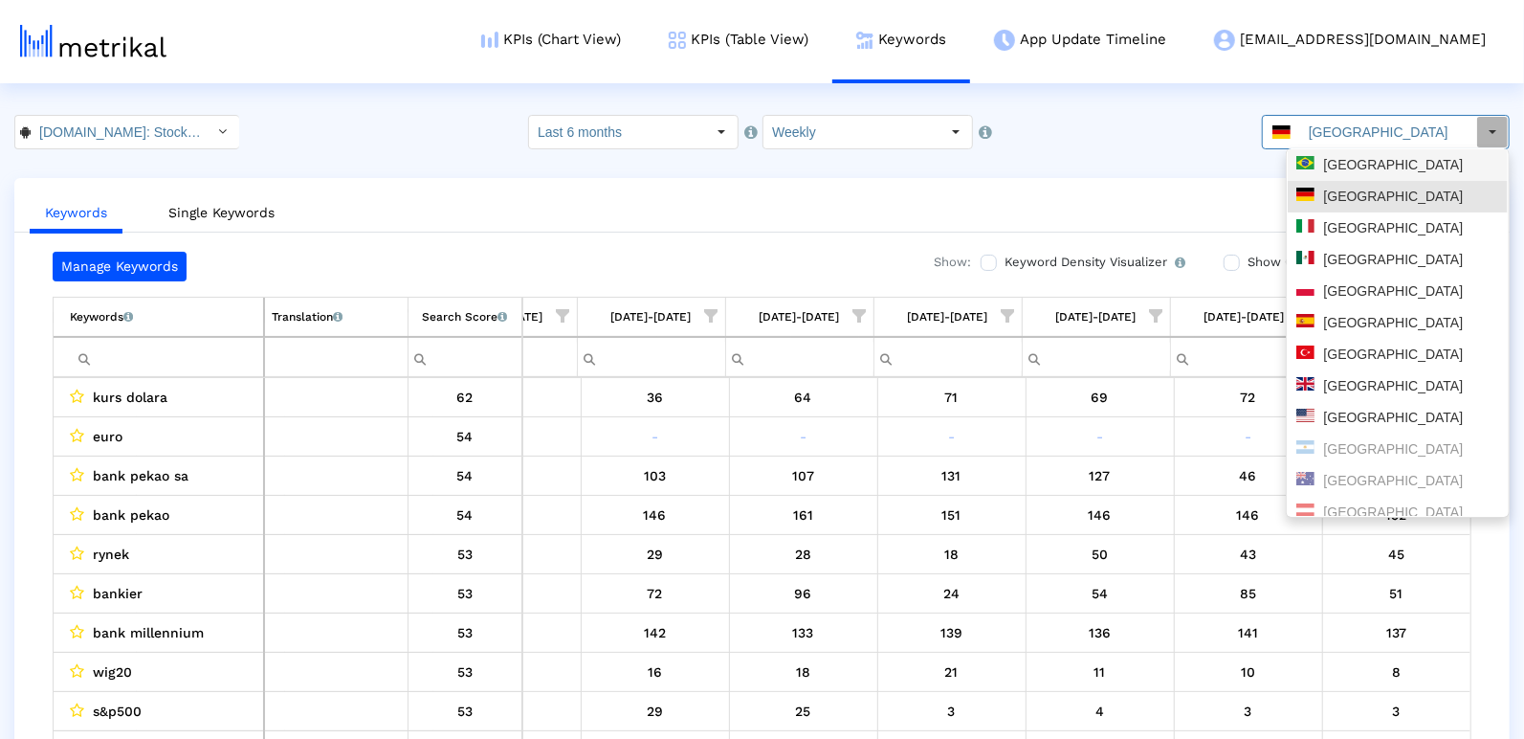
click at [1343, 162] on div "[GEOGRAPHIC_DATA]" at bounding box center [1398, 165] width 203 height 18
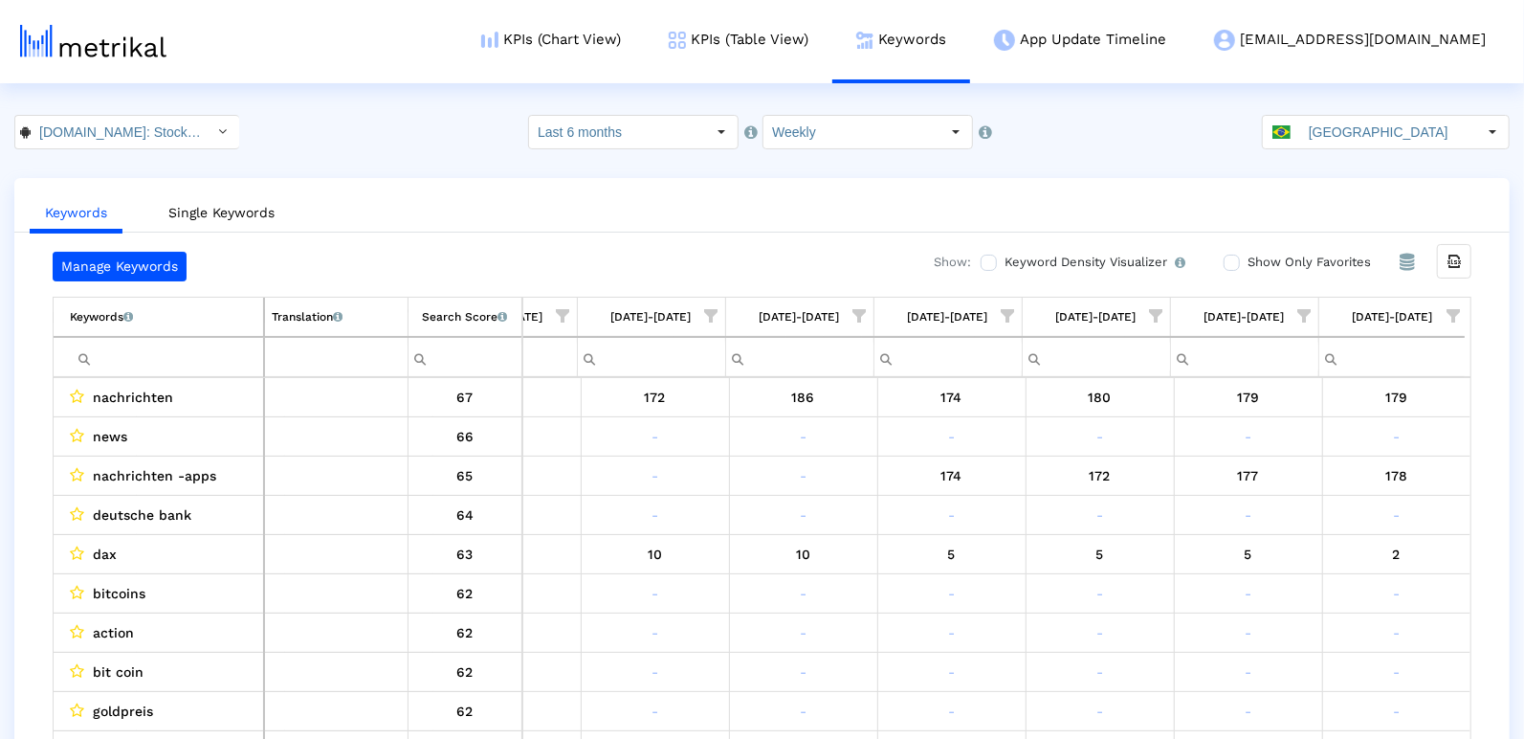
click at [1456, 309] on span "Show filter options for column '09/28/25-10/04/25'" at bounding box center [1453, 315] width 13 height 13
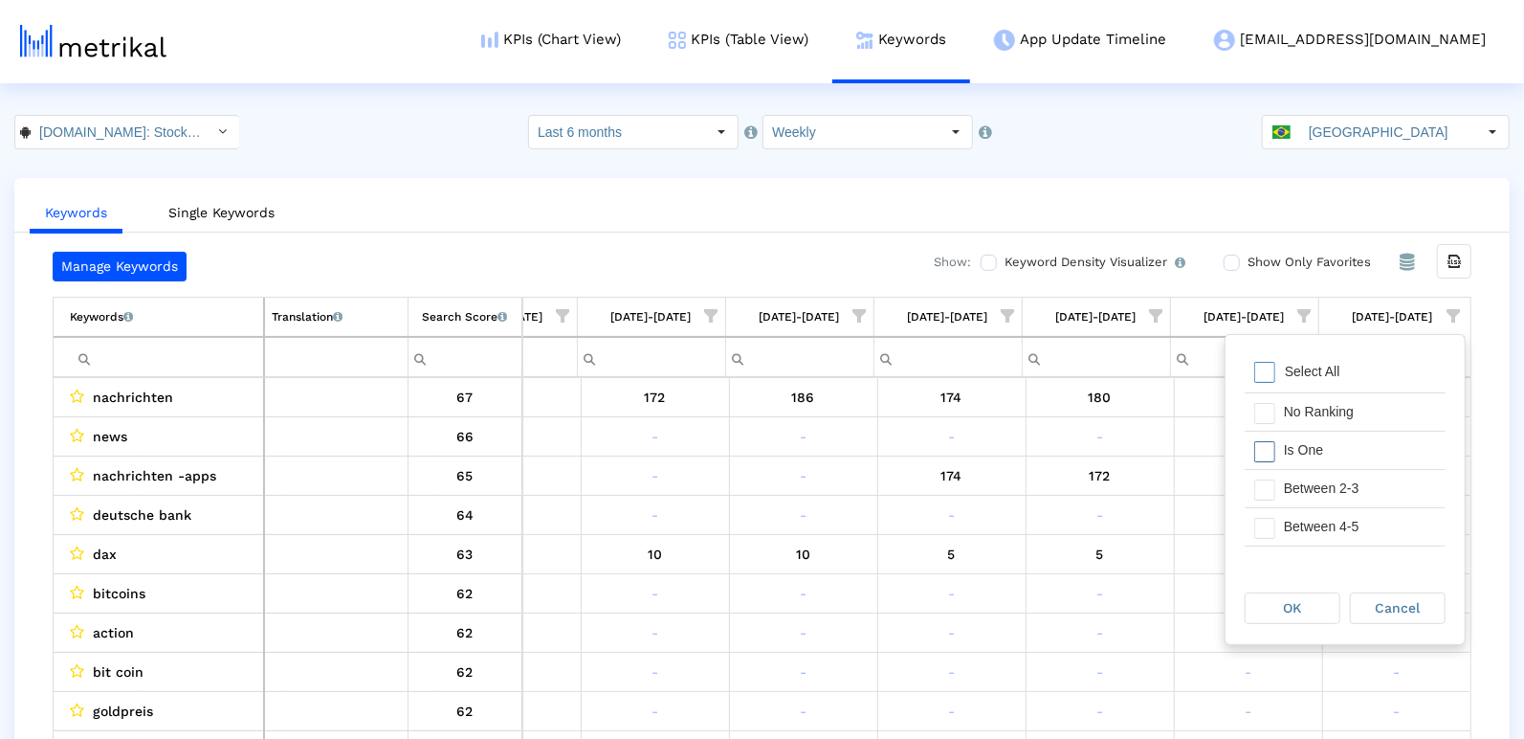
click at [1331, 455] on div "Is One" at bounding box center [1360, 450] width 171 height 37
click at [1330, 495] on div "Between 2-3" at bounding box center [1360, 488] width 171 height 37
click at [1329, 519] on div "Between 4-5" at bounding box center [1360, 526] width 171 height 37
click at [1322, 511] on div "Between 6-10" at bounding box center [1360, 509] width 171 height 37
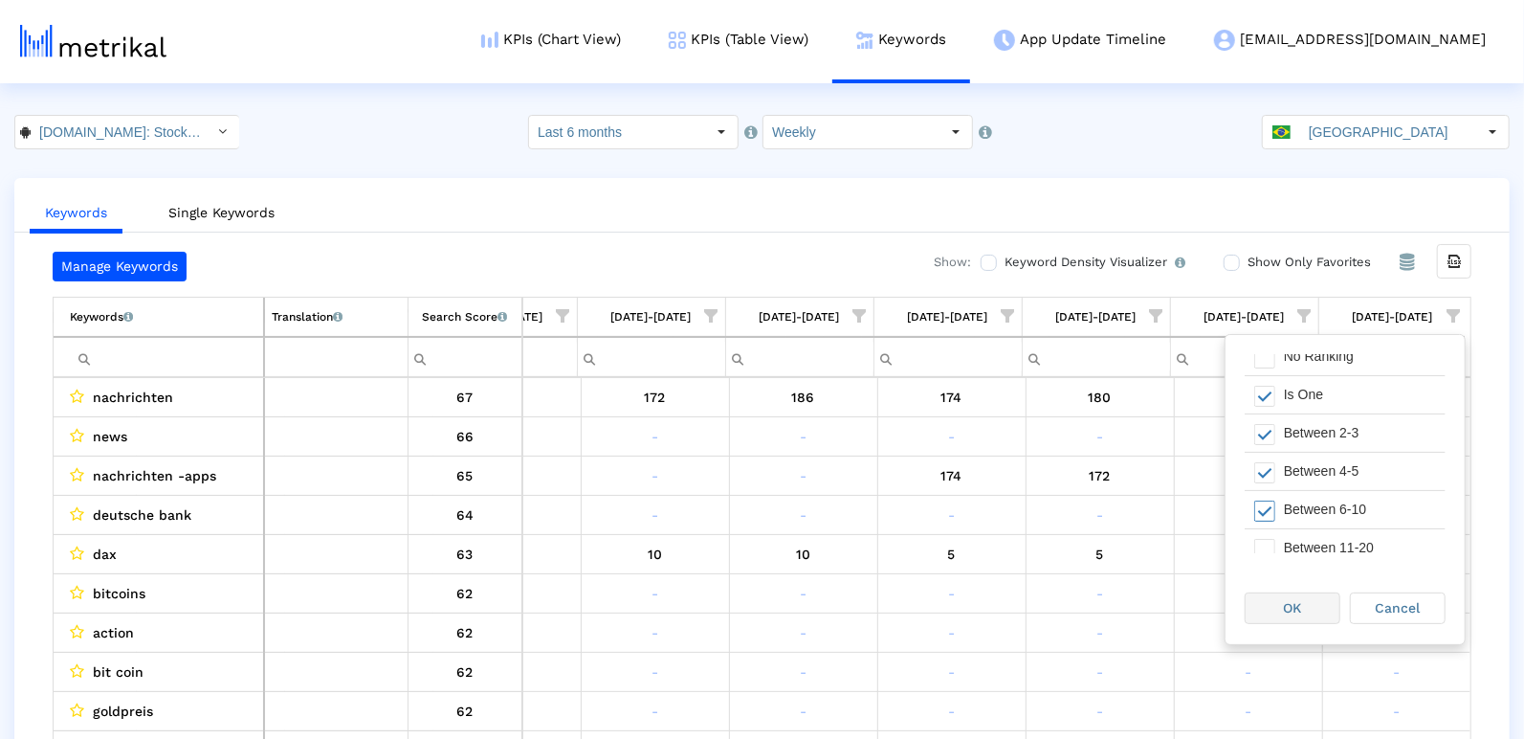
click at [1294, 612] on span "OK" at bounding box center [1293, 607] width 18 height 15
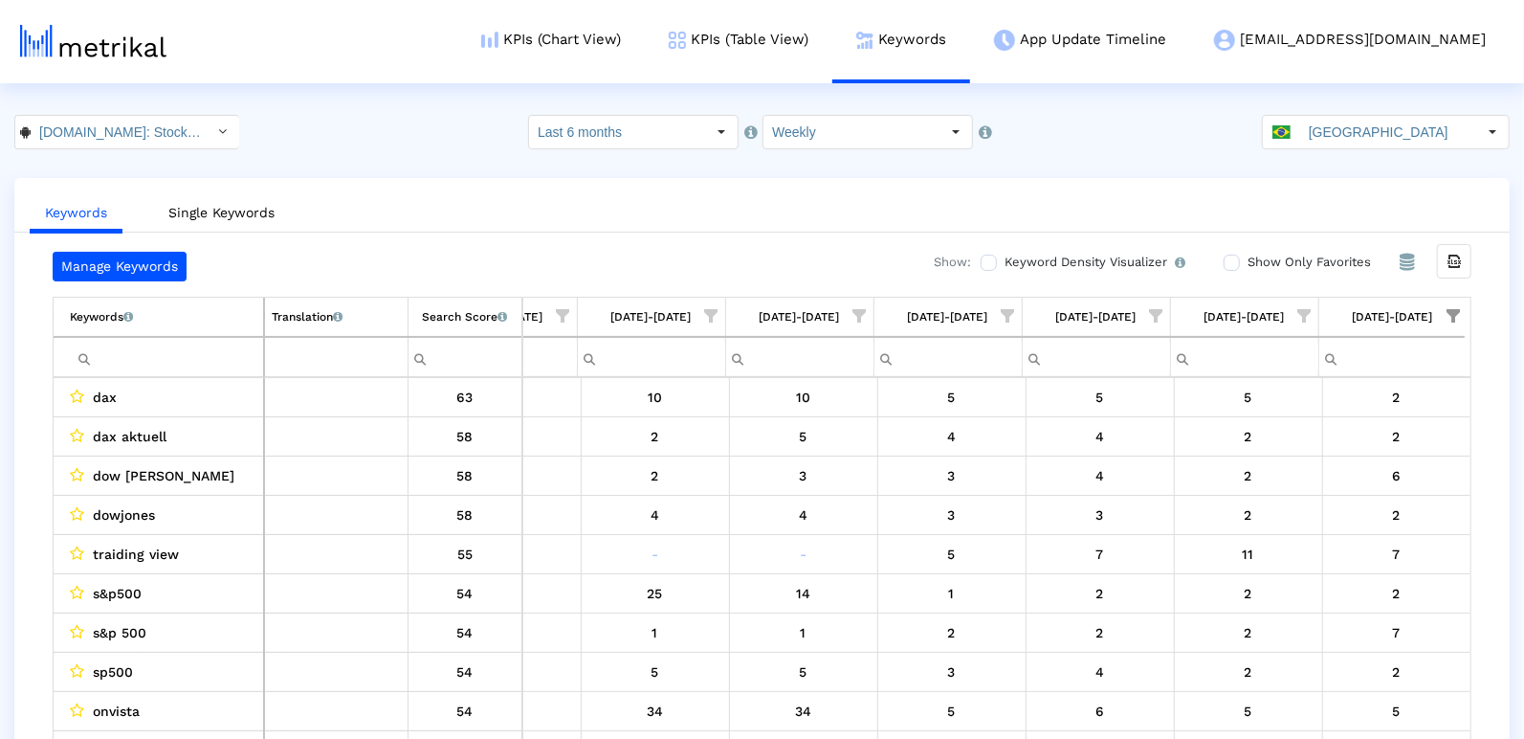
click at [393, 234] on div "Keywords Single Keywords Manage Keywords Show: Keyword Density Visualizer Turn …" at bounding box center [762, 477] width 1496 height 599
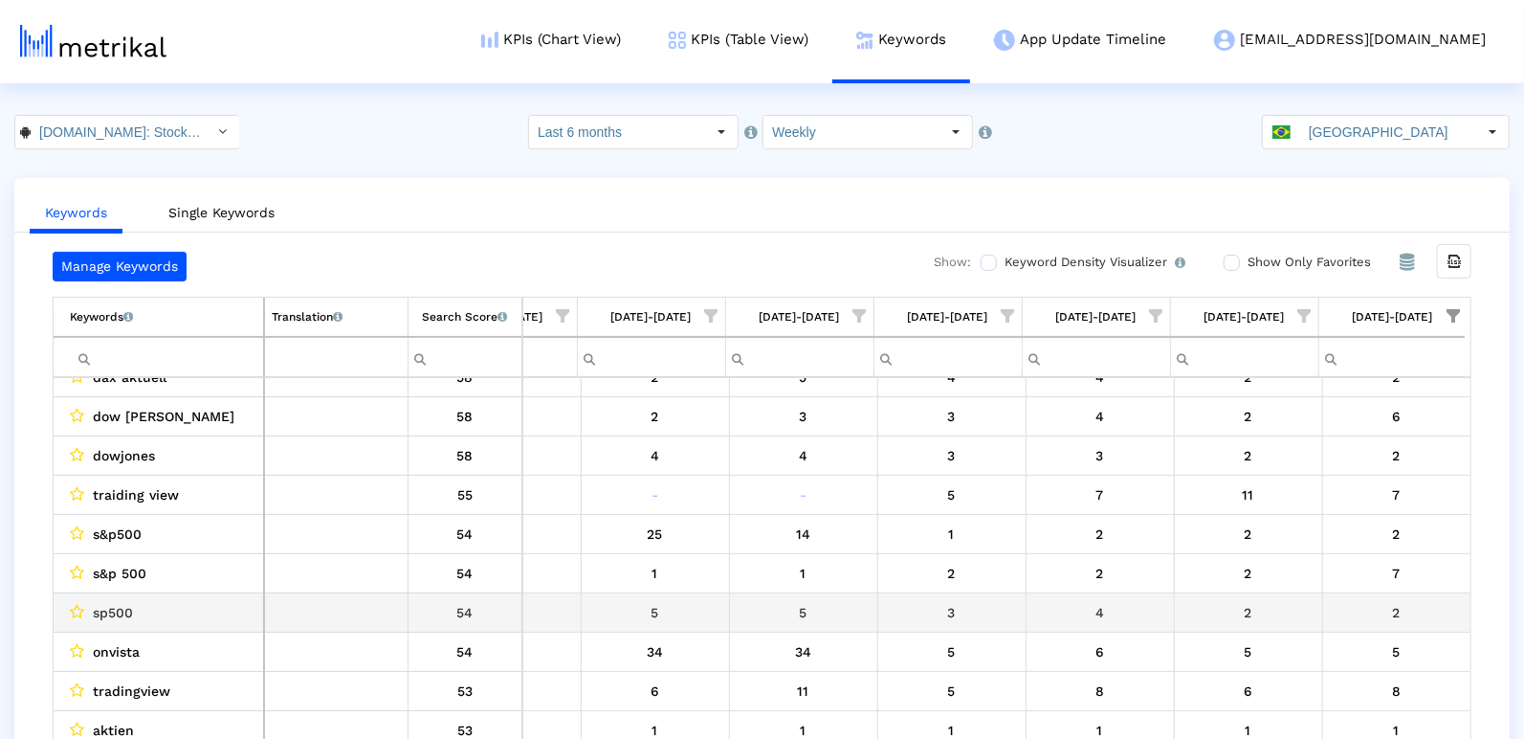
scroll to position [120, 2764]
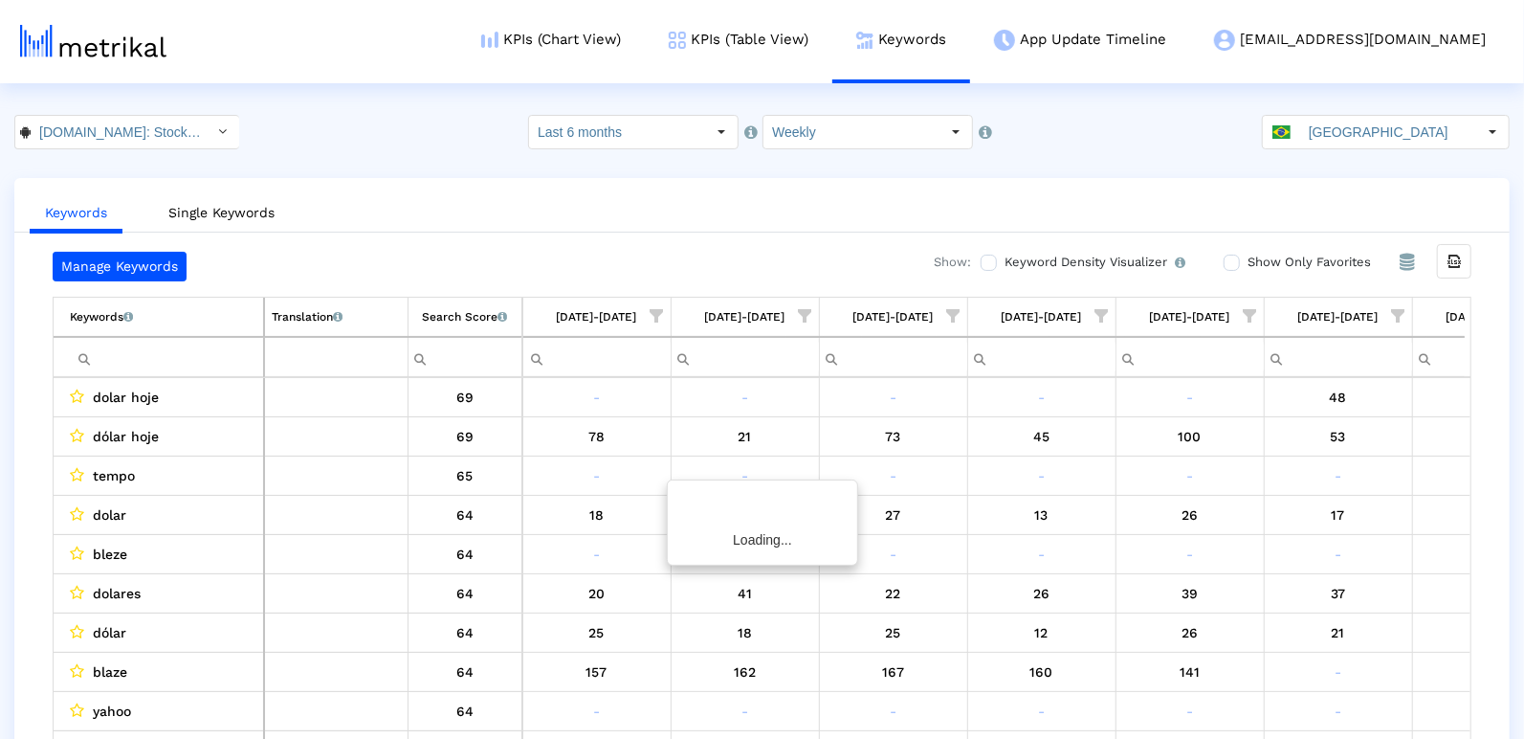
scroll to position [0, 2764]
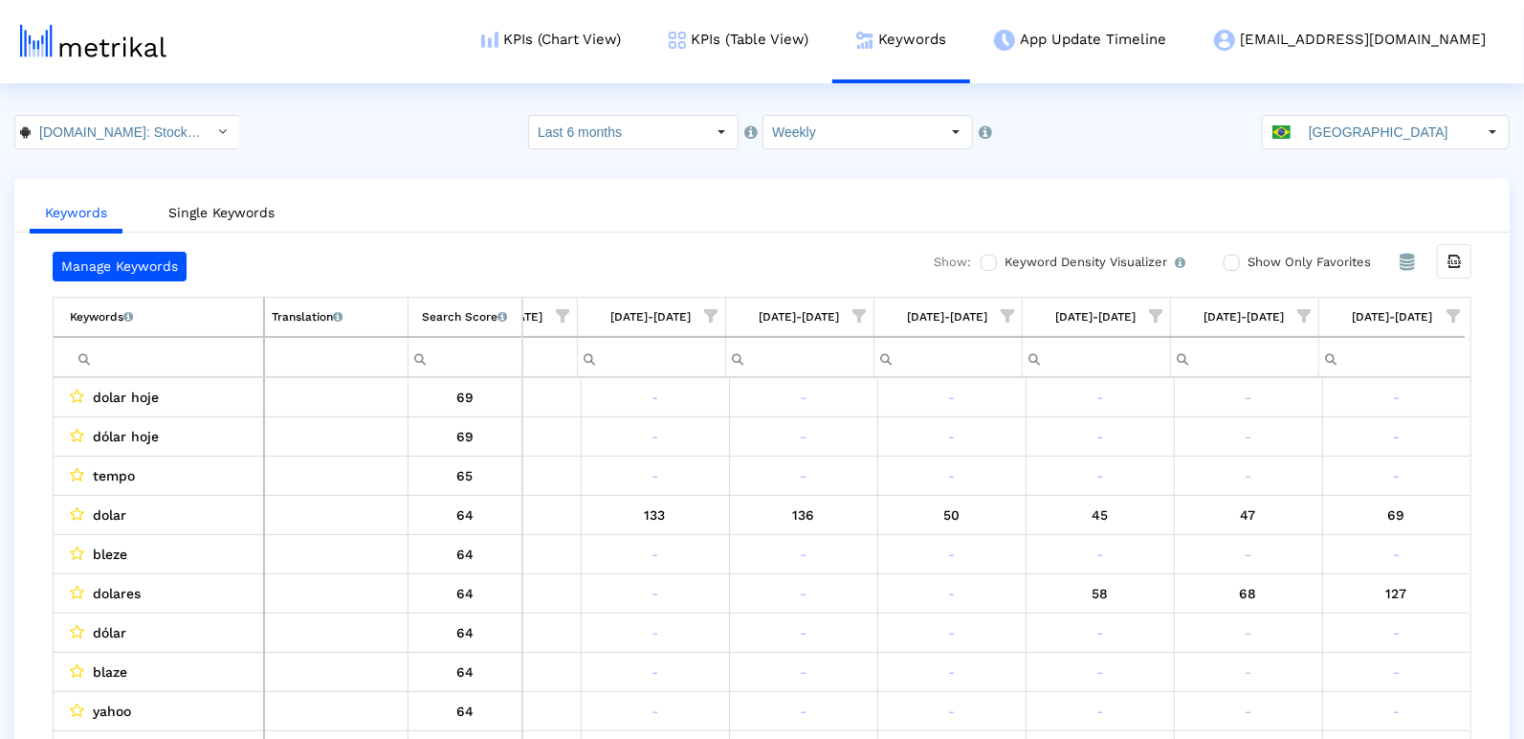
click at [1458, 313] on span "Show filter options for column '09/28/25-10/04/25'" at bounding box center [1453, 315] width 13 height 13
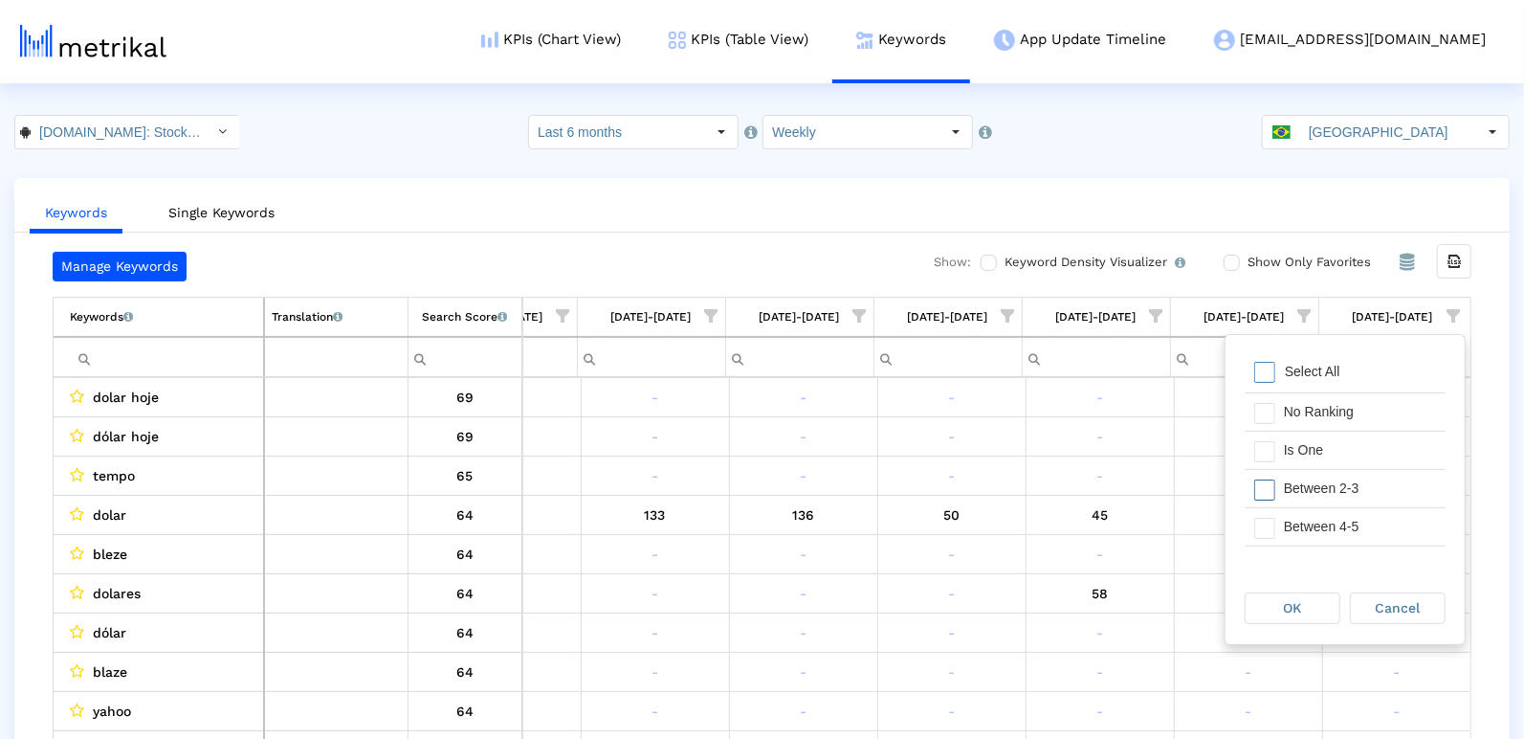
click at [1353, 470] on div "Between 2-3" at bounding box center [1360, 488] width 171 height 37
click at [1322, 451] on div "Is One" at bounding box center [1360, 450] width 171 height 37
click at [1270, 526] on span "Filter options" at bounding box center [1265, 528] width 21 height 21
click at [1272, 523] on span "Filter options" at bounding box center [1265, 530] width 21 height 21
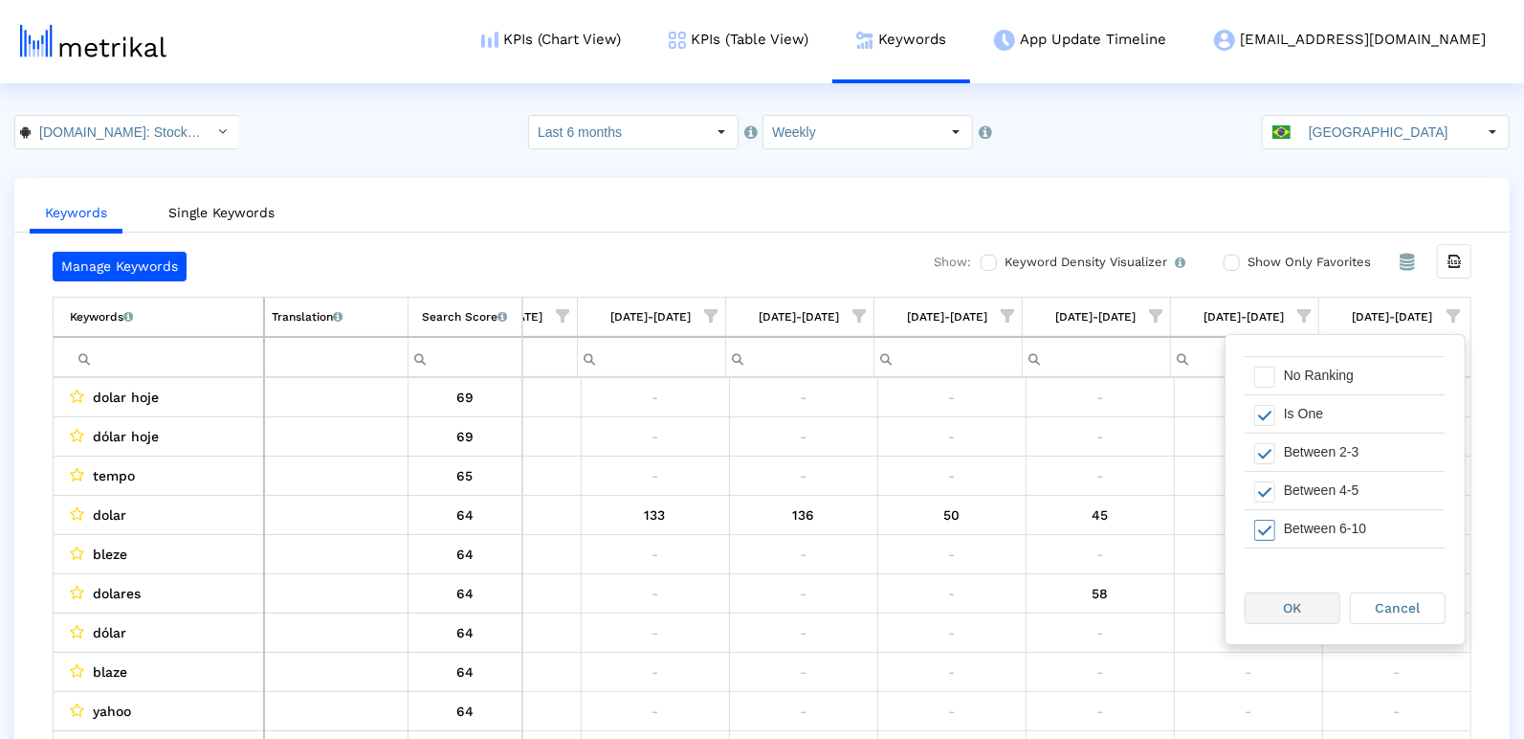
click at [1276, 607] on div "OK" at bounding box center [1293, 608] width 94 height 30
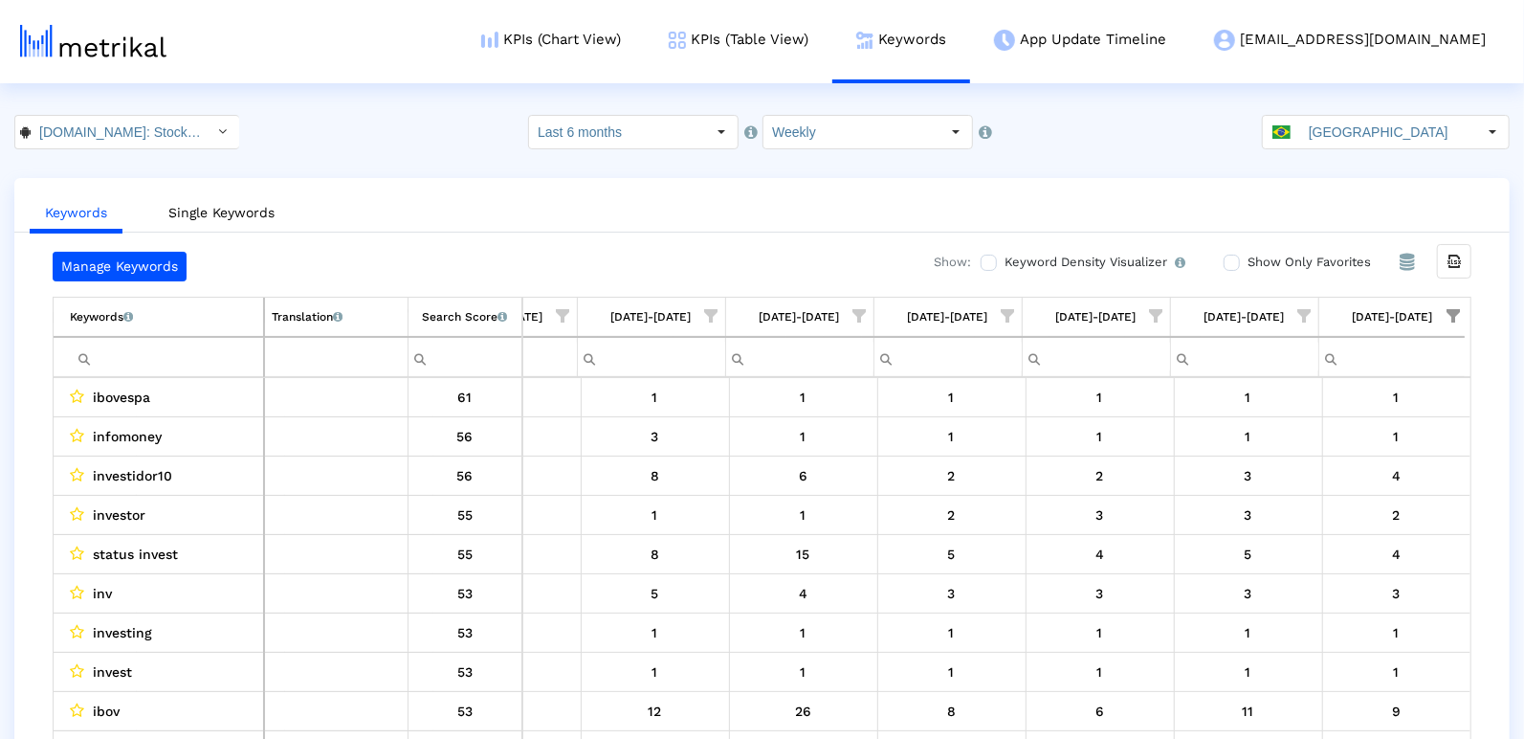
click at [1371, 132] on input "[GEOGRAPHIC_DATA]" at bounding box center [1389, 132] width 176 height 33
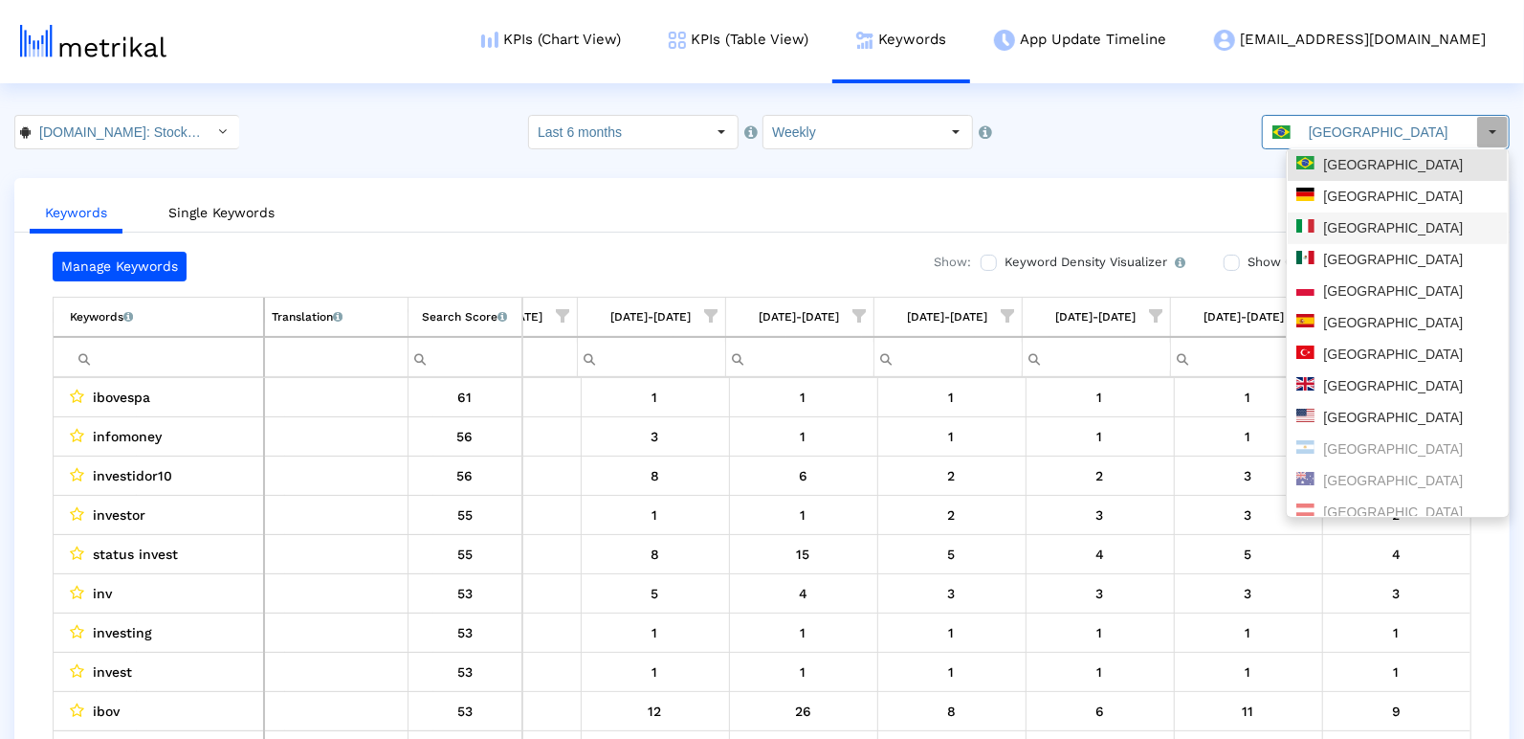
click at [1348, 206] on div "[GEOGRAPHIC_DATA]" at bounding box center [1398, 197] width 220 height 32
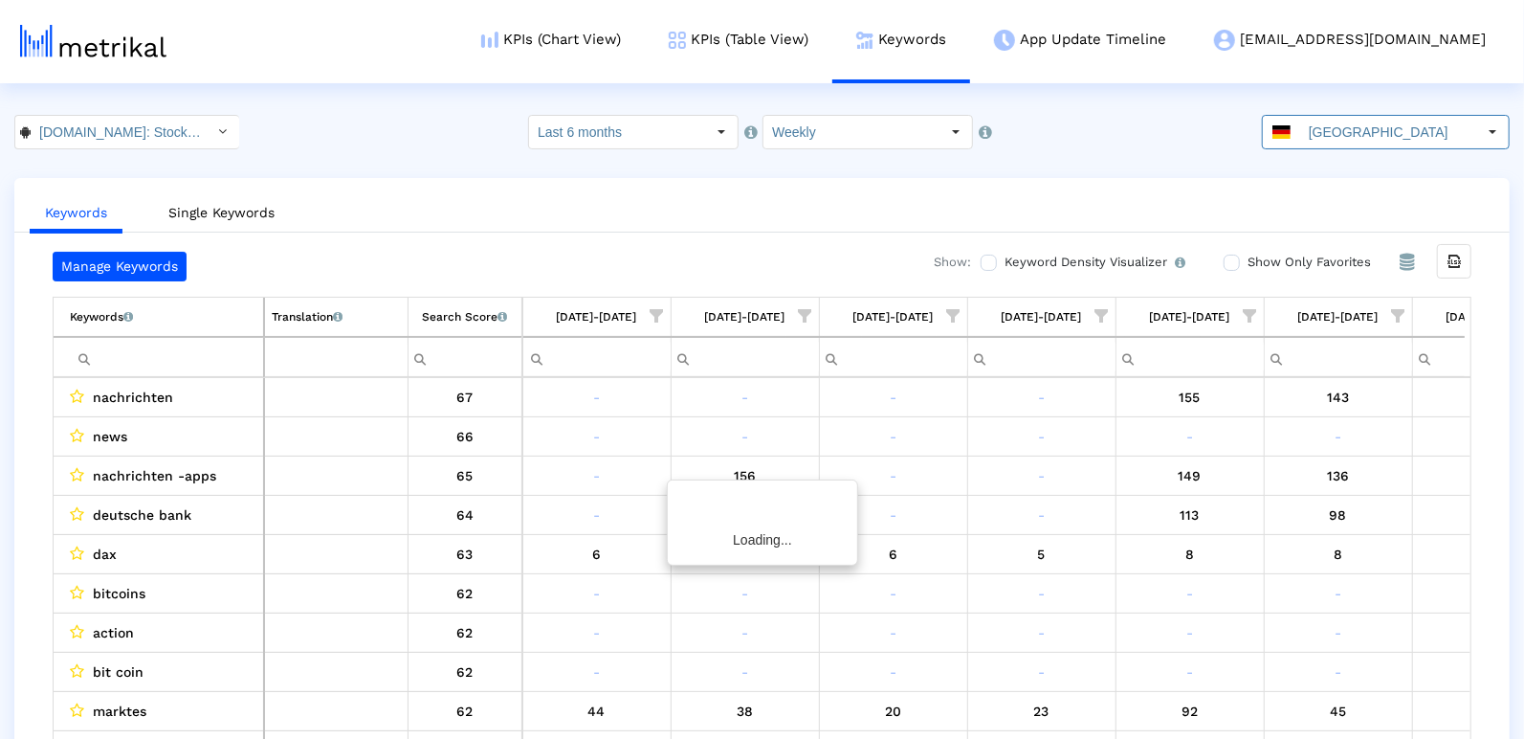
scroll to position [0, 2764]
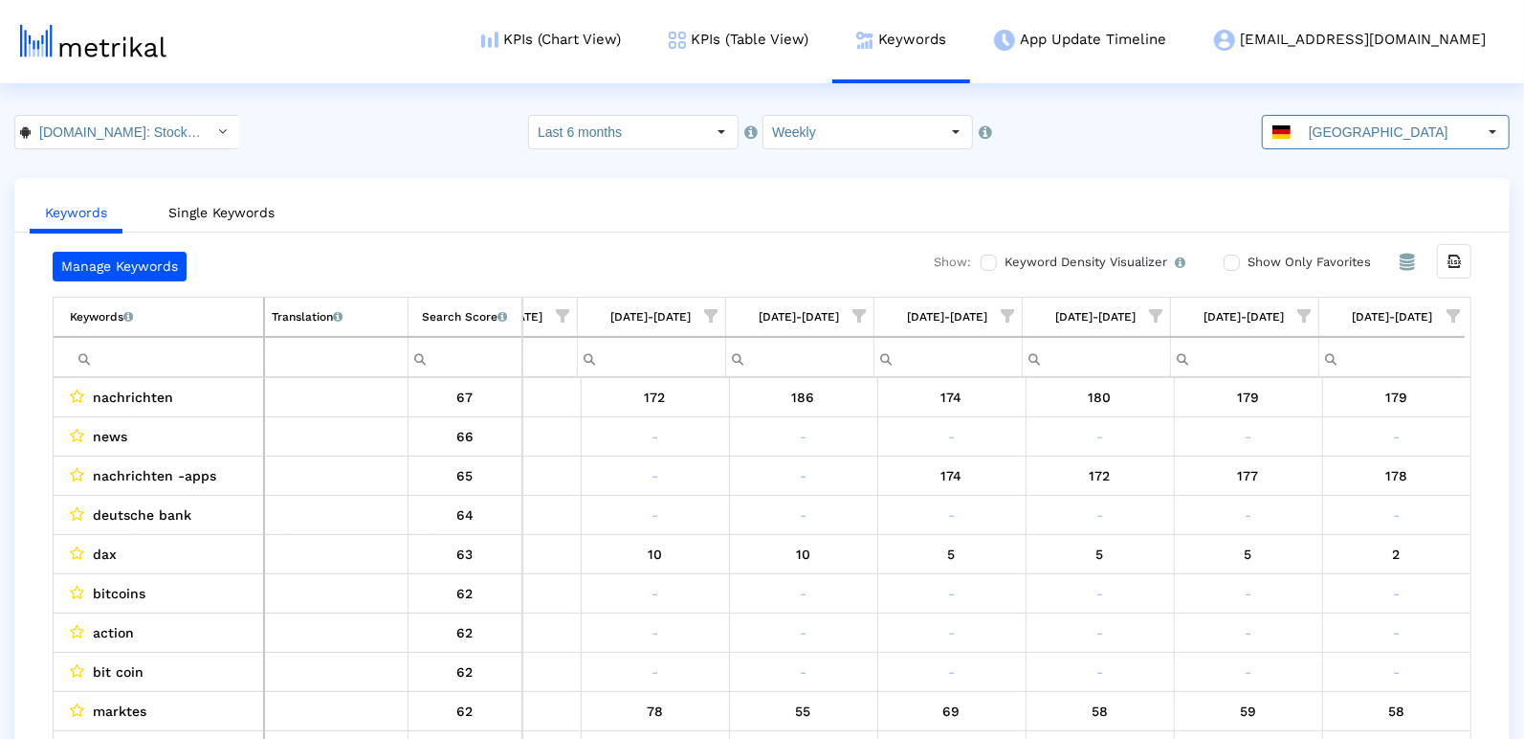
click at [1473, 320] on div "Manage Keywords Show: Keyword Density Visualizer Turn this on to view where and…" at bounding box center [762, 500] width 1496 height 497
click at [1447, 312] on span "Show filter options for column '09/28/25-10/04/25'" at bounding box center [1453, 315] width 13 height 13
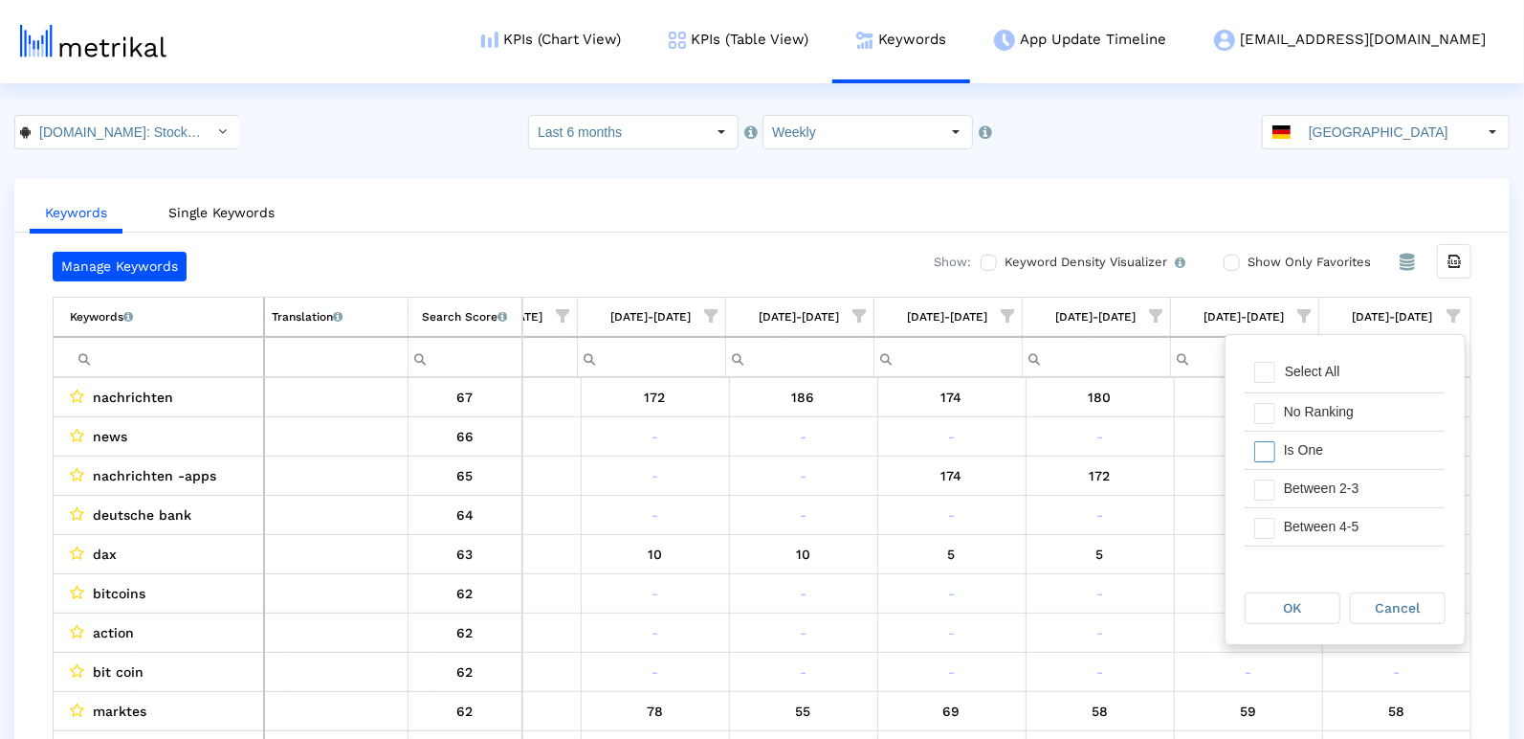
click at [1316, 440] on div "Is One" at bounding box center [1360, 450] width 171 height 37
click at [1316, 503] on div "Between 2-3" at bounding box center [1360, 488] width 171 height 37
click at [1316, 523] on div "Between 4-5" at bounding box center [1360, 526] width 171 height 37
click at [1314, 522] on div "Between 6-10" at bounding box center [1360, 540] width 171 height 37
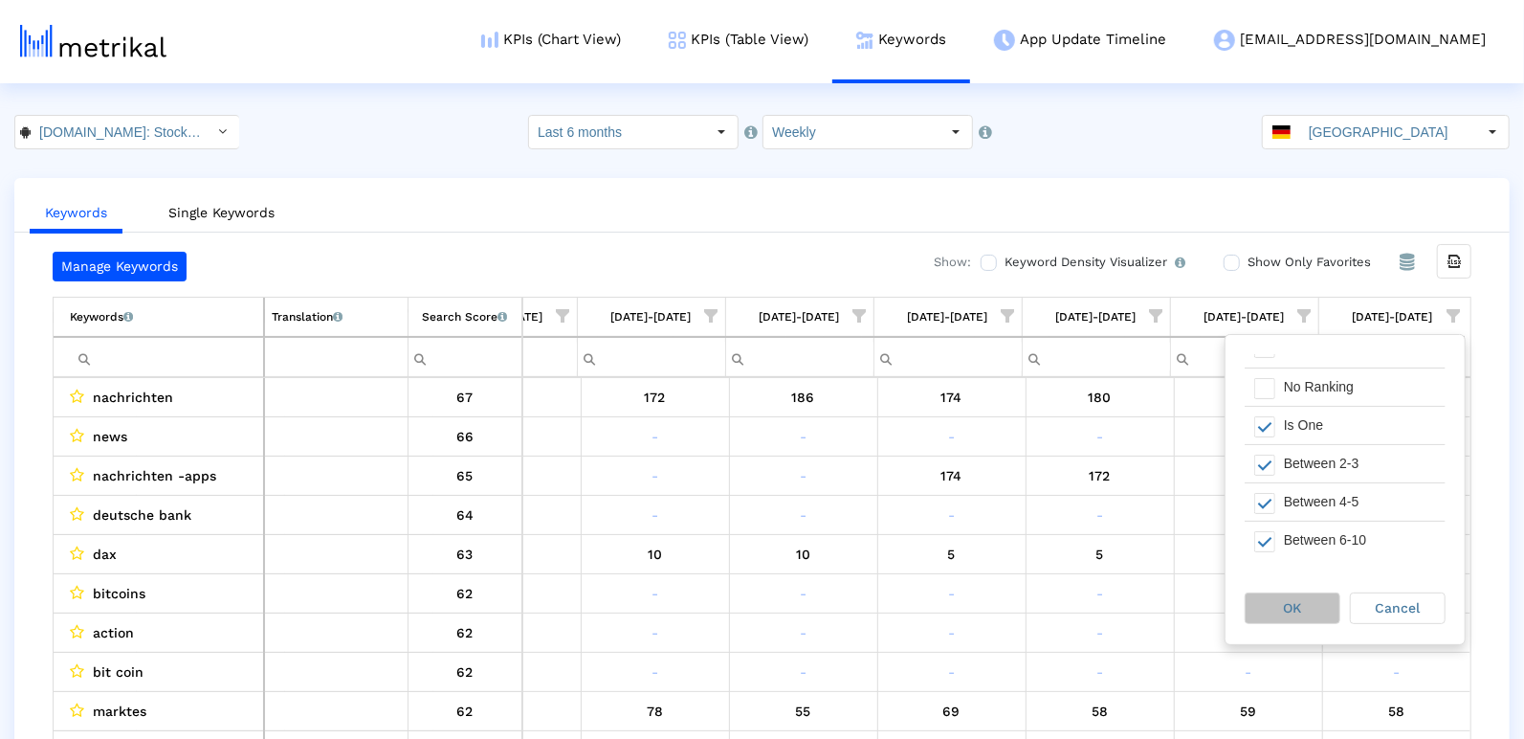
click at [1304, 600] on div "OK" at bounding box center [1293, 608] width 94 height 30
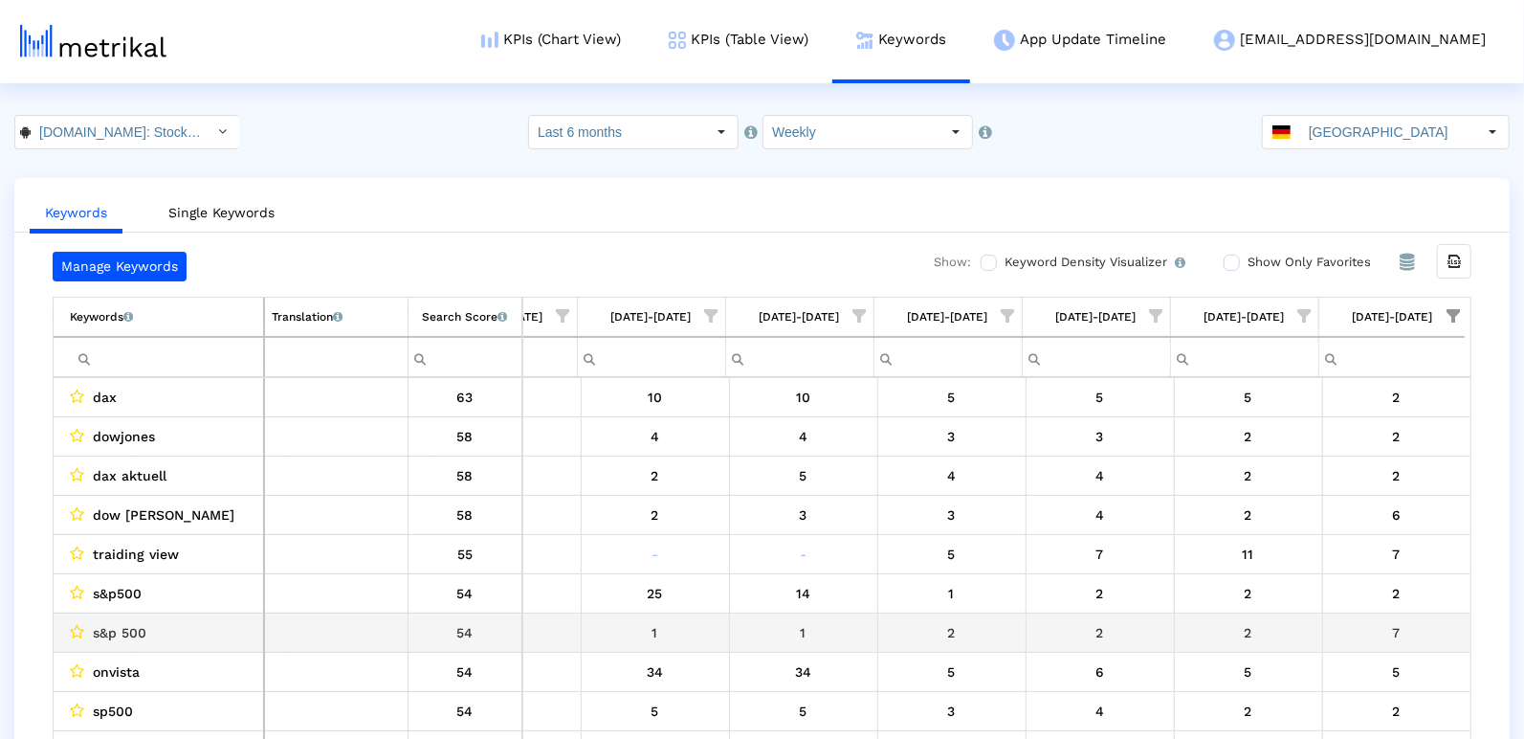
click at [140, 630] on span "s&p 500" at bounding box center [120, 632] width 54 height 25
copy span "s&p 500"
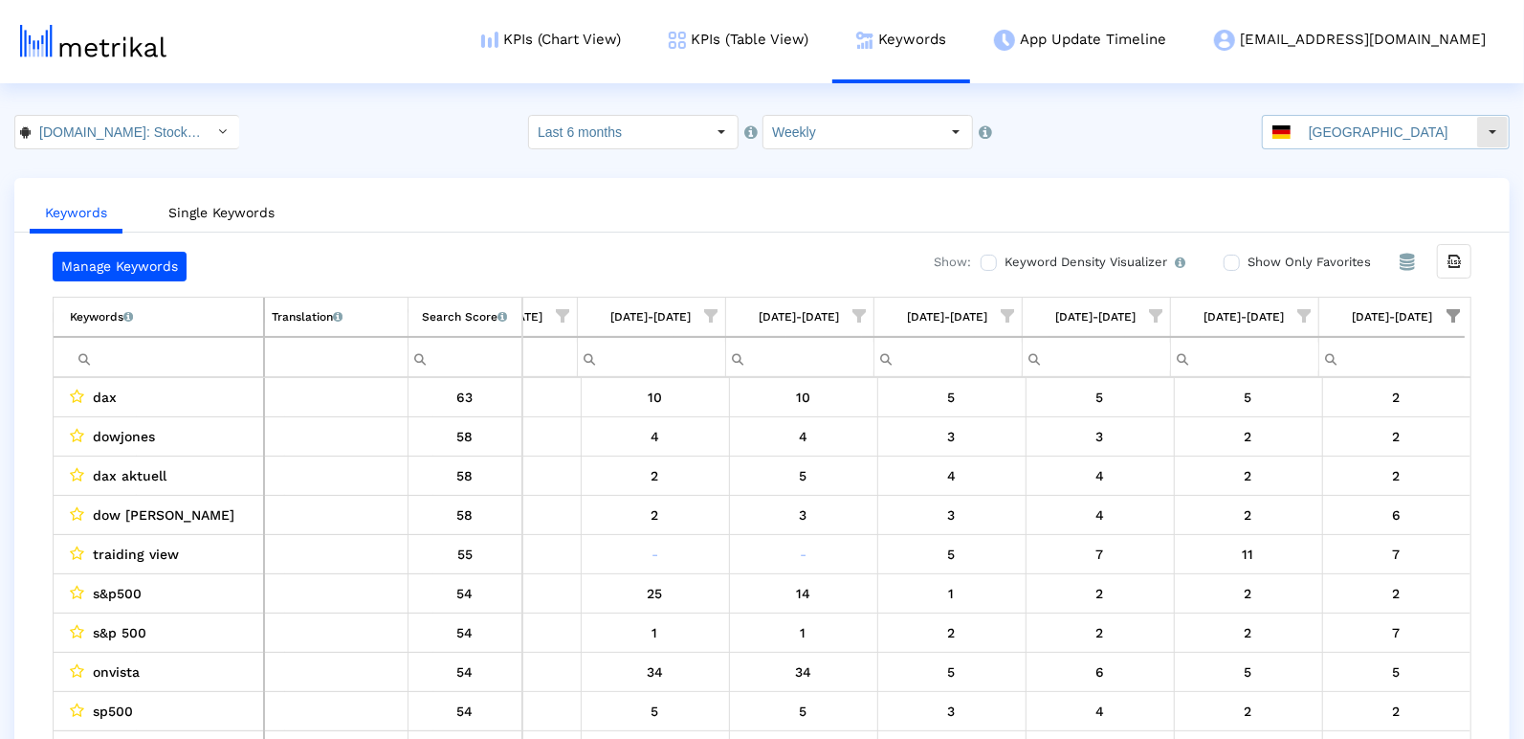
click at [1353, 114] on html "KPIs (Chart View) KPIs (Table View) Keywords App Update Timeline investing@shyf…" at bounding box center [762, 388] width 1524 height 777
click at [1351, 155] on crea-index "Investing.com: Stock Market < com.fusionmedia.investing > Select how far back f…" at bounding box center [762, 446] width 1524 height 662
click at [1350, 127] on input "[GEOGRAPHIC_DATA]" at bounding box center [1389, 132] width 176 height 33
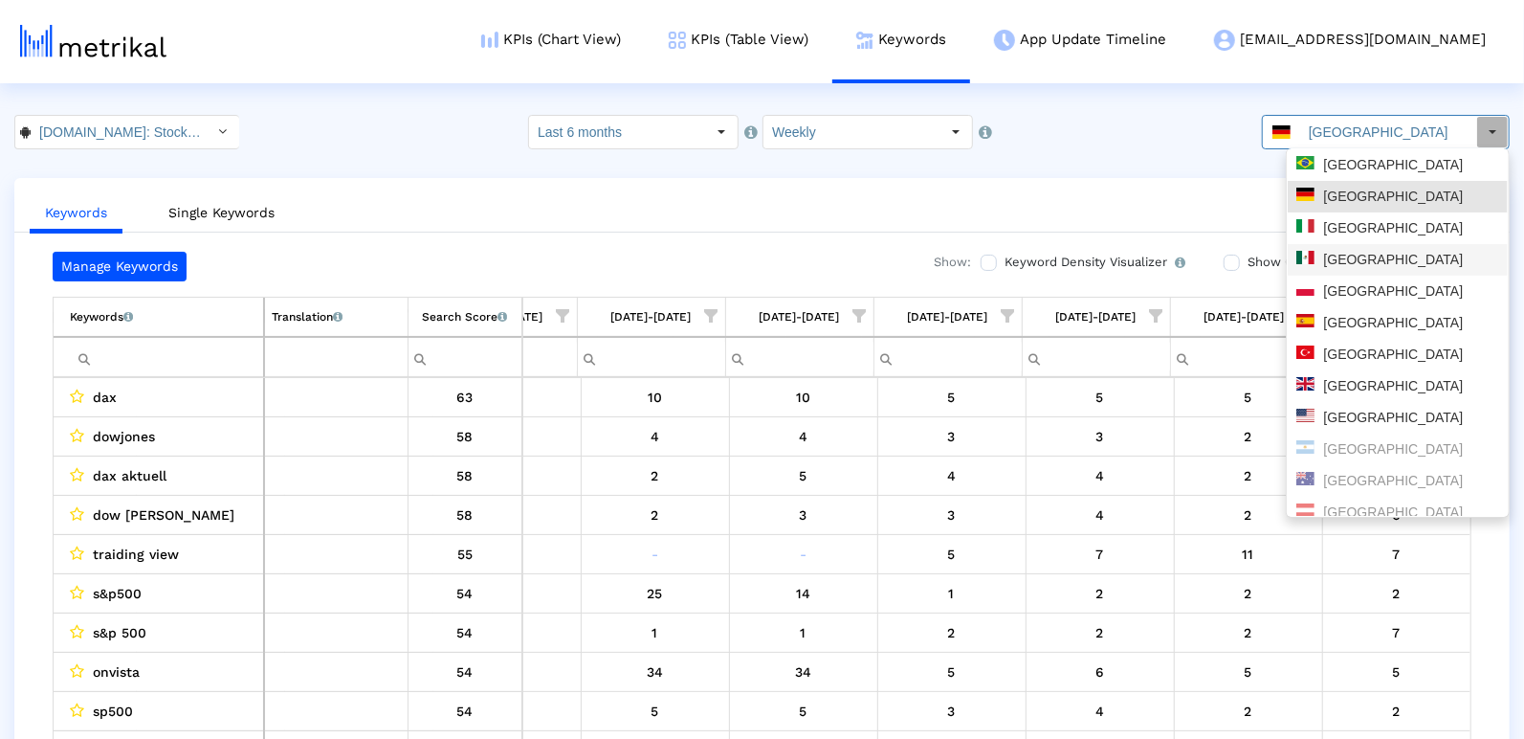
click at [1362, 266] on div "[GEOGRAPHIC_DATA]" at bounding box center [1398, 260] width 203 height 18
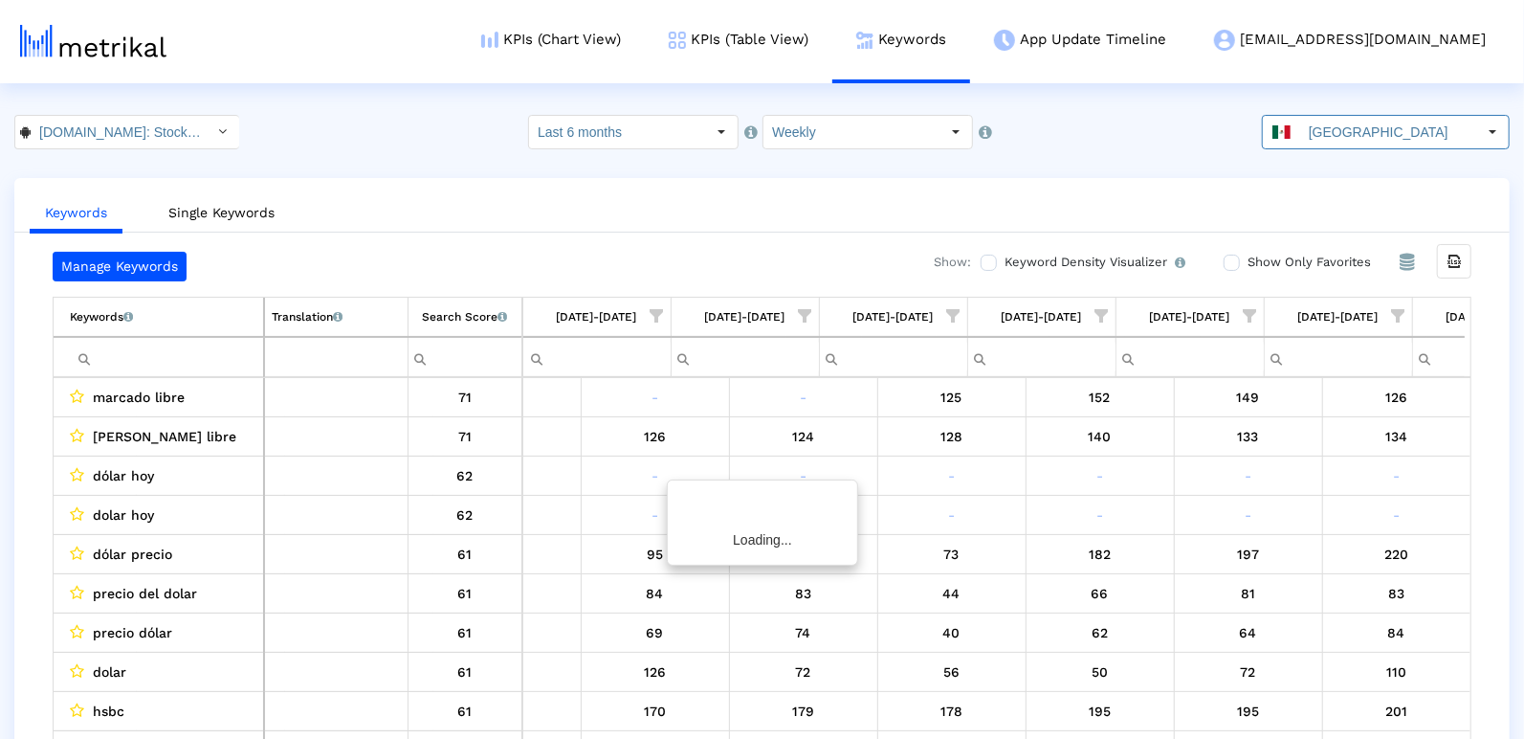
scroll to position [0, 2764]
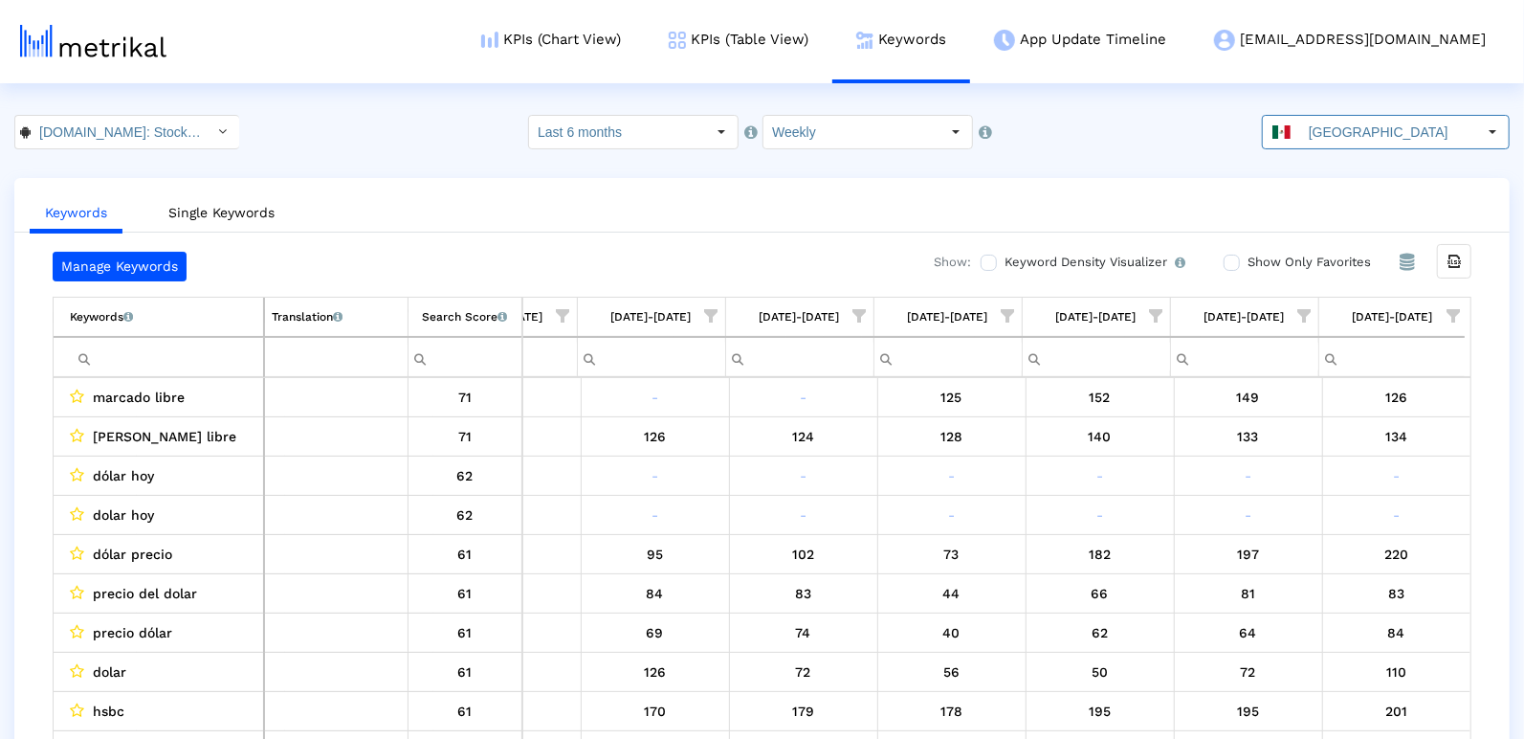
click at [1458, 312] on span "Show filter options for column '09/28/25-10/04/25'" at bounding box center [1453, 315] width 13 height 13
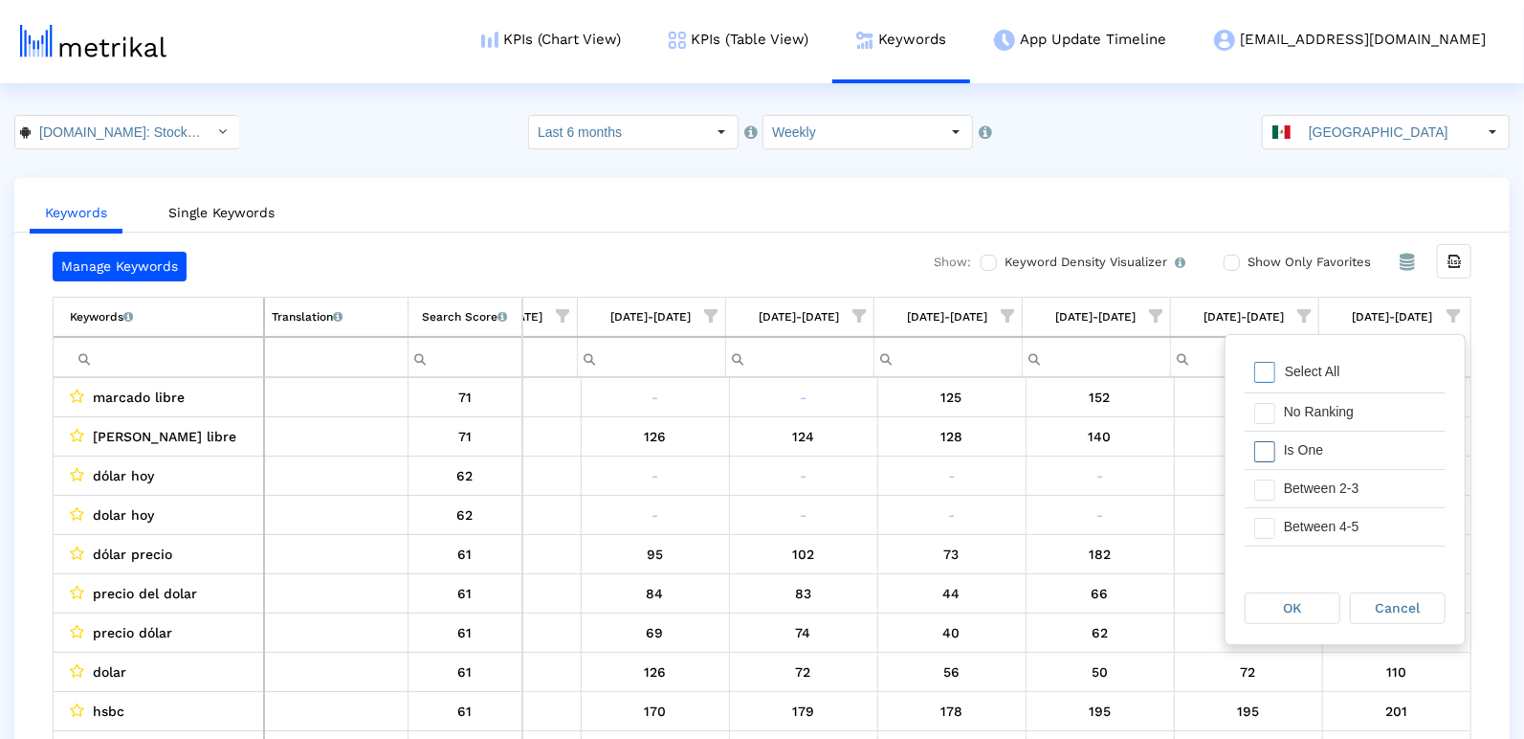
click at [1366, 451] on div "Is One" at bounding box center [1360, 450] width 171 height 37
click at [1364, 482] on div "Between 2-3" at bounding box center [1360, 488] width 171 height 37
click at [1355, 519] on div "Between 4-5" at bounding box center [1360, 526] width 171 height 37
click at [1352, 520] on div "Between 11-20" at bounding box center [1360, 538] width 171 height 37
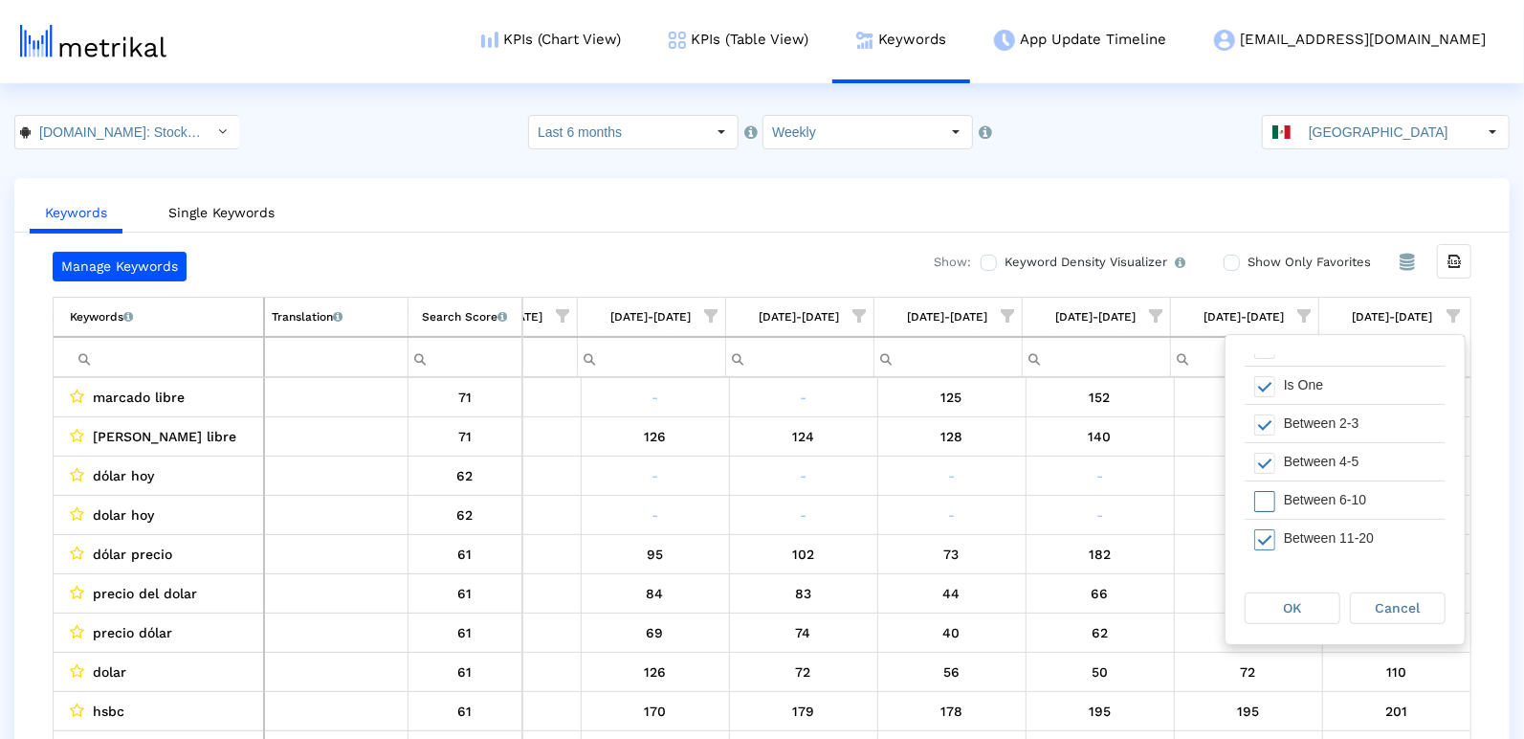
click at [1345, 497] on div "Between 6-10" at bounding box center [1360, 499] width 171 height 37
click at [1343, 520] on div "Between 11-20" at bounding box center [1360, 538] width 171 height 37
click at [1299, 591] on div "OK" at bounding box center [1297, 608] width 105 height 34
click at [1299, 614] on span "OK" at bounding box center [1293, 607] width 18 height 15
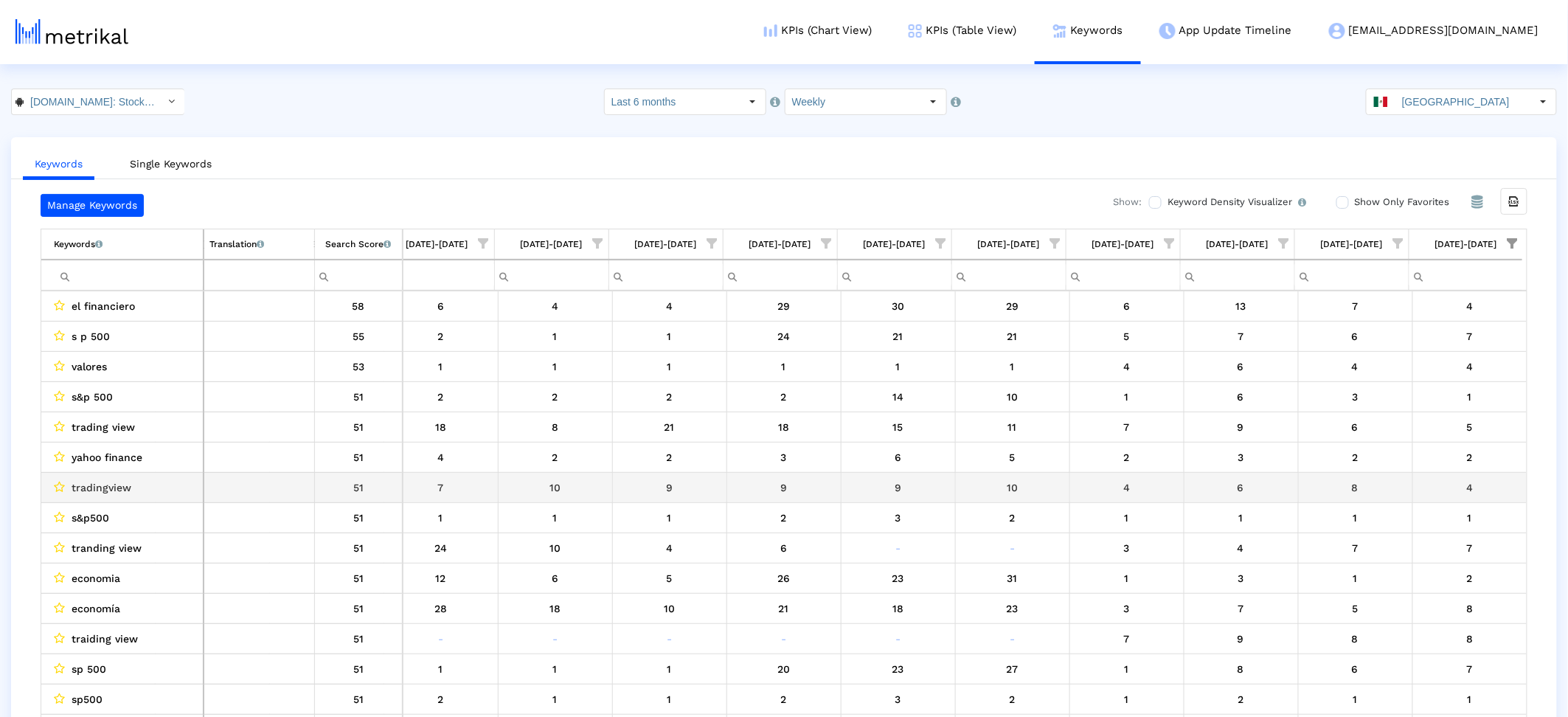
scroll to position [0, 1738]
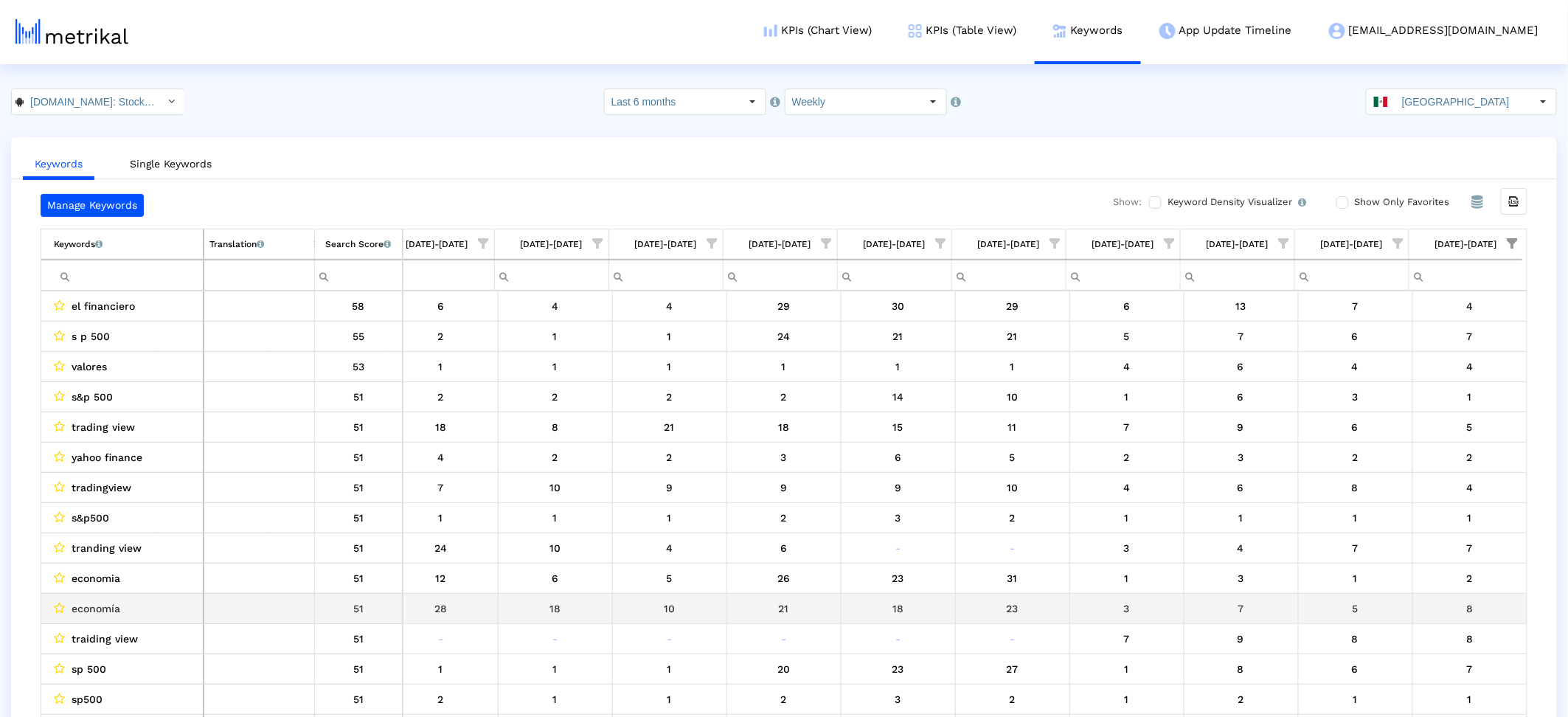
click at [150, 569] on div "economía" at bounding box center [126, 608] width 144 height 19
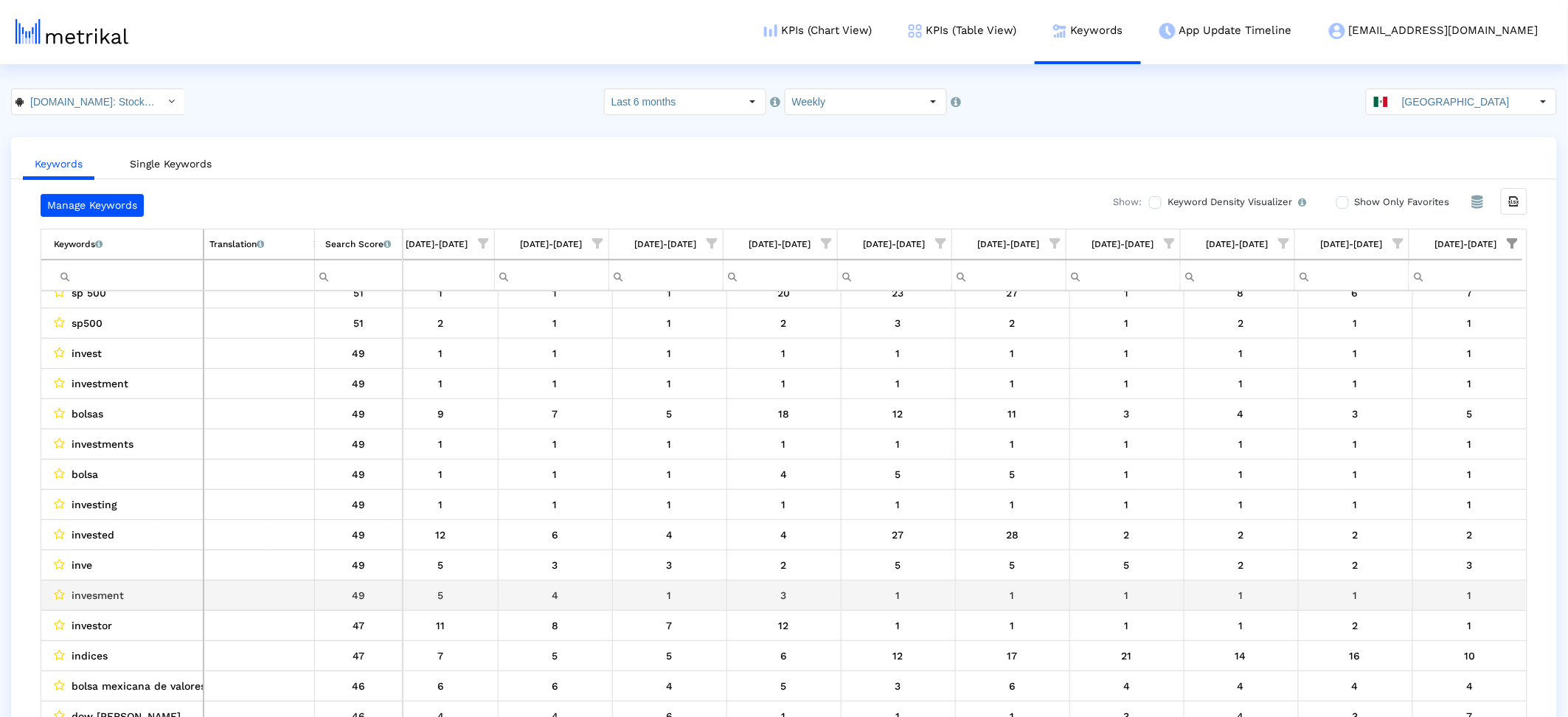
scroll to position [0, 0]
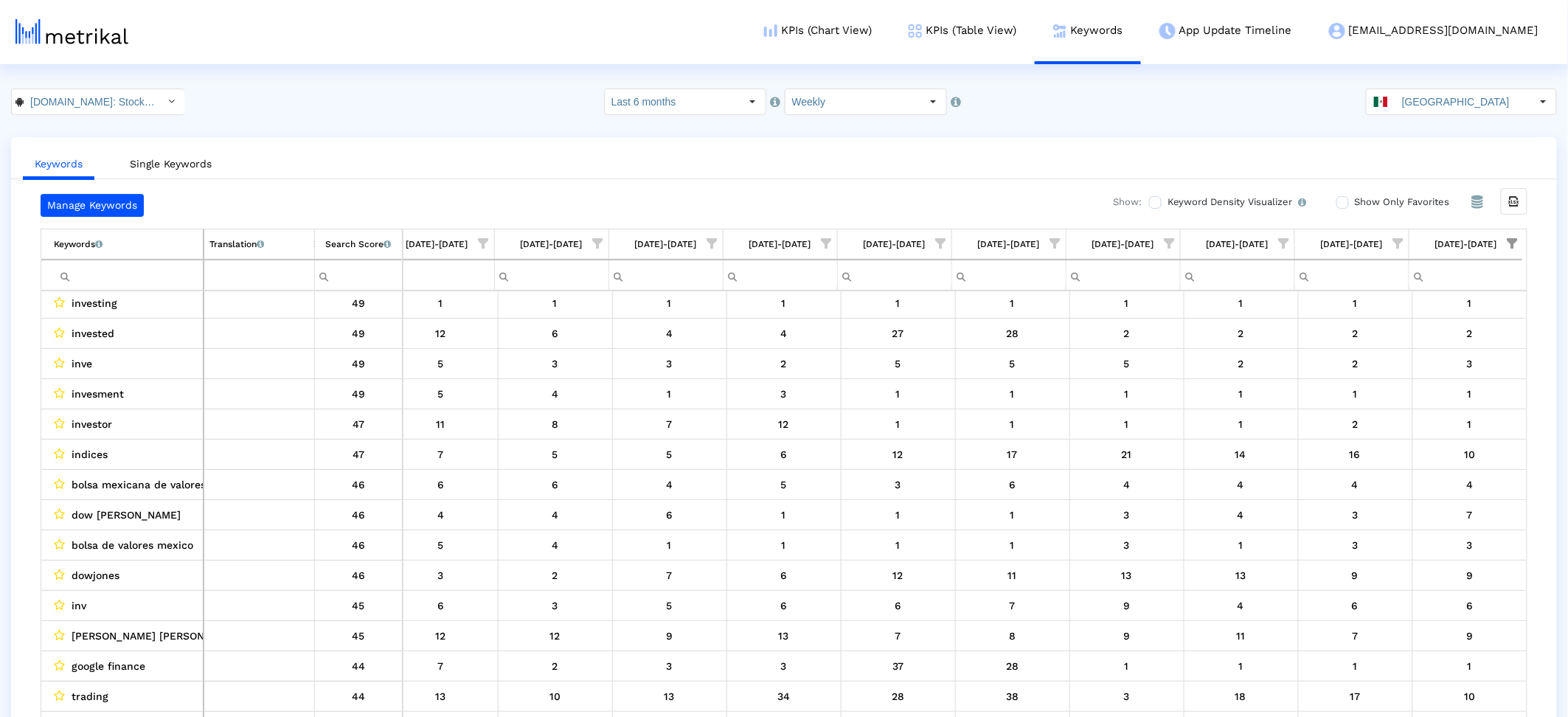
click at [1179, 89] on div "[GEOGRAPHIC_DATA]" at bounding box center [1448, 102] width 164 height 25
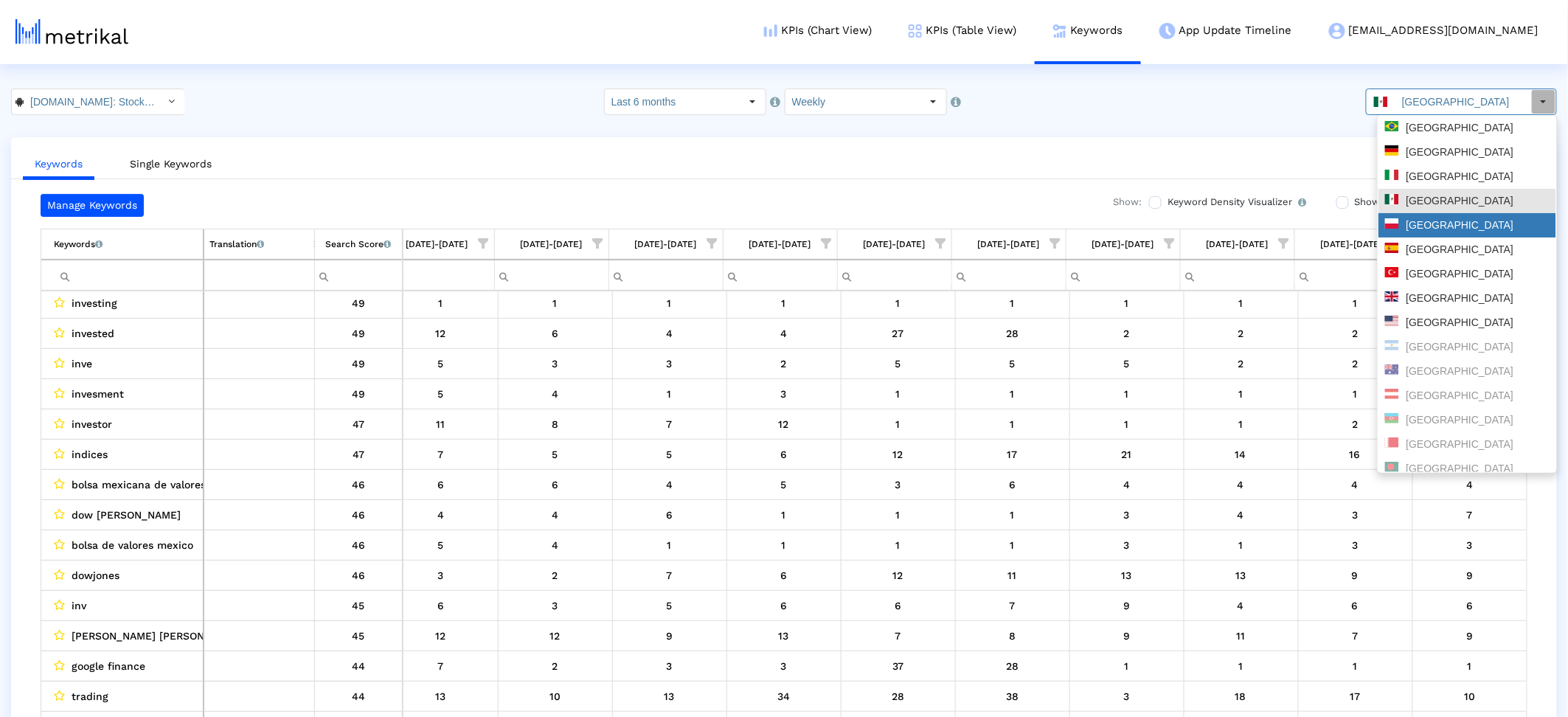
click at [1179, 228] on div "[GEOGRAPHIC_DATA]" at bounding box center [1466, 225] width 164 height 14
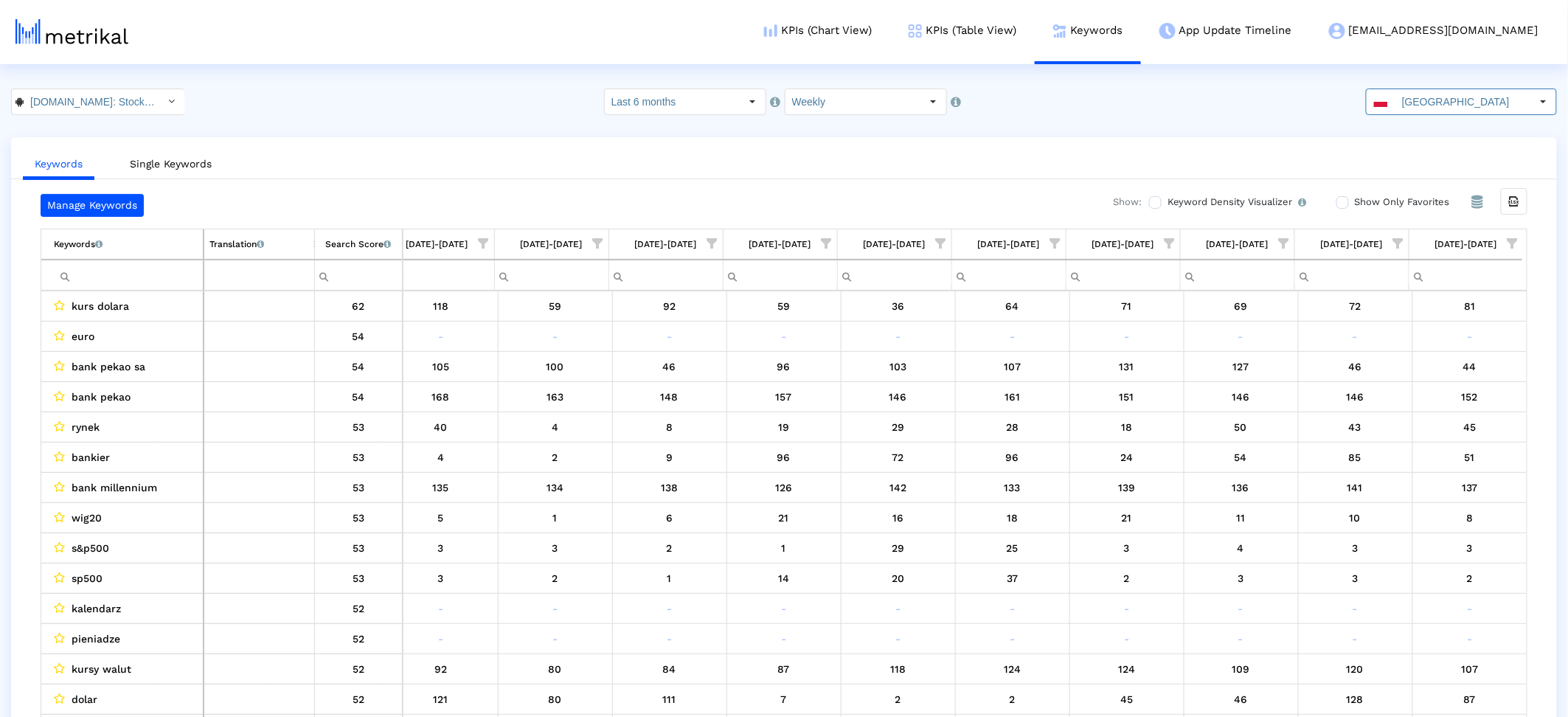
click at [1179, 241] on span "Show filter options for column '09/28/25-10/04/25'" at bounding box center [1512, 243] width 10 height 10
drag, startPoint x: 1375, startPoint y: 342, endPoint x: 1369, endPoint y: 360, distance: 19.0
click at [1179, 345] on div "Select All No Ranking Is One Between 2-3 Between 4-5 Between 6-10 Between 11-20…" at bounding box center [1429, 393] width 155 height 236
click at [1179, 360] on div "Filter options" at bounding box center [1364, 348] width 23 height 29
click at [1179, 379] on span "Filter options" at bounding box center [1368, 379] width 16 height 16
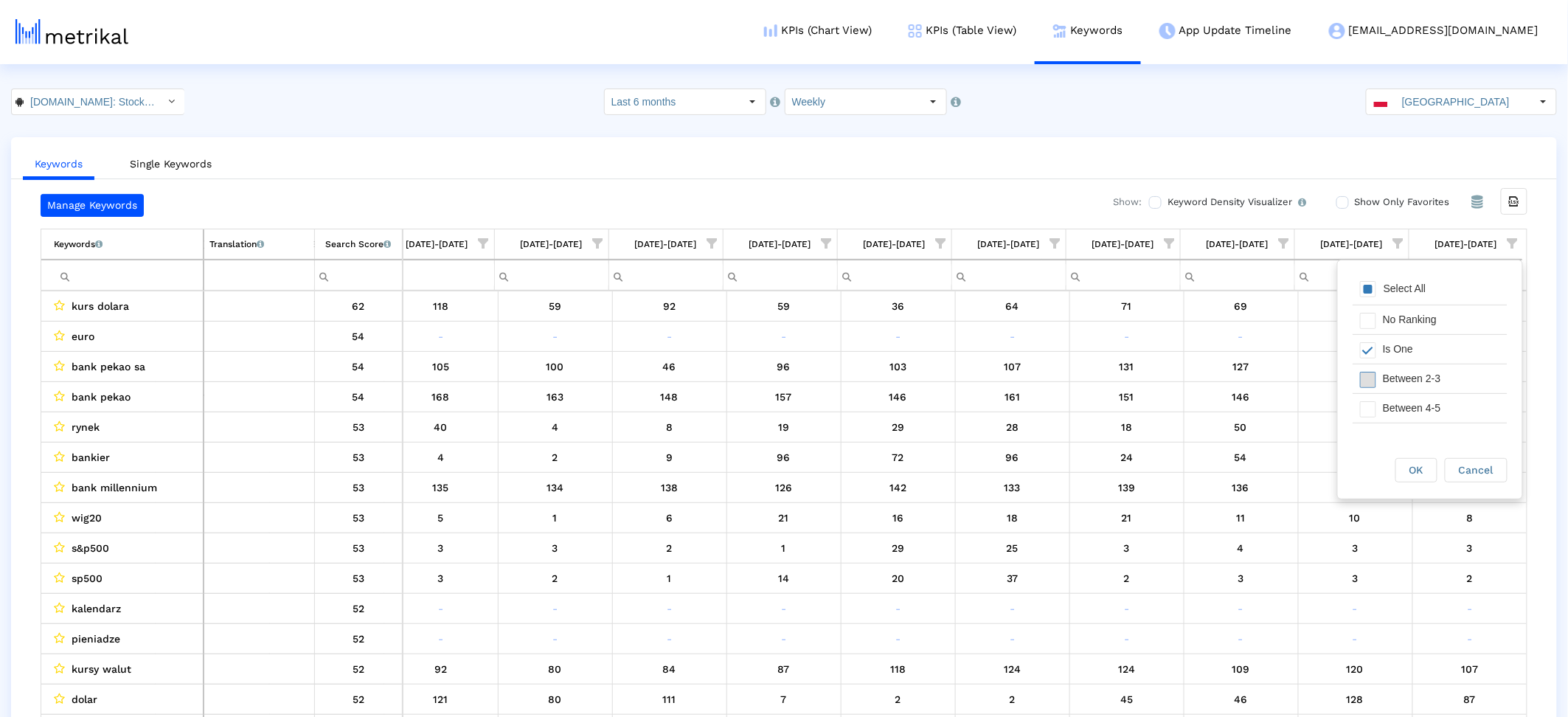
click at [1179, 404] on span "Filter options" at bounding box center [1368, 409] width 16 height 16
click at [1179, 403] on span "Filter options" at bounding box center [1368, 409] width 16 height 16
click at [1179, 465] on span "OK" at bounding box center [1416, 470] width 14 height 12
